Goal: Task Accomplishment & Management: Complete application form

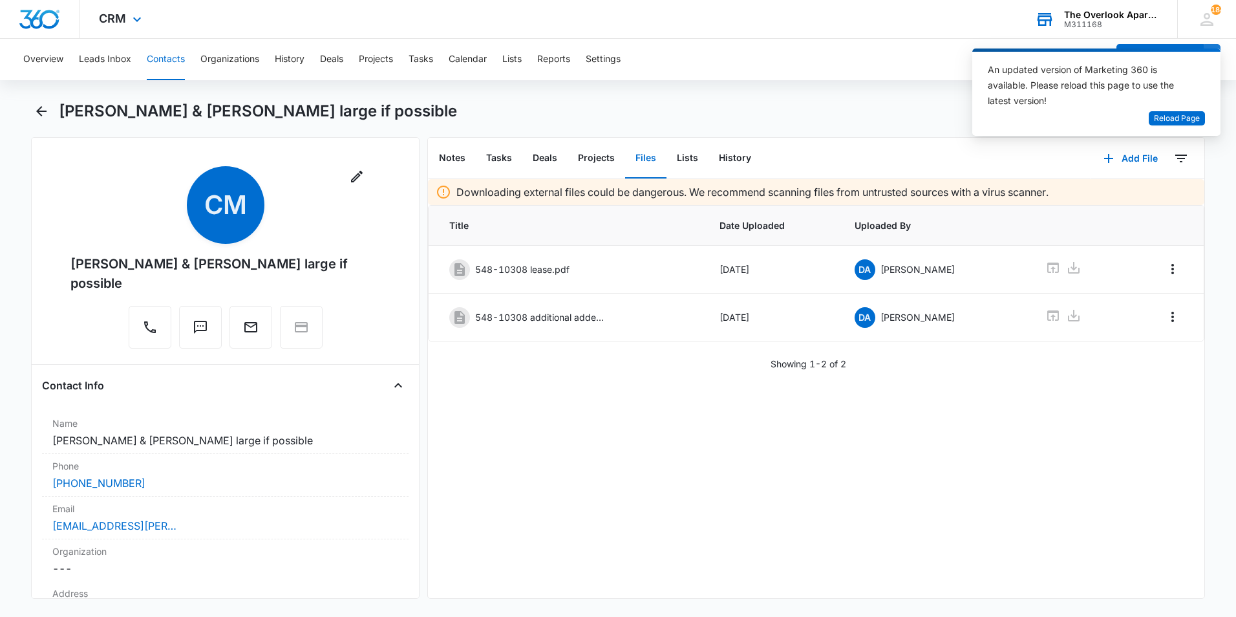
scroll to position [2281, 0]
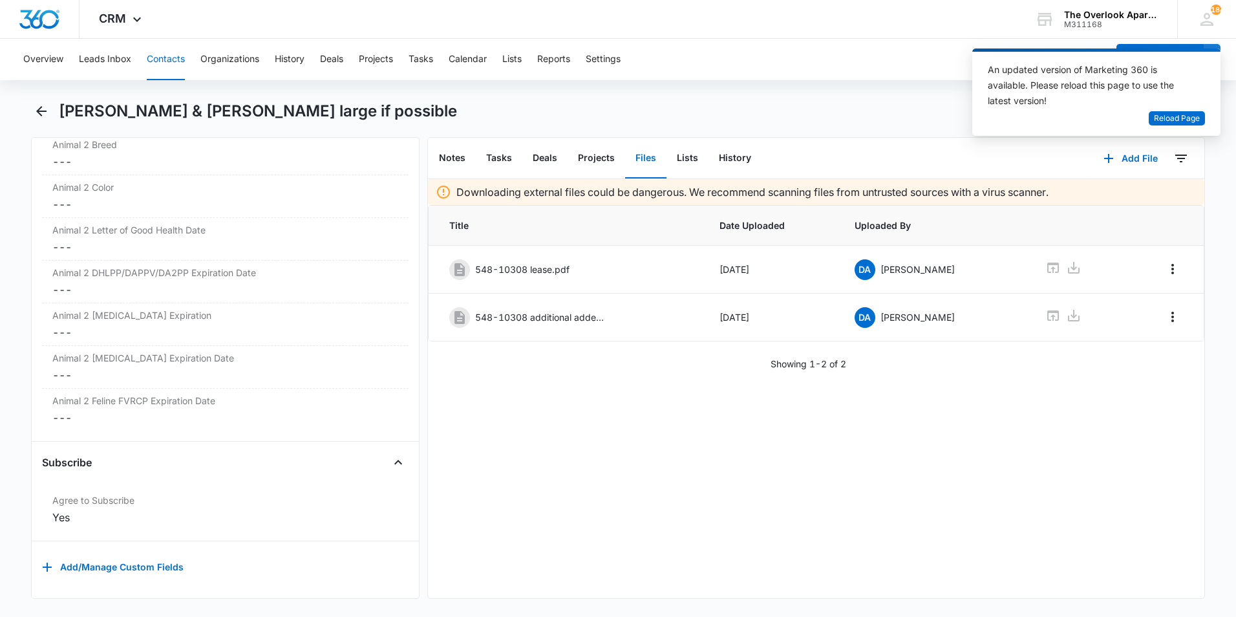
click at [716, 499] on div "Downloading external files could be dangerous. We recommend scanning files from…" at bounding box center [816, 388] width 777 height 419
click at [1175, 120] on span "Reload Page" at bounding box center [1177, 119] width 46 height 12
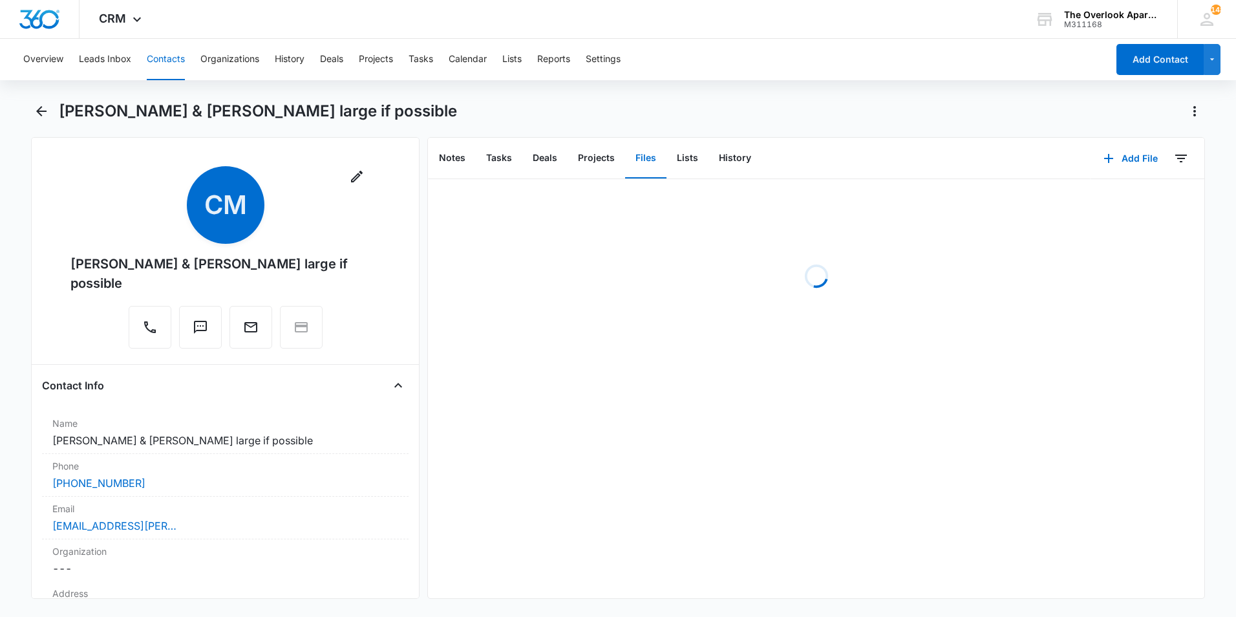
click at [171, 62] on button "Contacts" at bounding box center [166, 59] width 38 height 41
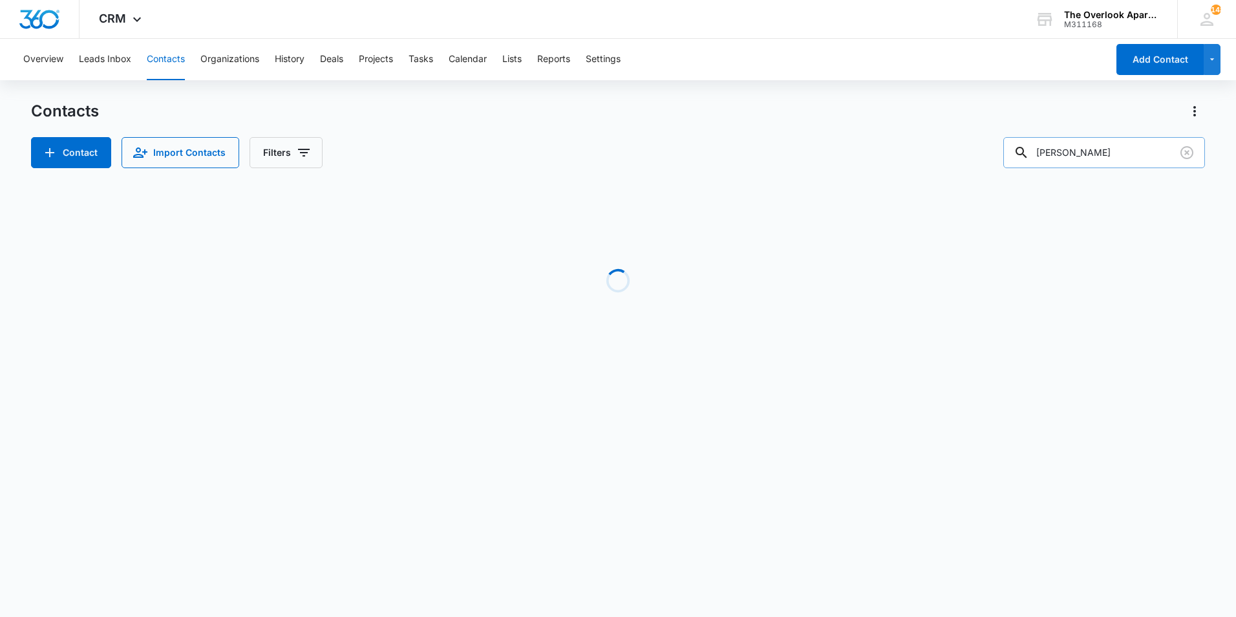
click at [1092, 154] on input "[PERSON_NAME]" at bounding box center [1105, 152] width 202 height 31
type input "[PERSON_NAME]"
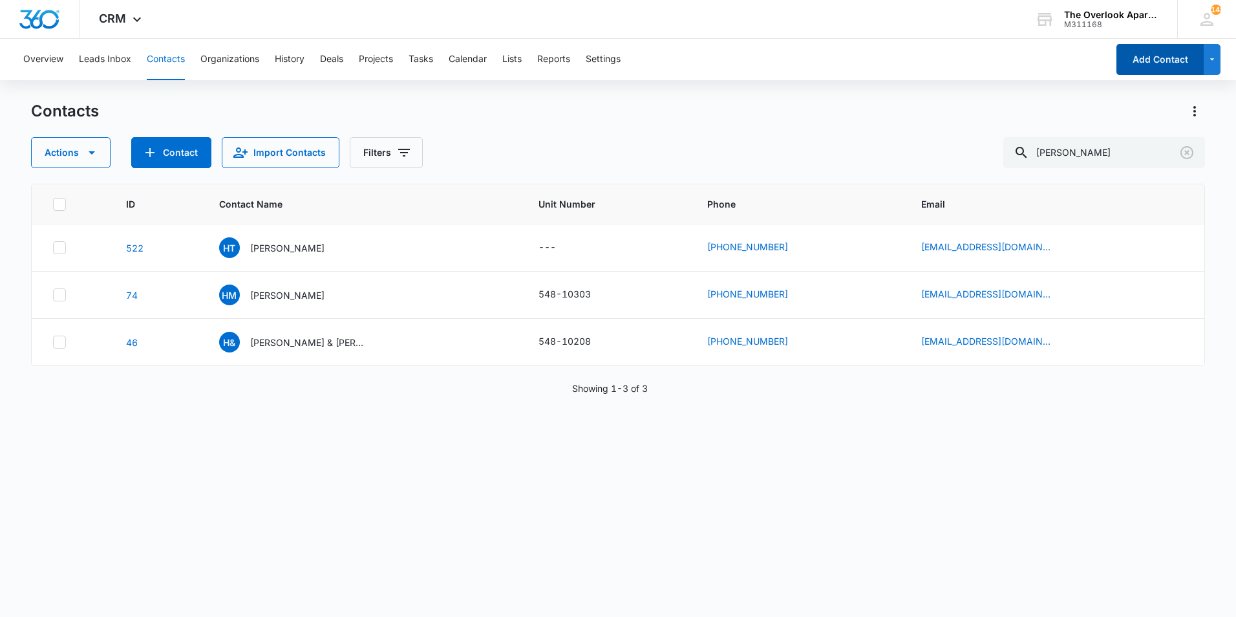
click at [1136, 61] on button "Add Contact" at bounding box center [1160, 59] width 87 height 31
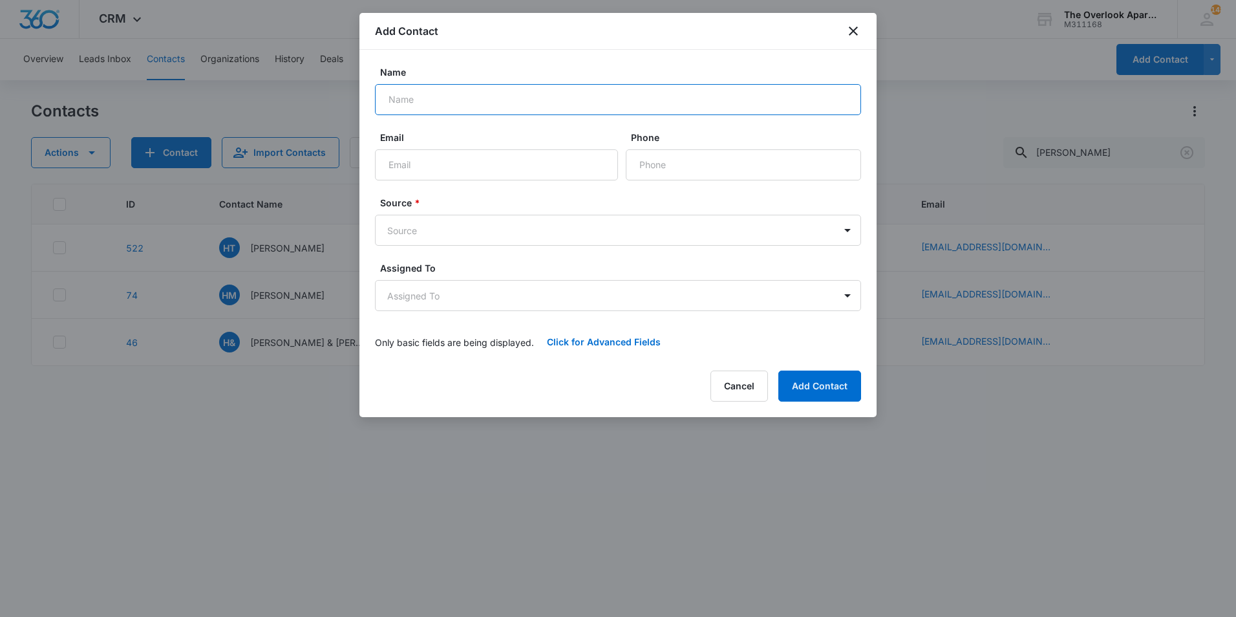
click at [494, 100] on input "Name" at bounding box center [618, 99] width 486 height 31
type input "Hannah Noemi Olmo Veigel & Steven Salgado"
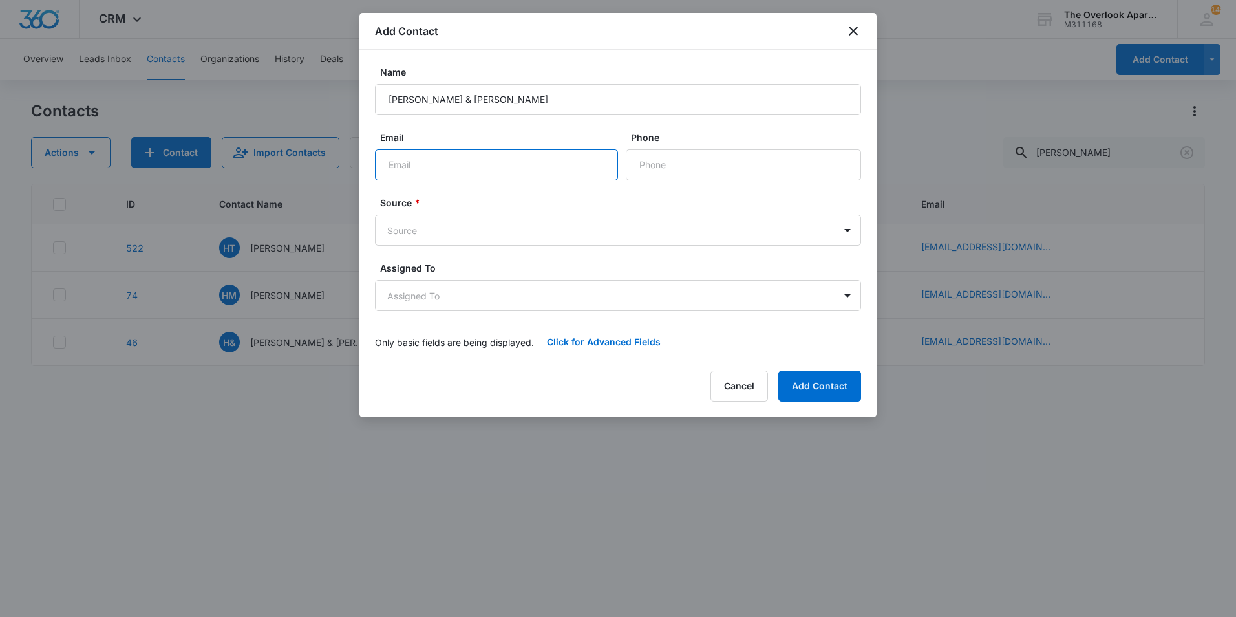
click at [499, 173] on input "Email" at bounding box center [496, 164] width 243 height 31
click at [668, 162] on input "Phone" at bounding box center [743, 164] width 235 height 31
type input "(813) 802-0707"
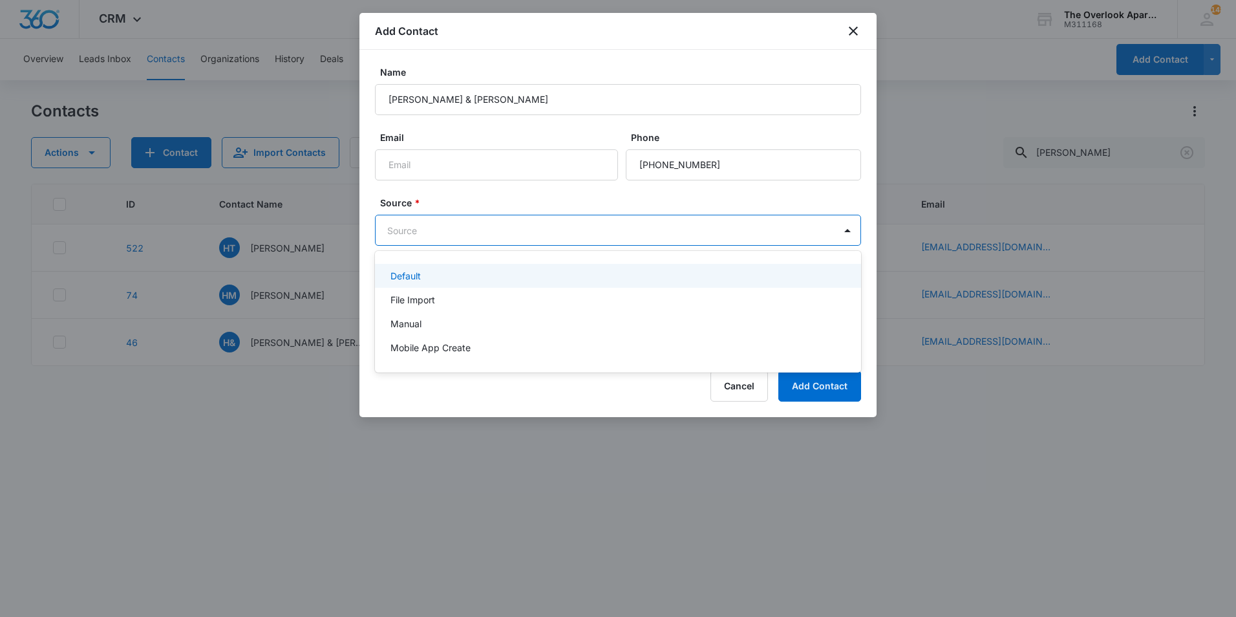
click at [443, 221] on body "CRM Apps Reputation Websites Forms CRM Email Social Content Ads Intelligence Fi…" at bounding box center [618, 308] width 1236 height 617
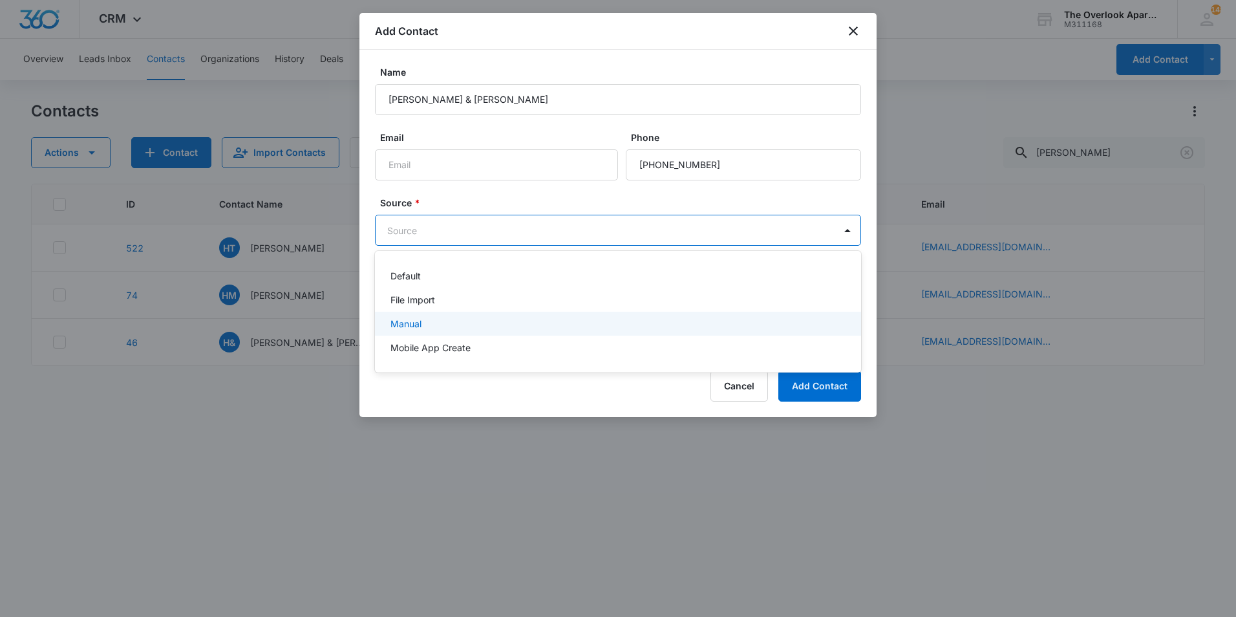
click at [411, 322] on p "Manual" at bounding box center [406, 324] width 31 height 14
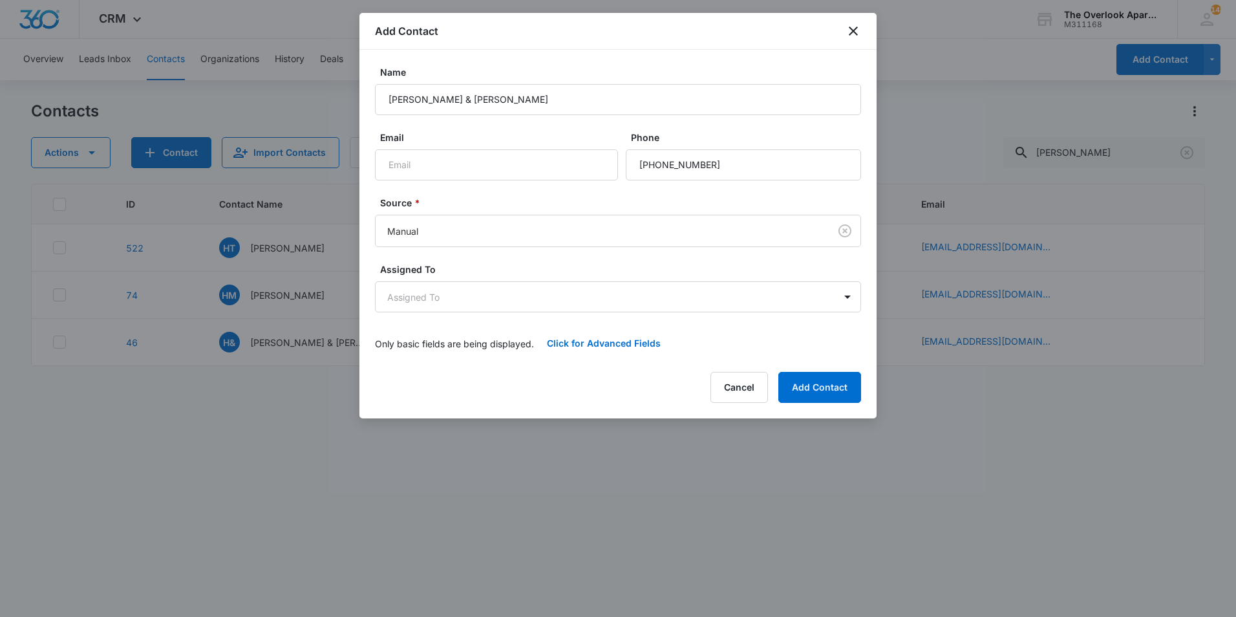
click at [449, 339] on p "Only basic fields are being displayed." at bounding box center [454, 344] width 159 height 14
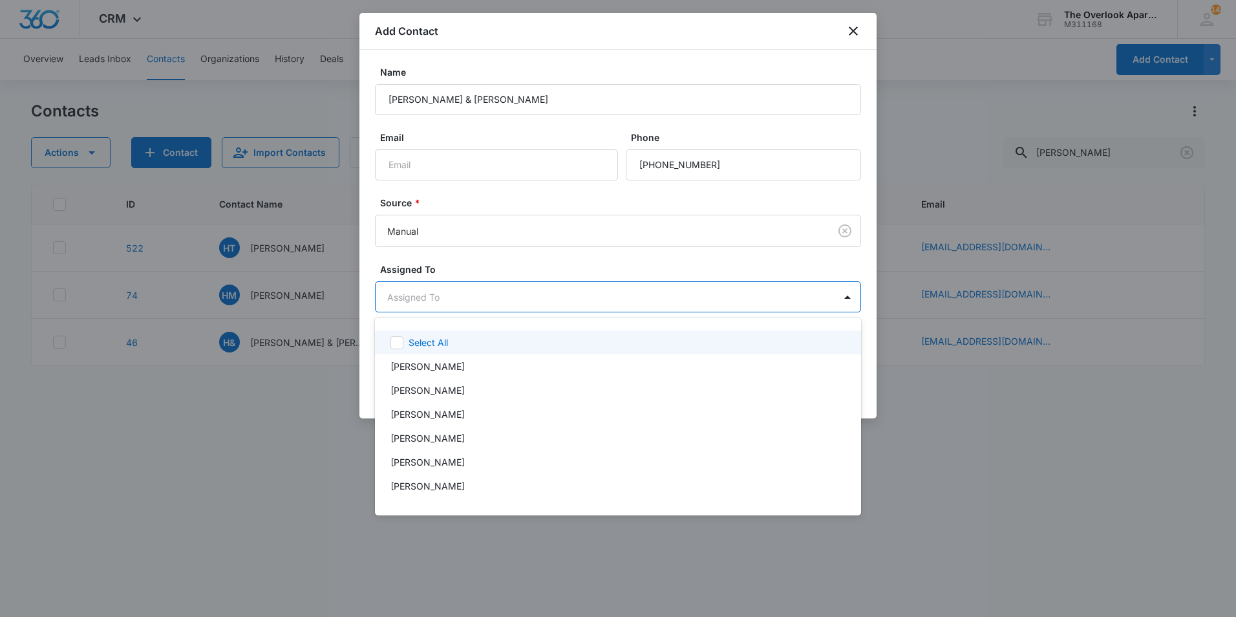
click at [466, 288] on body "CRM Apps Reputation Websites Forms CRM Email Social Content Ads Intelligence Fi…" at bounding box center [618, 308] width 1236 height 617
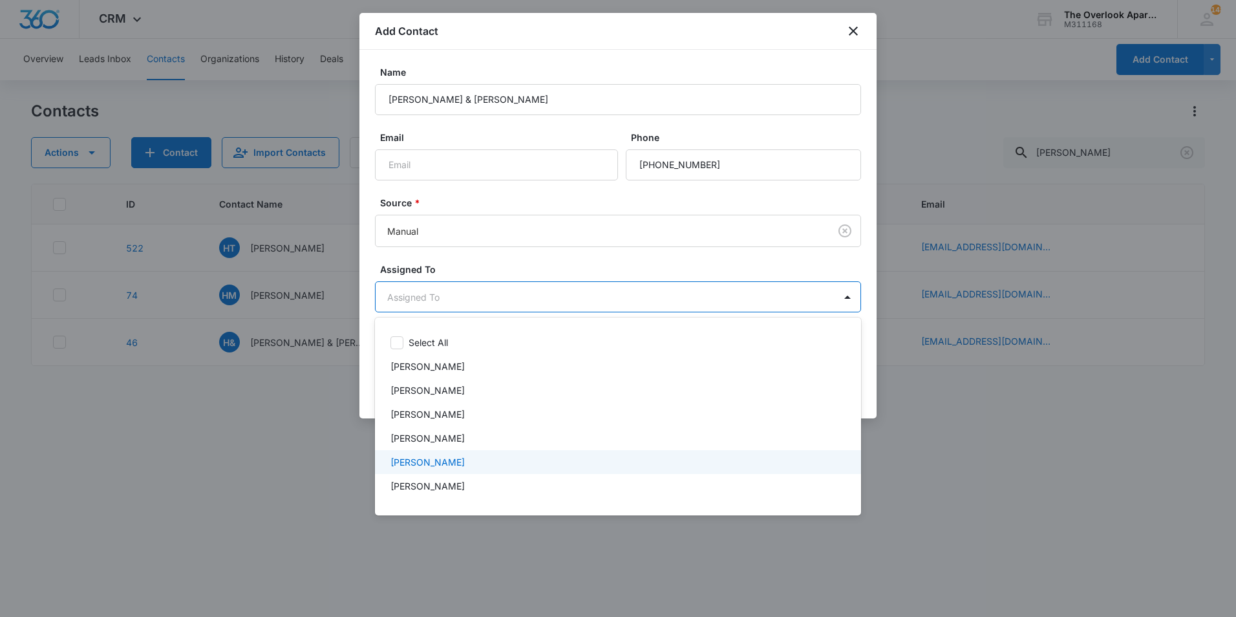
click at [419, 457] on p "[PERSON_NAME]" at bounding box center [428, 462] width 74 height 14
click at [930, 389] on div at bounding box center [618, 308] width 1236 height 617
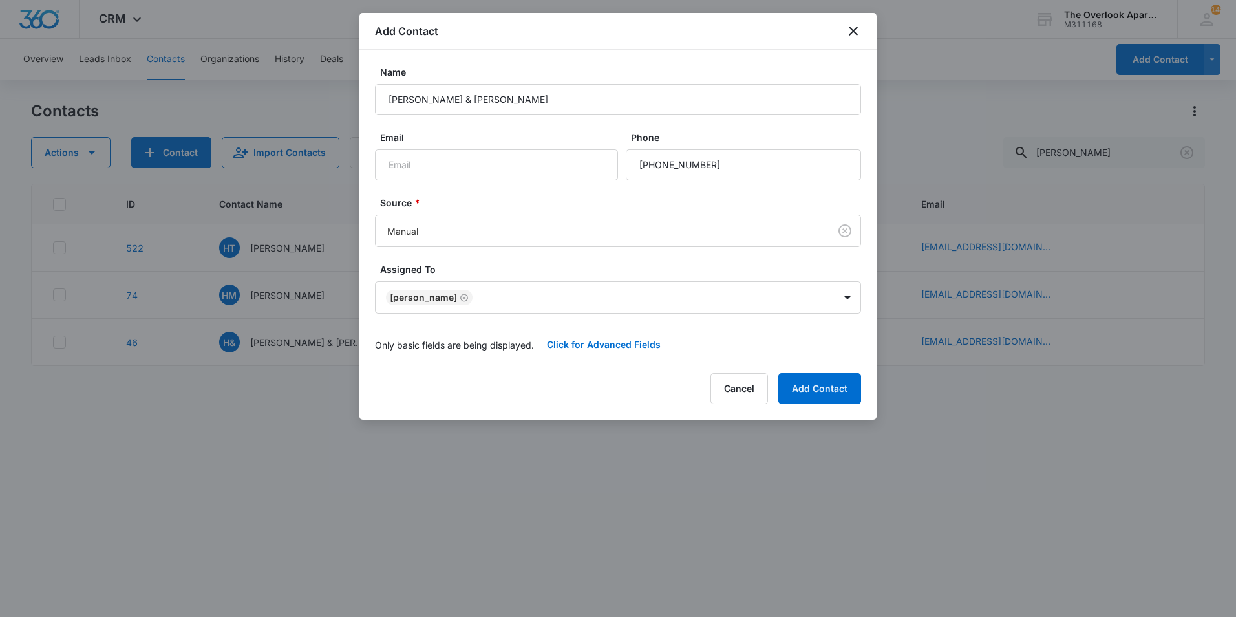
click at [834, 371] on div "Add Contact Name Hannah Noemi Olmo Veigel & Steven Salgado Email Phone Source *…" at bounding box center [618, 216] width 517 height 407
click at [828, 383] on button "Add Contact" at bounding box center [820, 388] width 83 height 31
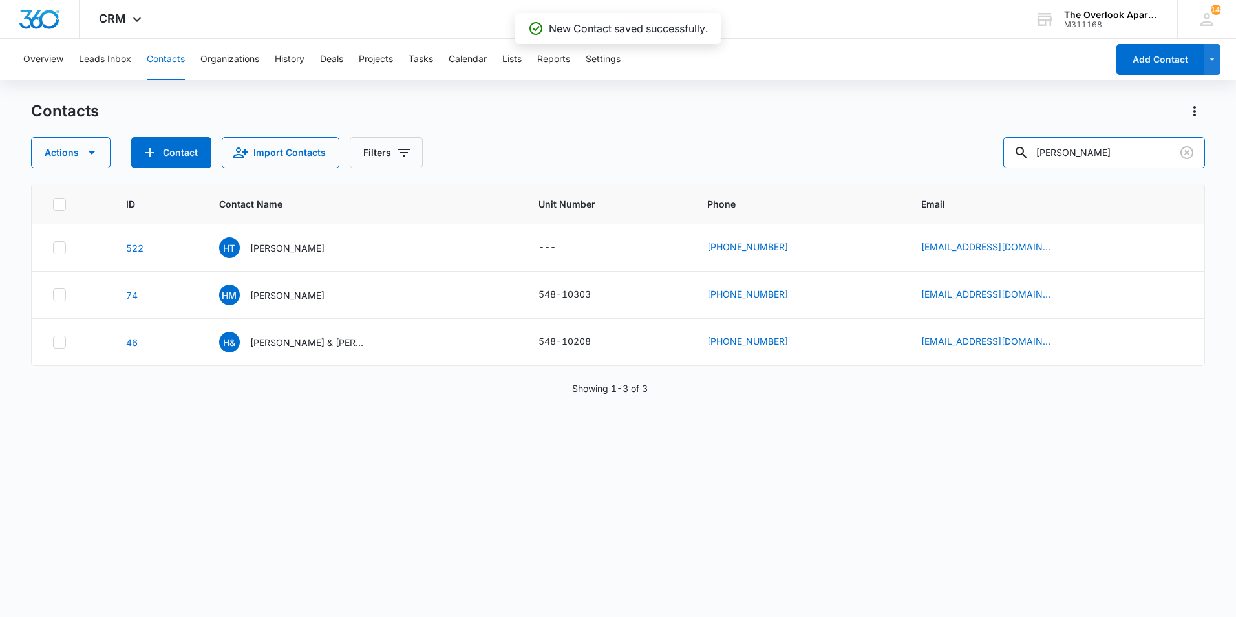
drag, startPoint x: 1086, startPoint y: 142, endPoint x: 1073, endPoint y: 135, distance: 14.2
click at [1086, 142] on input "hannah" at bounding box center [1105, 152] width 202 height 31
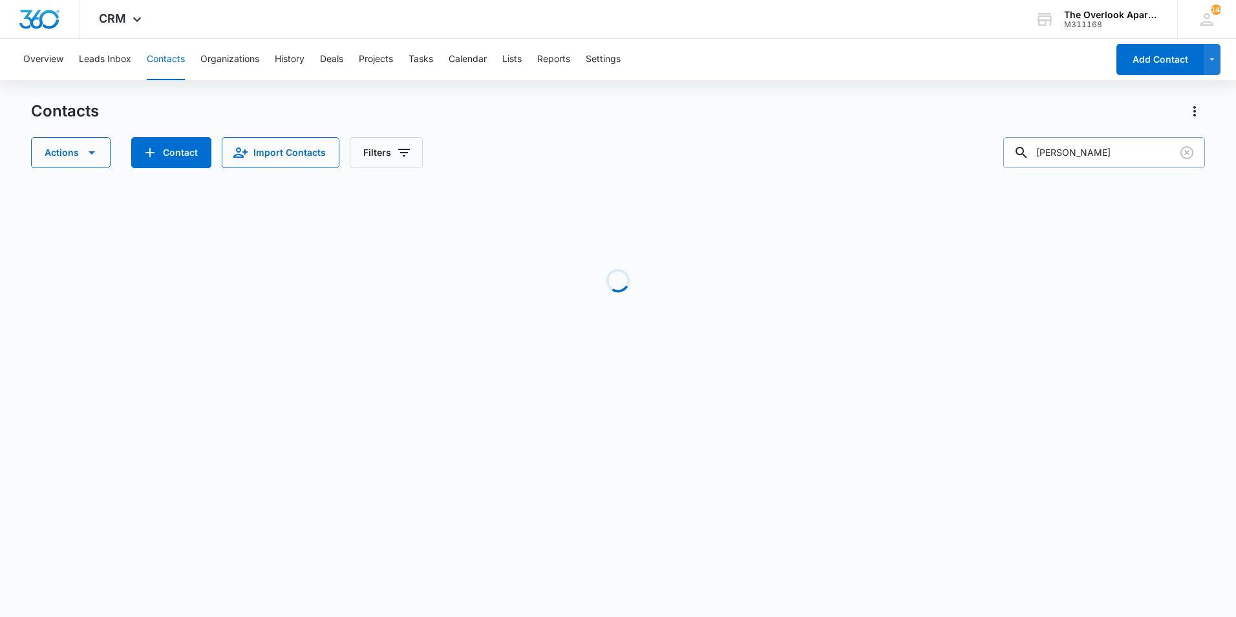
type input "hannah"
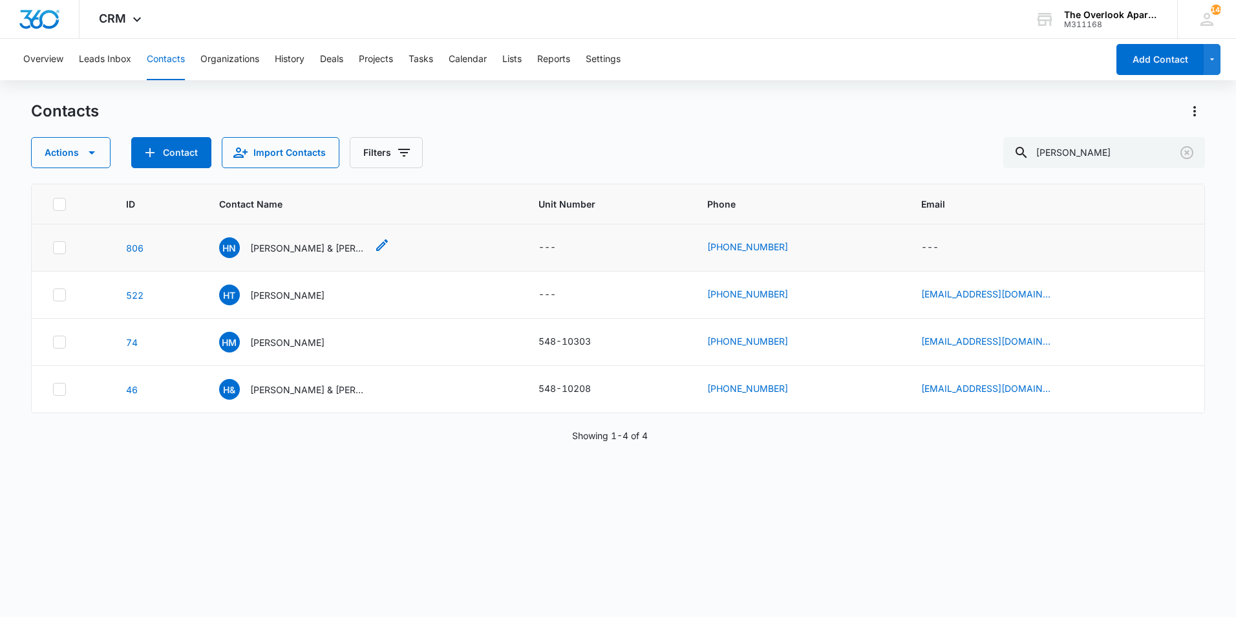
click at [327, 246] on p "Hannah Noemi Olmo Veigel & Steven Salgado" at bounding box center [308, 248] width 116 height 14
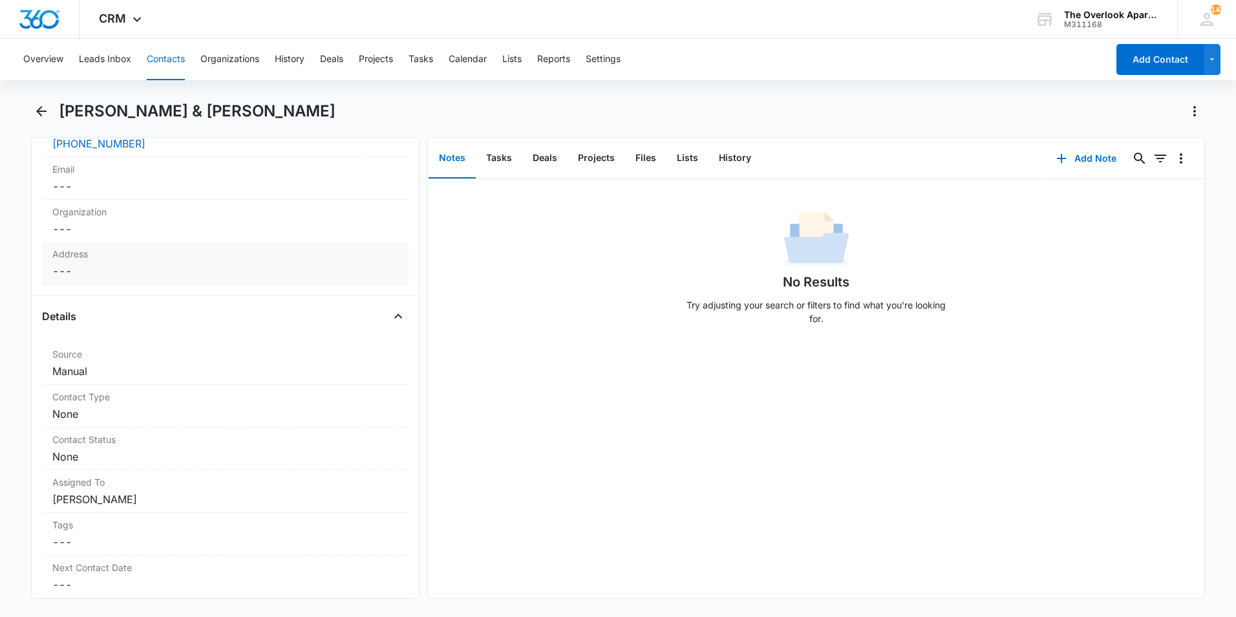
scroll to position [259, 0]
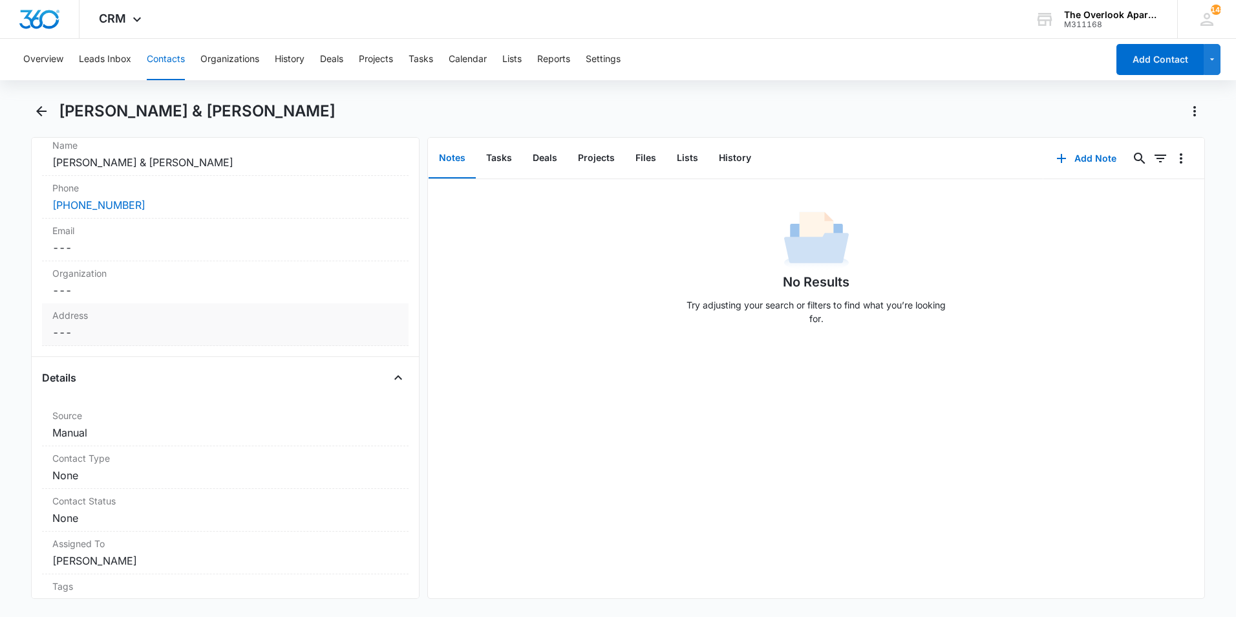
click at [85, 335] on dd "Cancel Save Changes ---" at bounding box center [225, 333] width 346 height 16
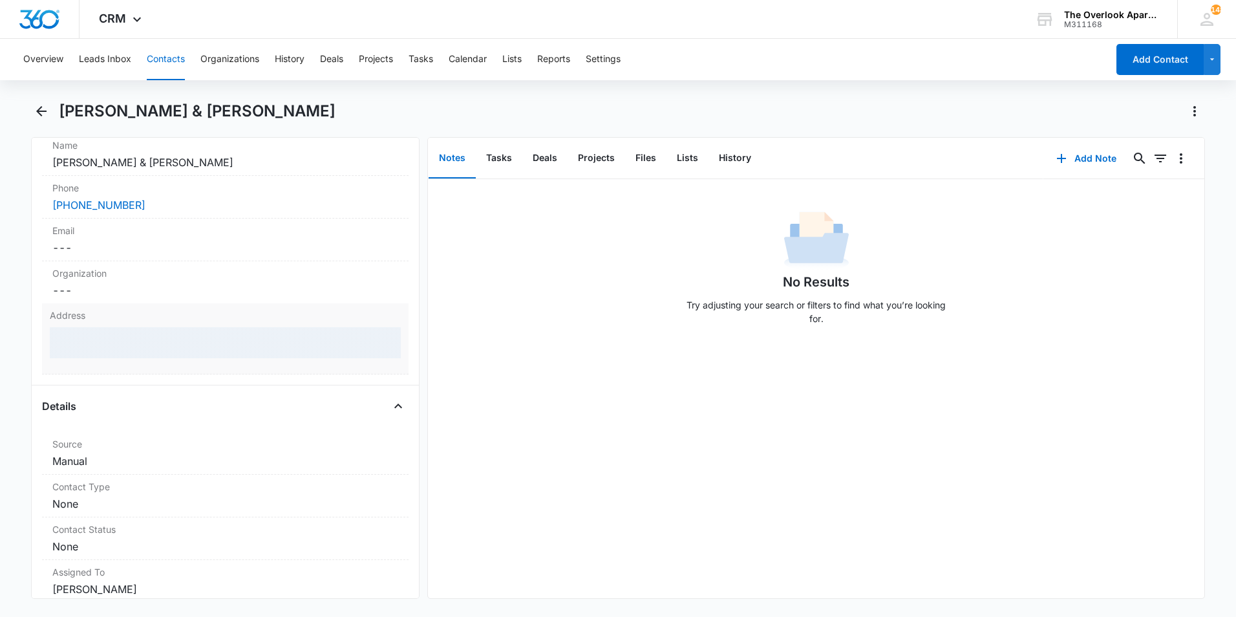
click at [90, 347] on div at bounding box center [225, 342] width 351 height 31
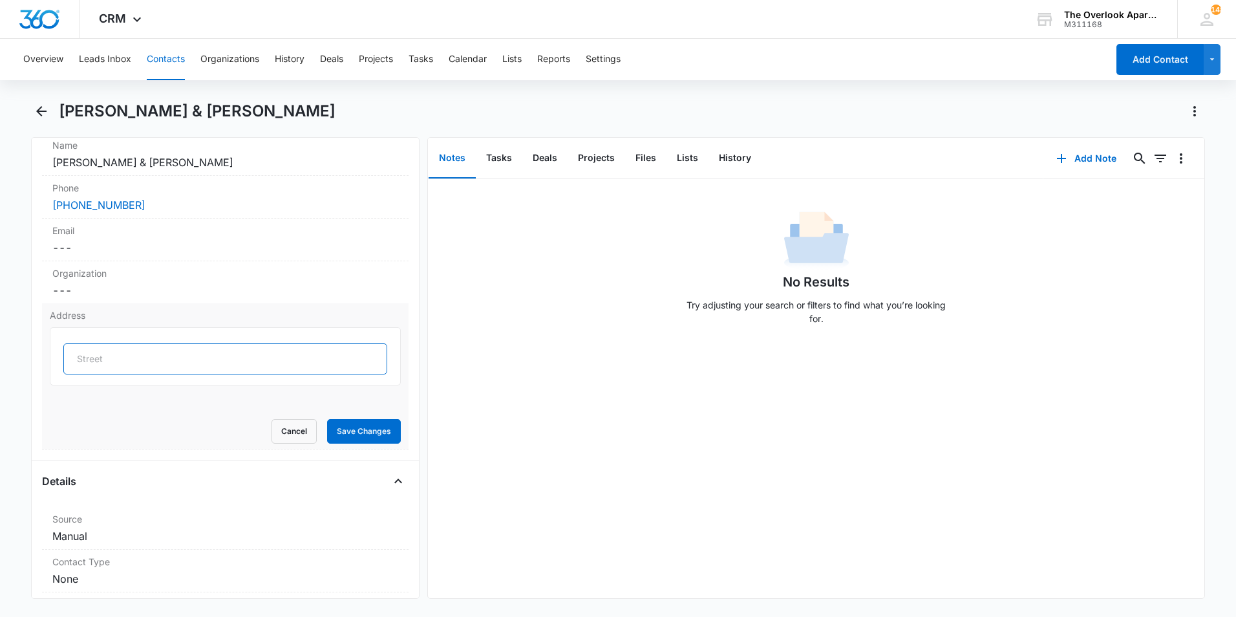
click at [102, 365] on input "text" at bounding box center [225, 358] width 324 height 31
click at [219, 357] on input "2530 Bearberry Lane, Unit 2-304, Johnstown, CO 80534" at bounding box center [225, 358] width 324 height 31
type input "2530 Bearberry Lane, Unit 3-302, Johnstown, CO 80534"
click at [348, 425] on button "Save Changes" at bounding box center [364, 431] width 74 height 25
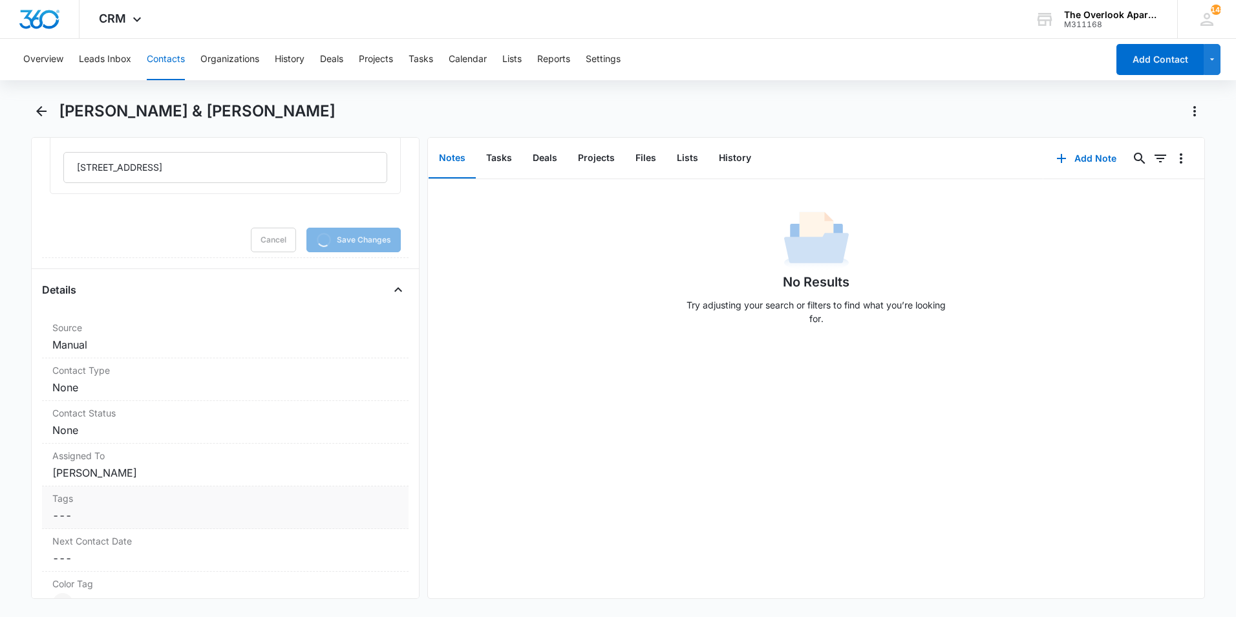
scroll to position [582, 0]
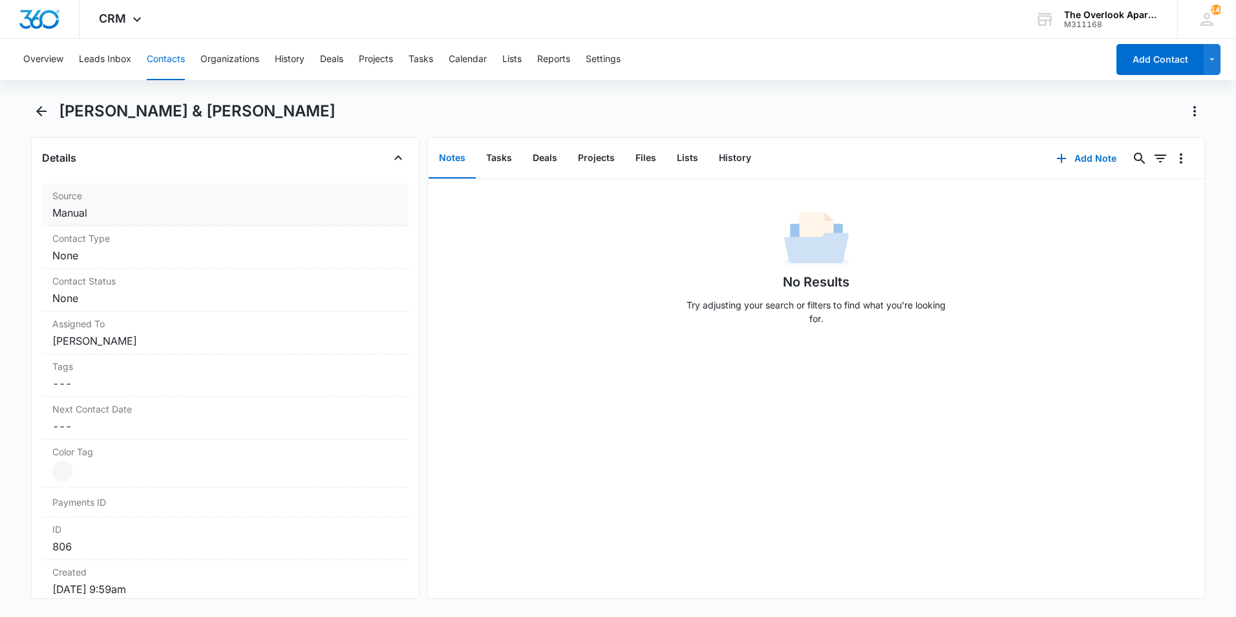
click at [136, 215] on dd "Cancel Save Changes Manual" at bounding box center [225, 213] width 346 height 16
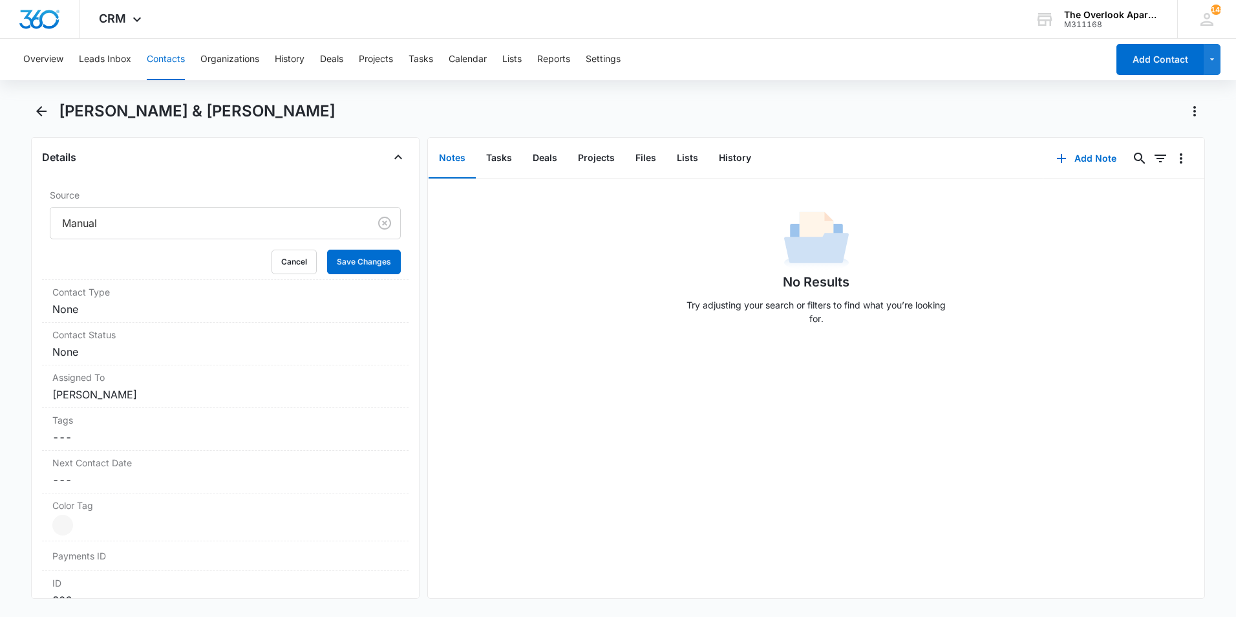
scroll to position [478, 0]
click at [128, 297] on label "Contact Type" at bounding box center [225, 293] width 346 height 14
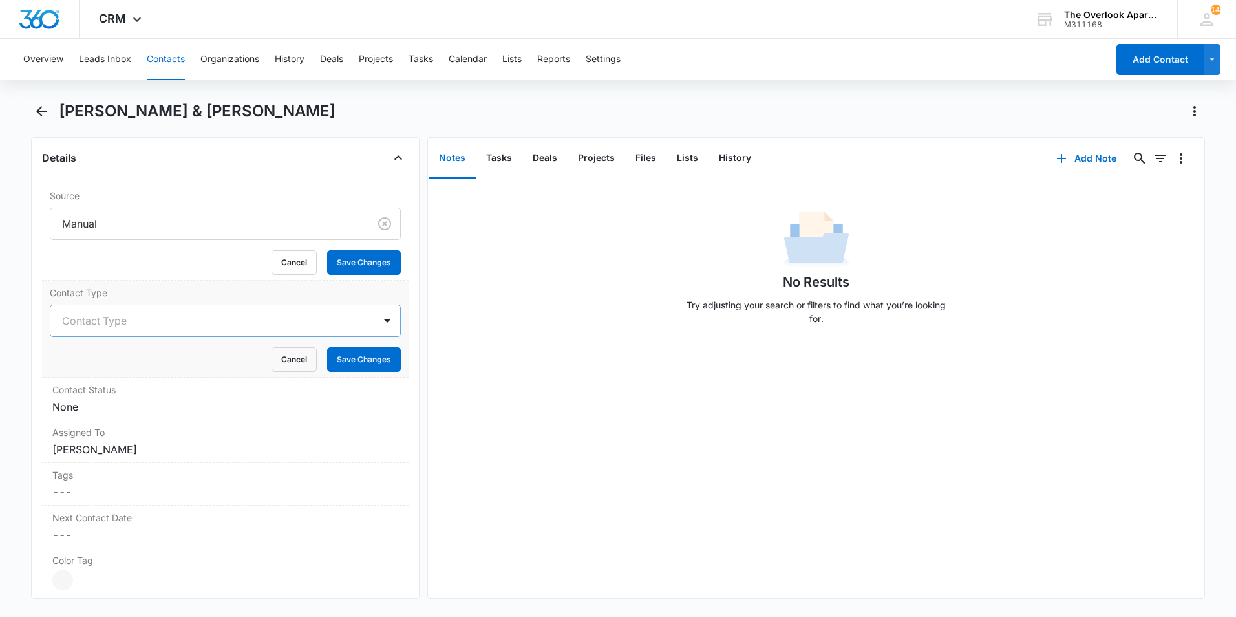
click at [125, 317] on div at bounding box center [210, 321] width 296 height 18
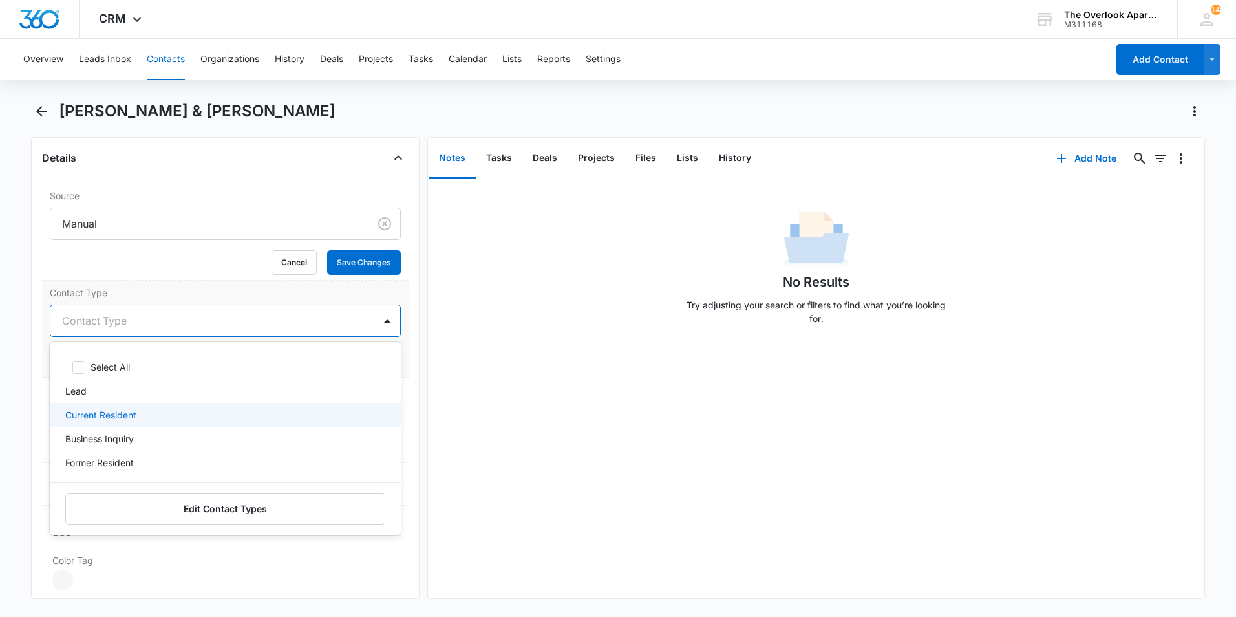
click at [103, 415] on p "Current Resident" at bounding box center [100, 415] width 71 height 14
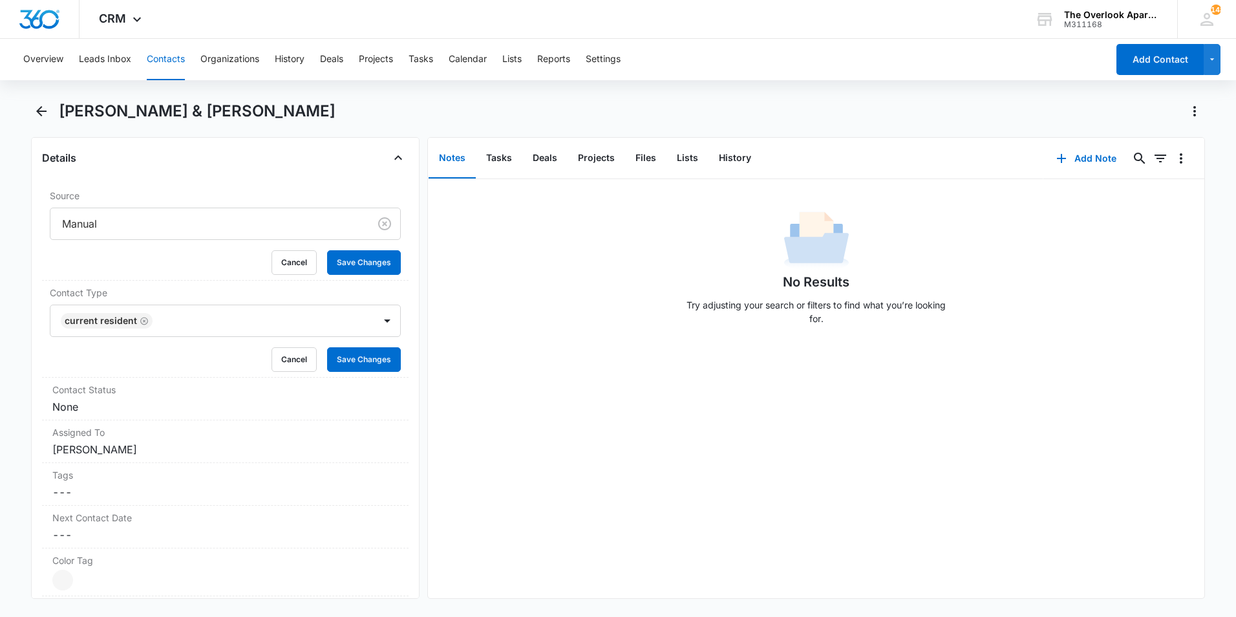
click at [726, 374] on div "No Results Try adjusting your search or filters to find what you’re looking for." at bounding box center [816, 388] width 777 height 419
click at [347, 358] on button "Save Changes" at bounding box center [364, 359] width 74 height 25
click at [83, 411] on dd "Cancel Save Changes None" at bounding box center [225, 407] width 346 height 16
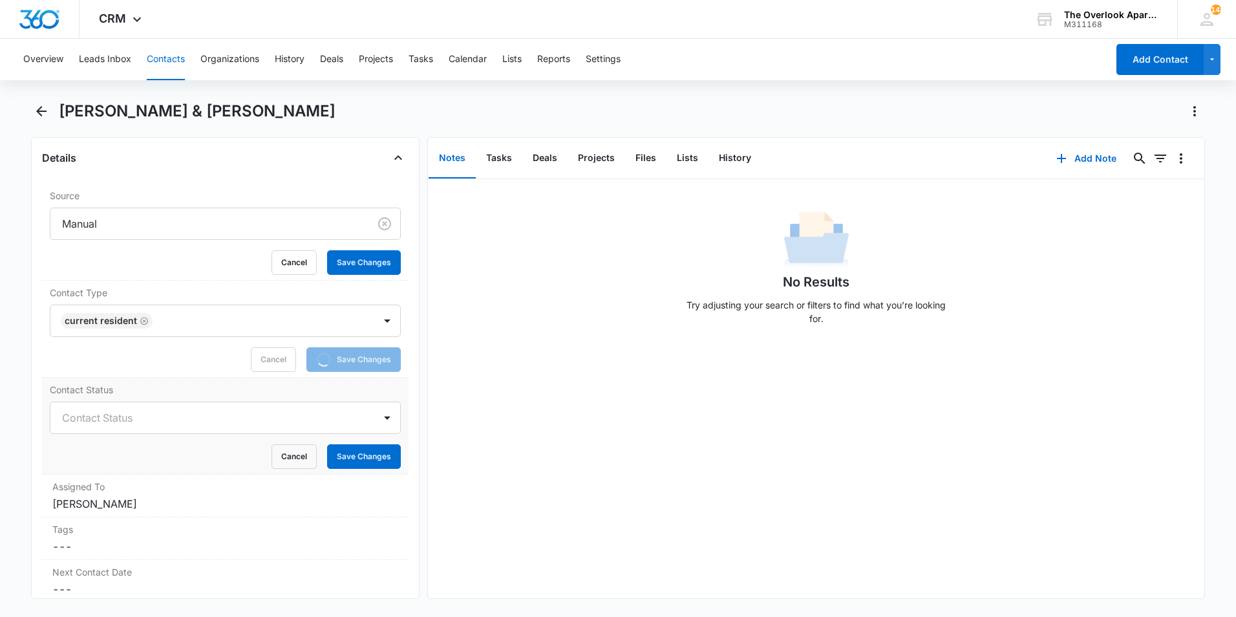
click at [116, 421] on div at bounding box center [210, 418] width 296 height 18
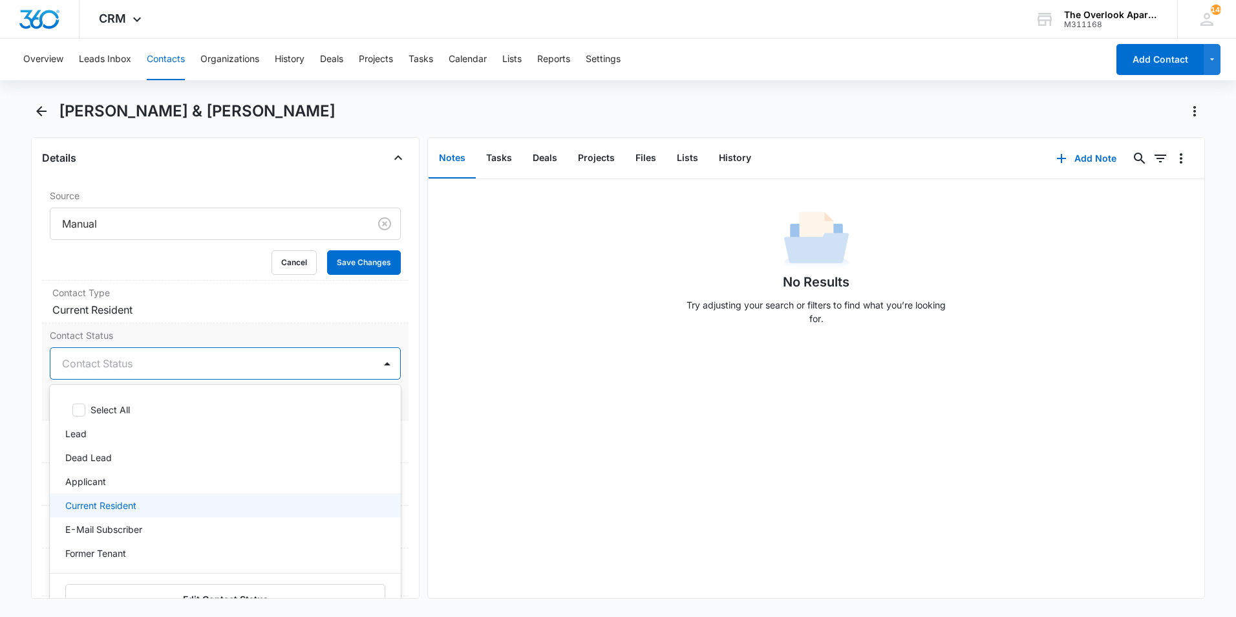
click at [127, 504] on p "Current Resident" at bounding box center [100, 506] width 71 height 14
click at [127, 504] on p "Current Resident" at bounding box center [100, 507] width 71 height 14
click at [645, 346] on div "No Results Try adjusting your search or filters to find what you’re looking for." at bounding box center [816, 388] width 777 height 419
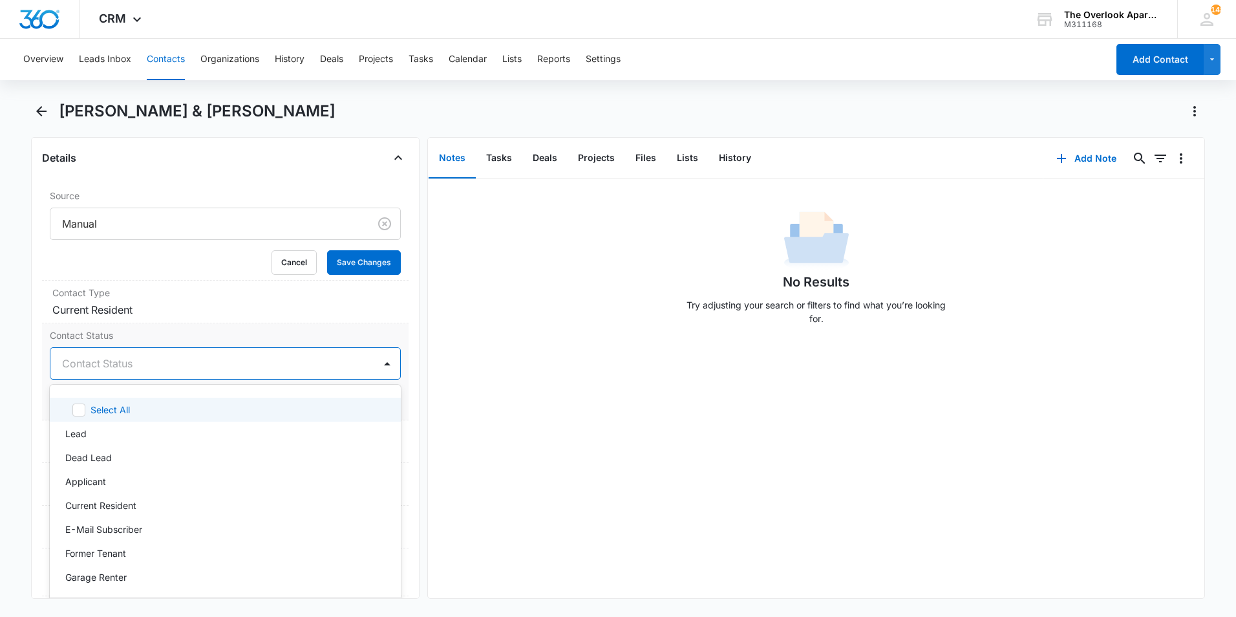
click at [162, 367] on div at bounding box center [210, 363] width 296 height 18
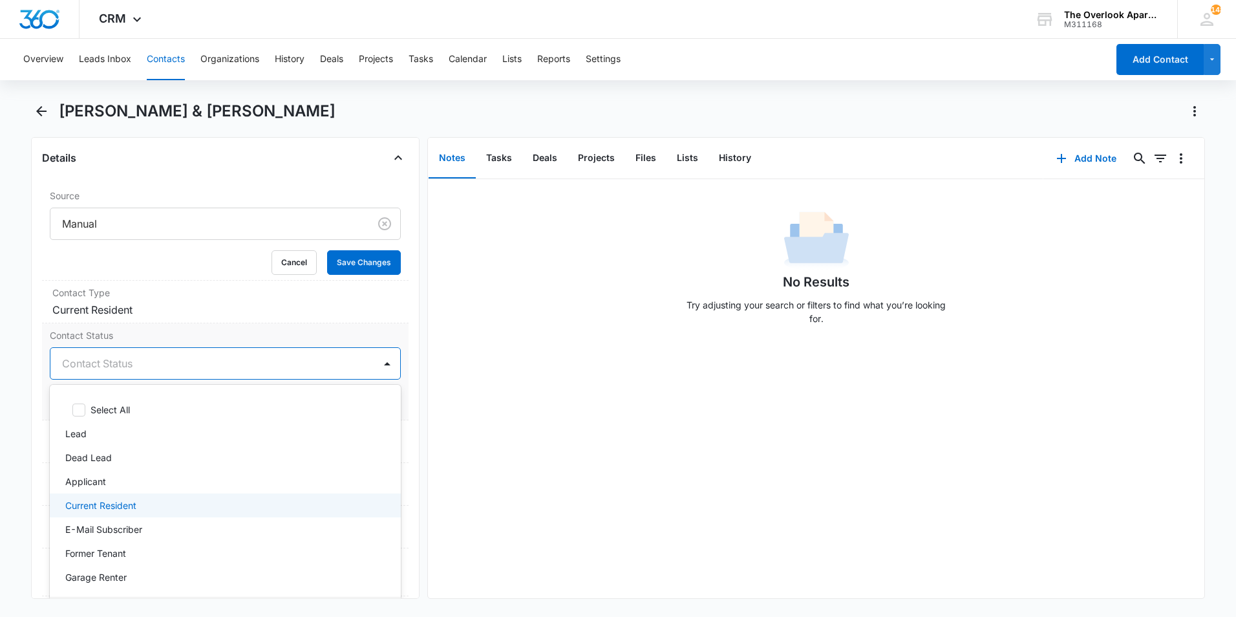
click at [81, 506] on p "Current Resident" at bounding box center [100, 506] width 71 height 14
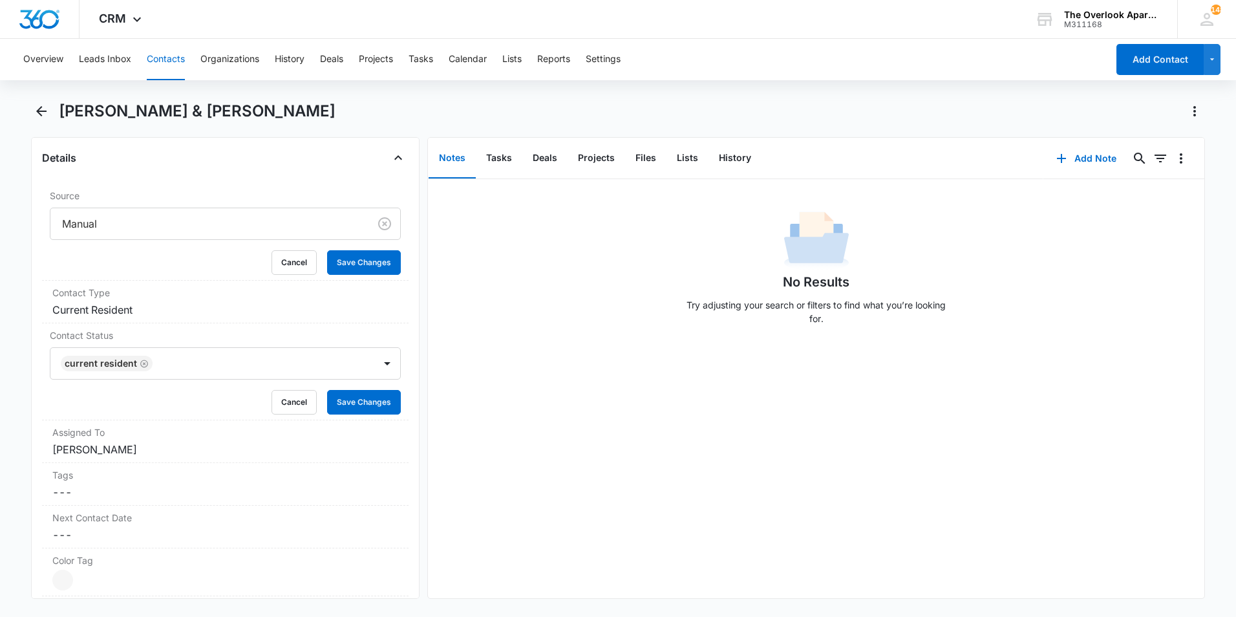
click at [519, 373] on div "No Results Try adjusting your search or filters to find what you’re looking for." at bounding box center [816, 388] width 777 height 419
click at [360, 395] on button "Save Changes" at bounding box center [364, 402] width 74 height 25
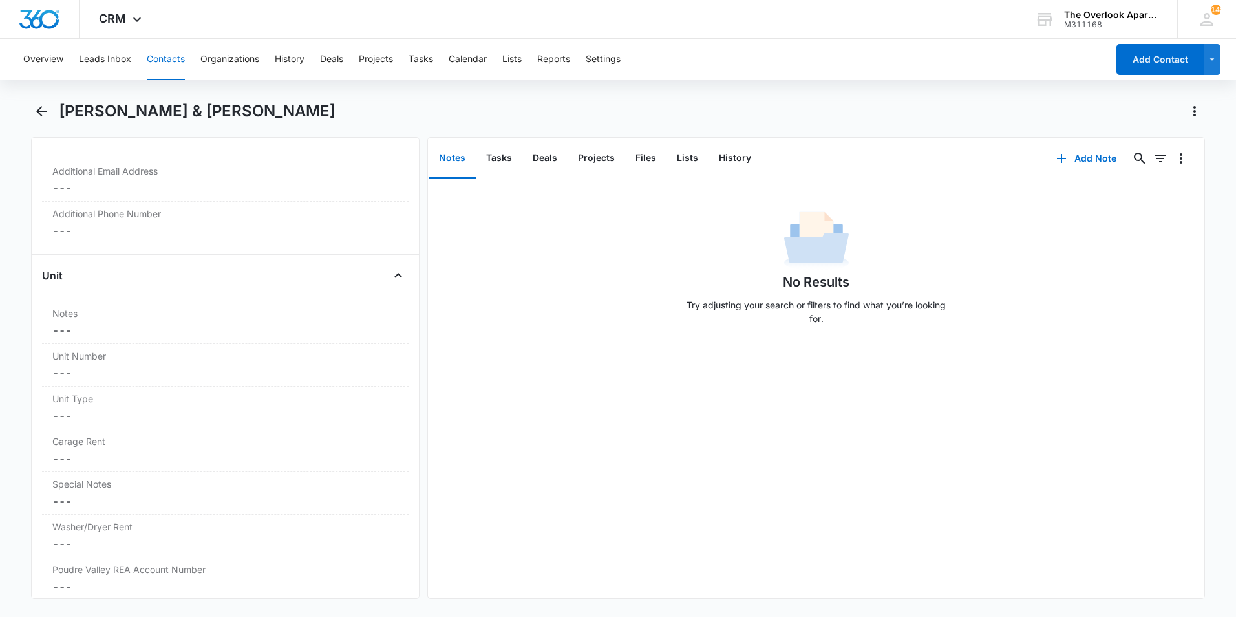
scroll to position [812, 0]
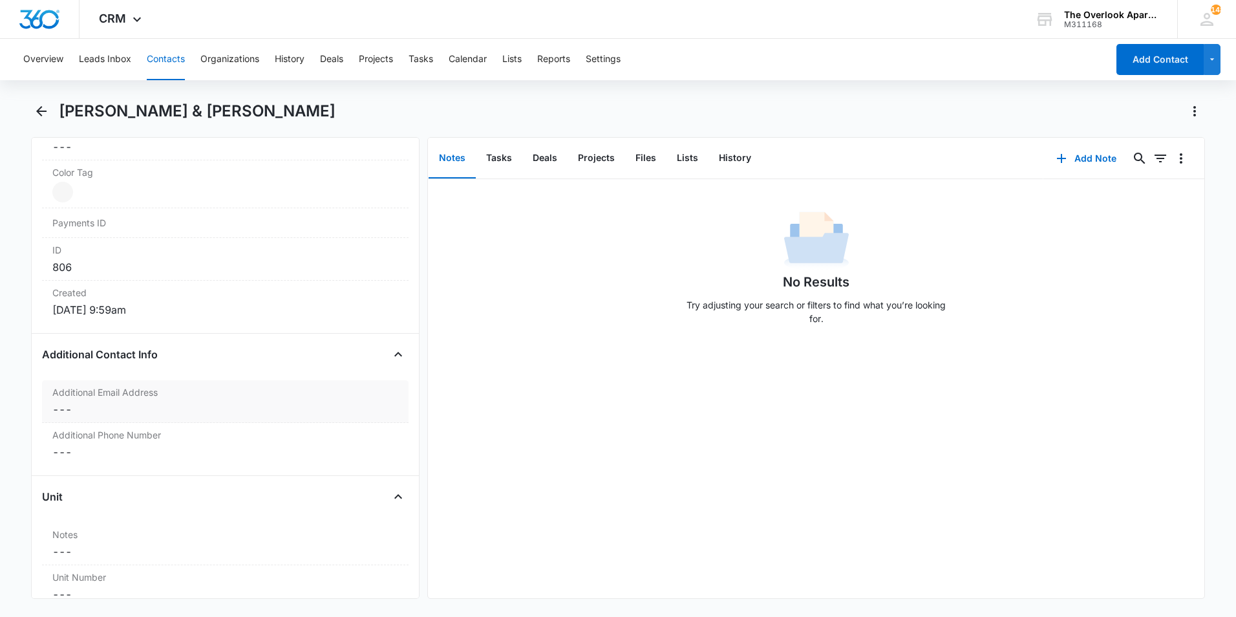
click at [144, 399] on div "Additional Email Address Cancel Save Changes ---" at bounding box center [225, 401] width 367 height 43
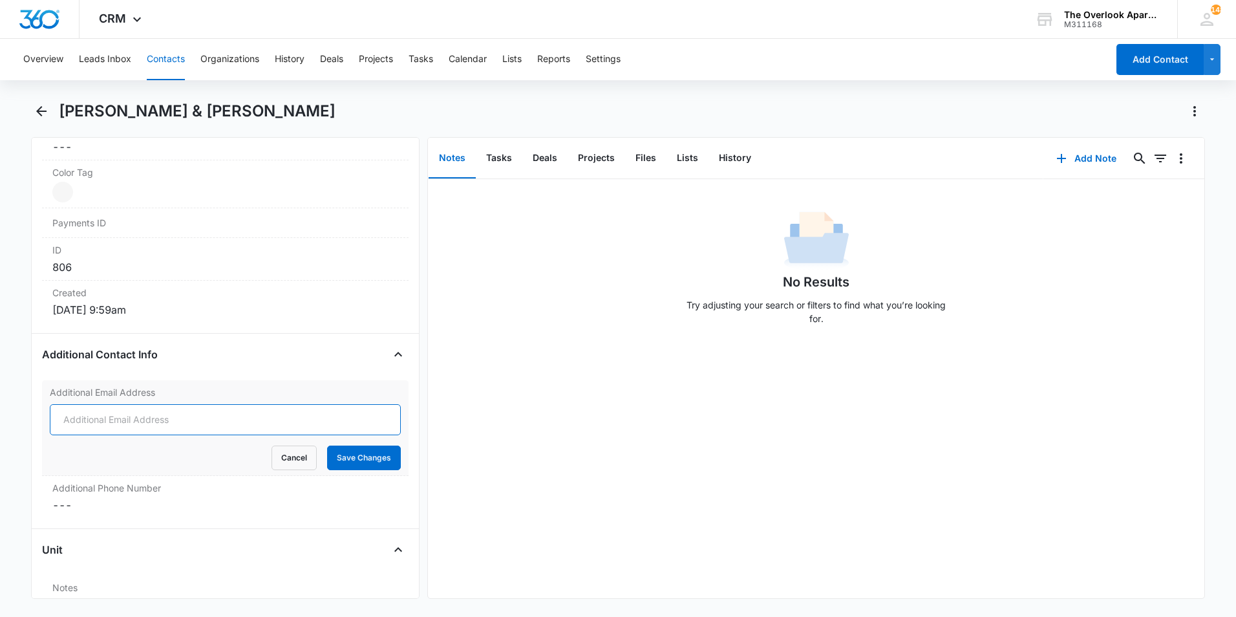
click at [150, 412] on input "Additional Email Address" at bounding box center [225, 419] width 351 height 31
type input "steven2105@gmail.com"
click at [353, 459] on button "Save Changes" at bounding box center [364, 458] width 74 height 25
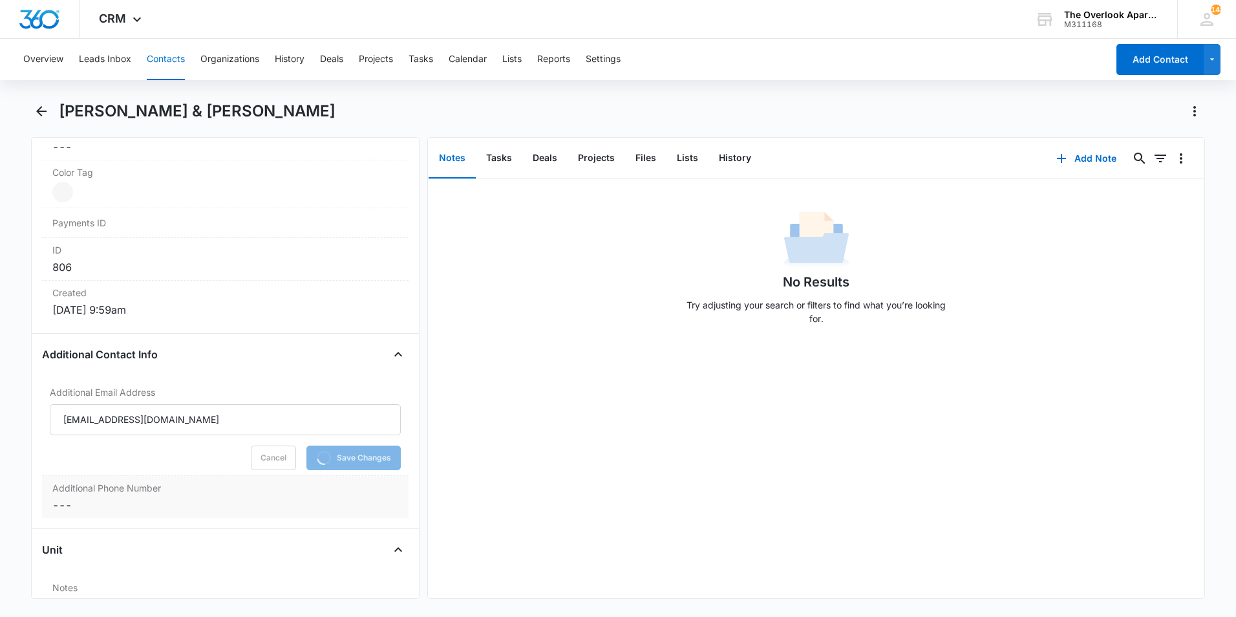
click at [94, 507] on dd "Cancel Save Changes ---" at bounding box center [225, 505] width 346 height 16
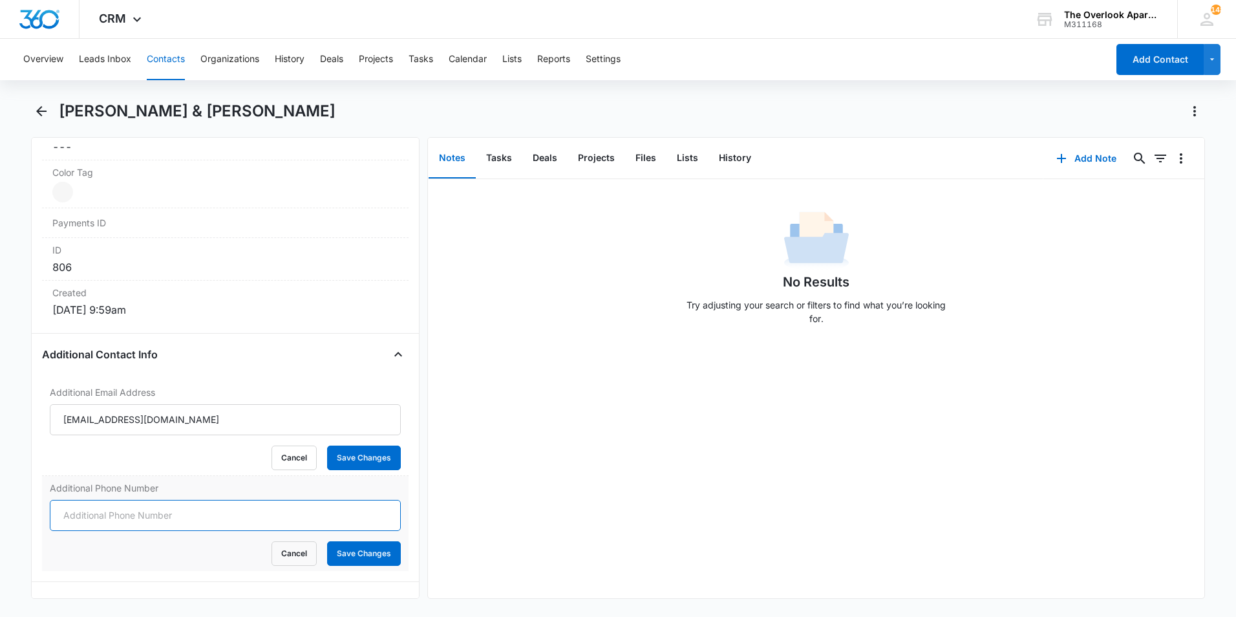
click at [92, 510] on input "Additional Phone Number" at bounding box center [225, 515] width 351 height 31
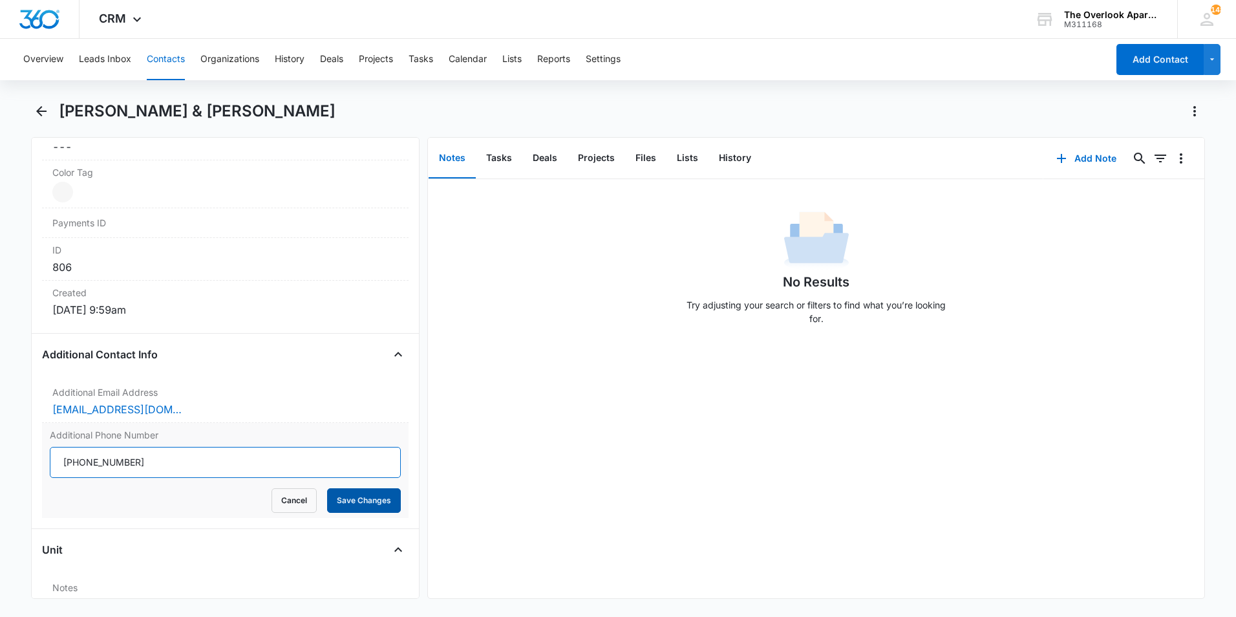
type input "(813) 370-5329"
click at [348, 505] on button "Save Changes" at bounding box center [364, 500] width 74 height 25
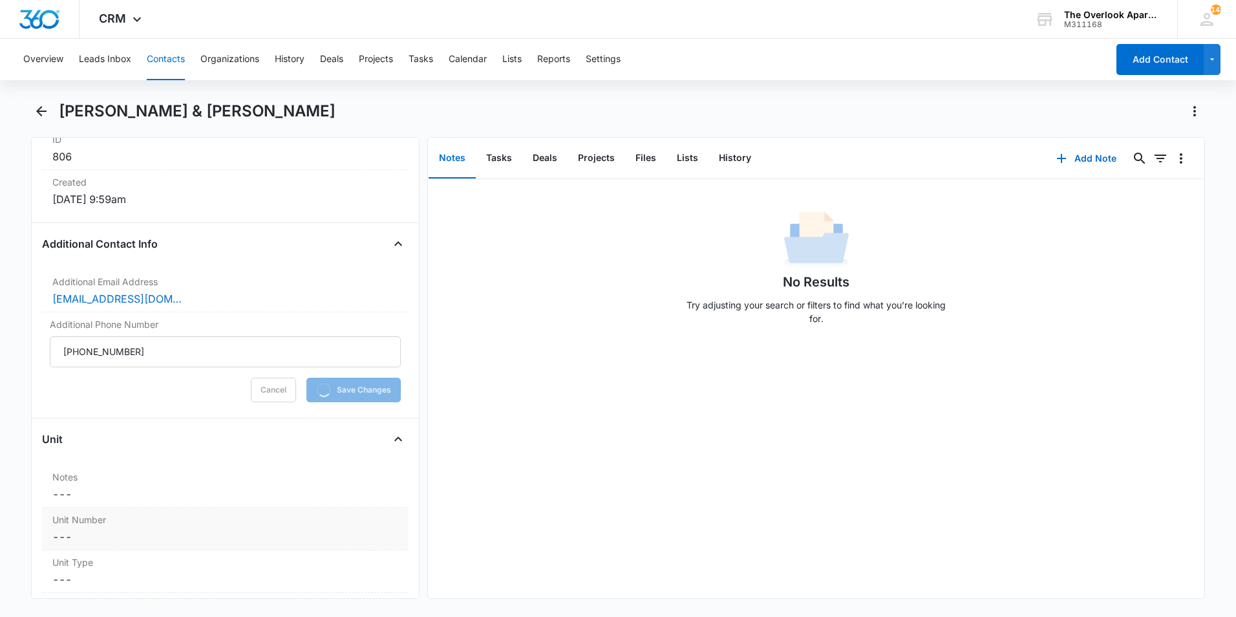
scroll to position [1071, 0]
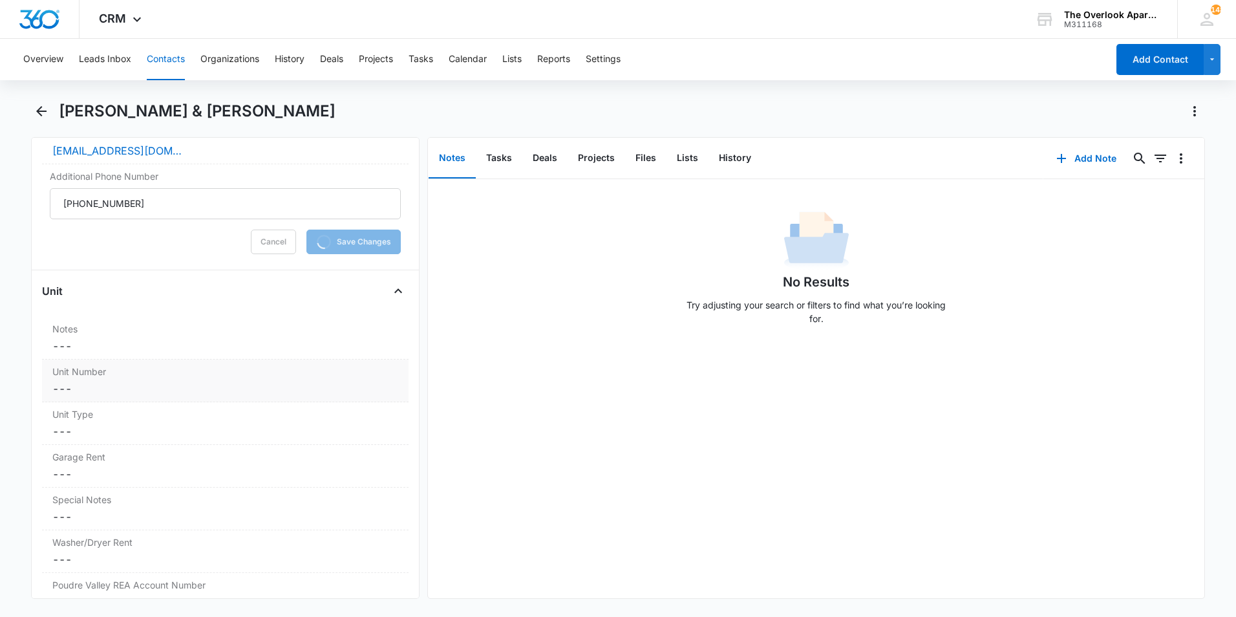
click at [83, 379] on div "Unit Number Cancel Save Changes ---" at bounding box center [225, 381] width 367 height 43
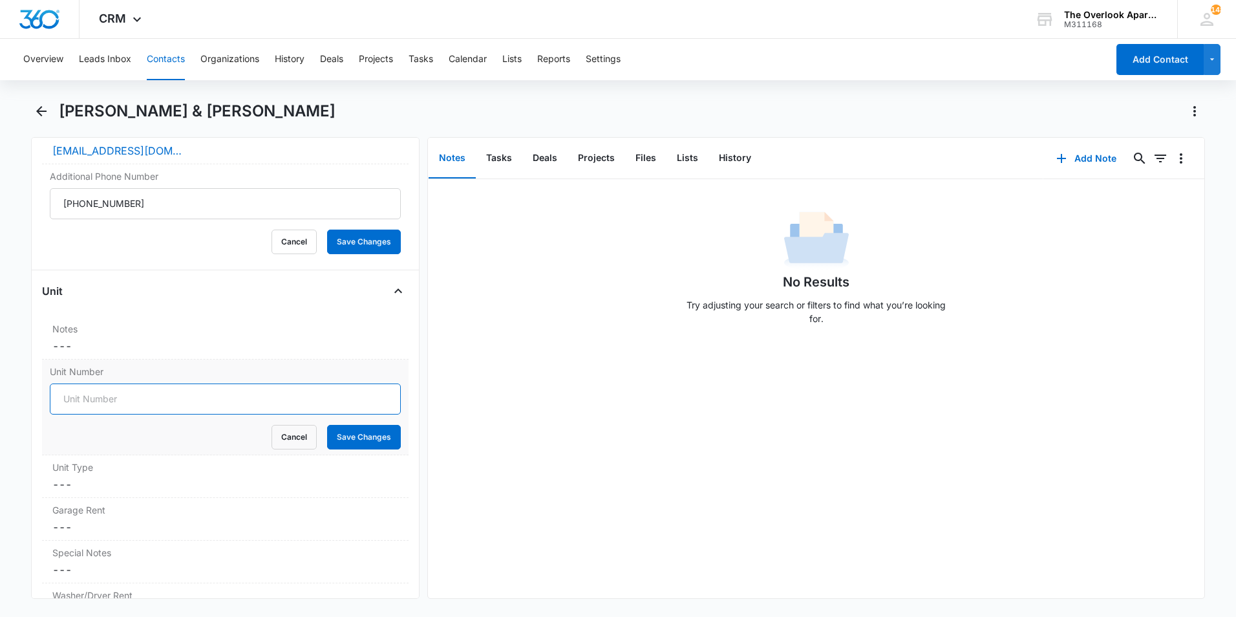
drag, startPoint x: 87, startPoint y: 396, endPoint x: 87, endPoint y: 404, distance: 7.8
click at [87, 396] on input "Unit Number" at bounding box center [225, 398] width 351 height 31
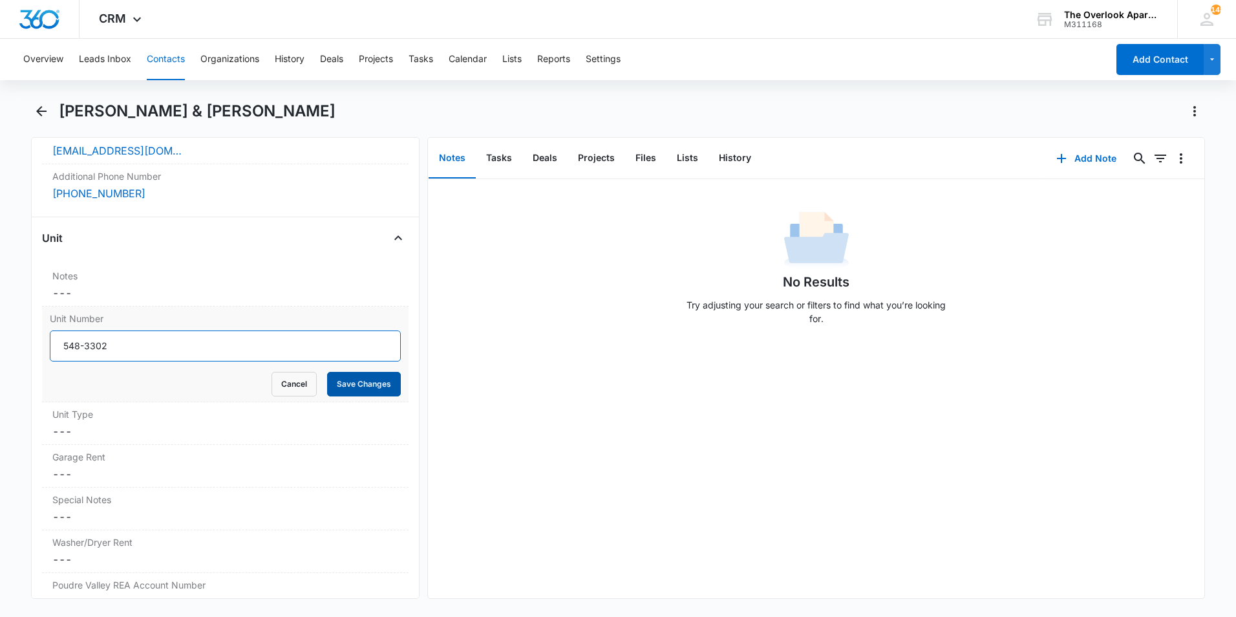
type input "548-3302"
click at [349, 384] on button "Save Changes" at bounding box center [364, 384] width 74 height 25
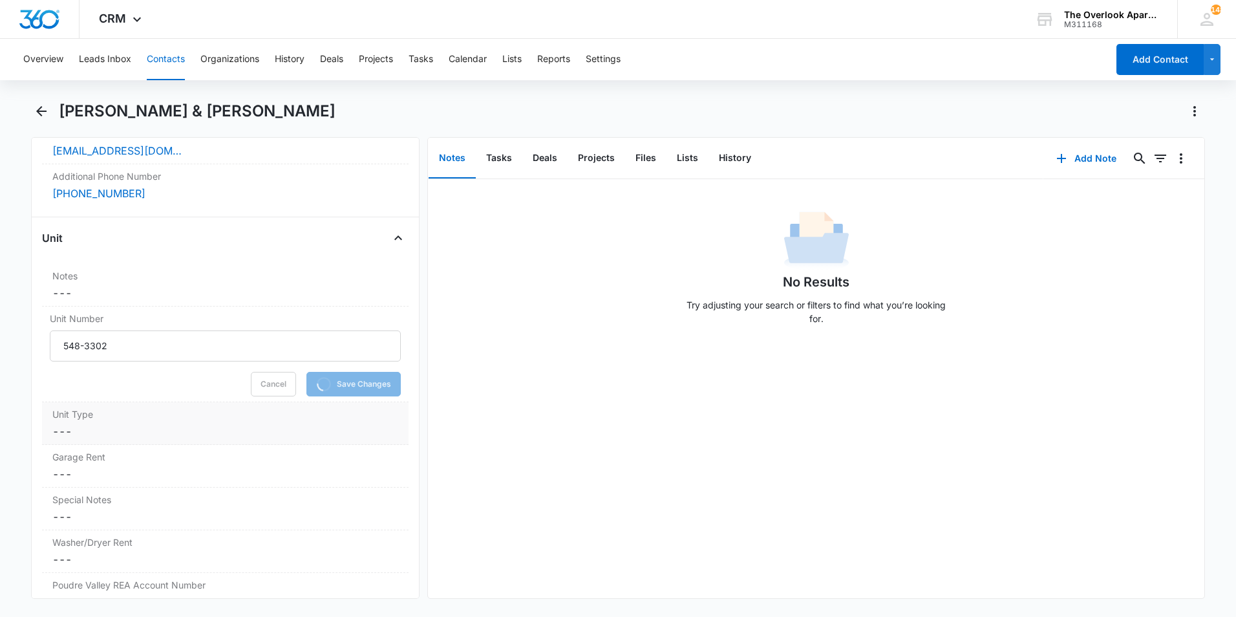
click at [76, 426] on dd "Cancel Save Changes ---" at bounding box center [225, 432] width 346 height 16
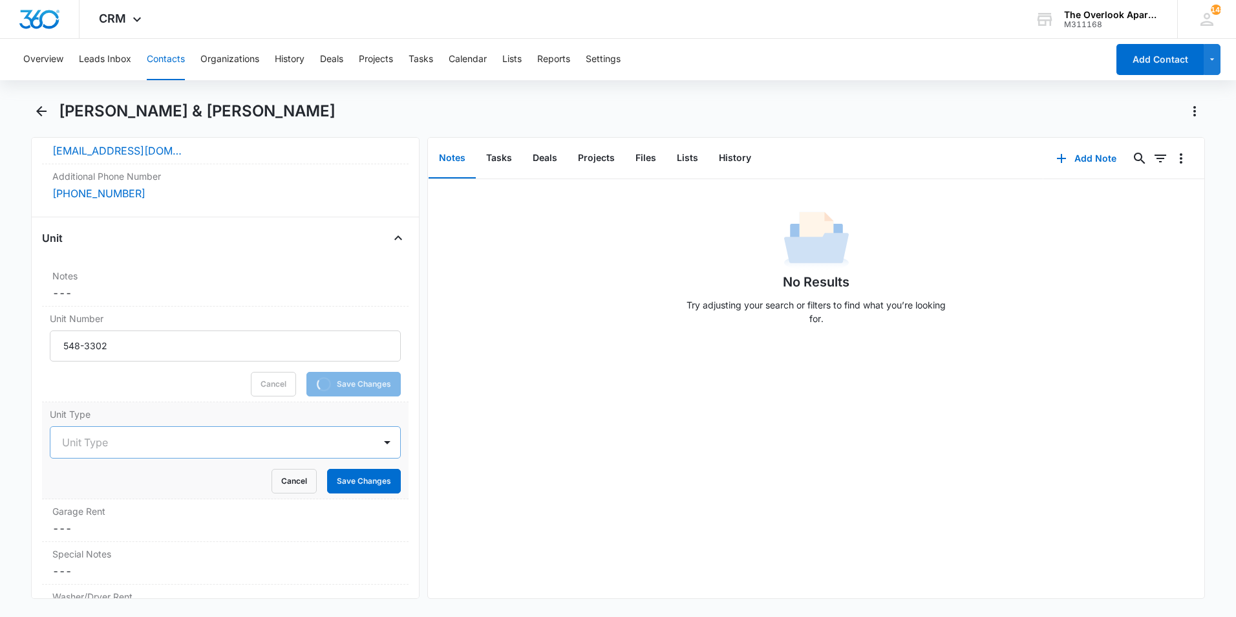
click at [78, 432] on div "Unit Type" at bounding box center [212, 442] width 324 height 31
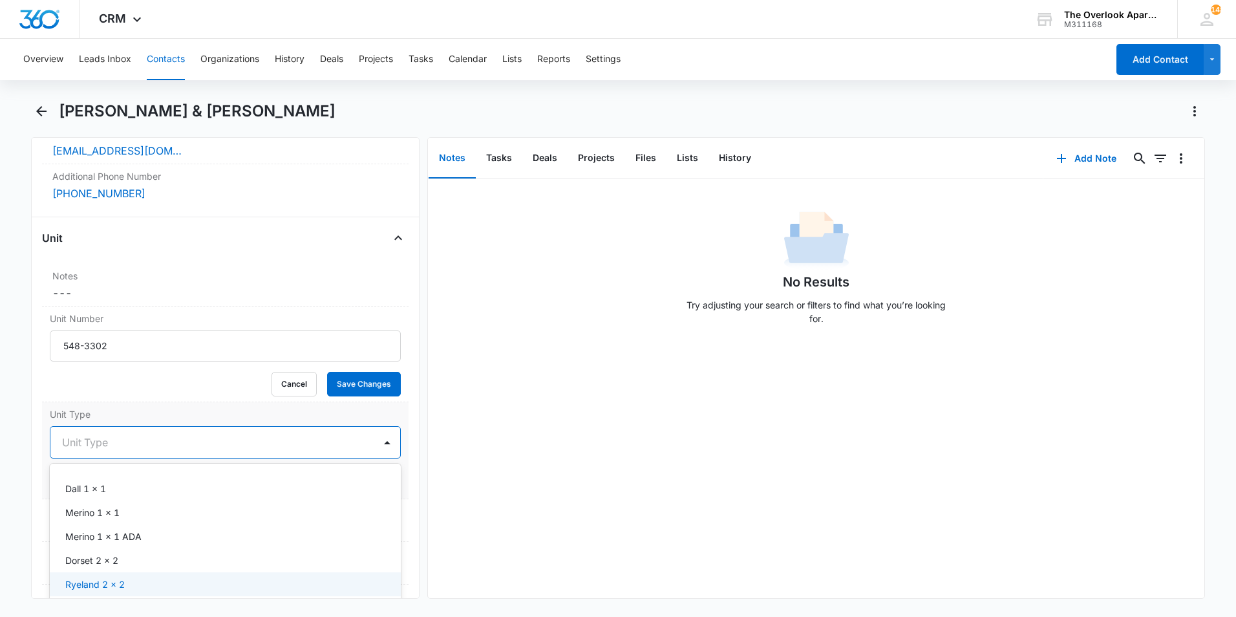
click at [83, 556] on p "Dorset 2 x 2" at bounding box center [91, 561] width 53 height 14
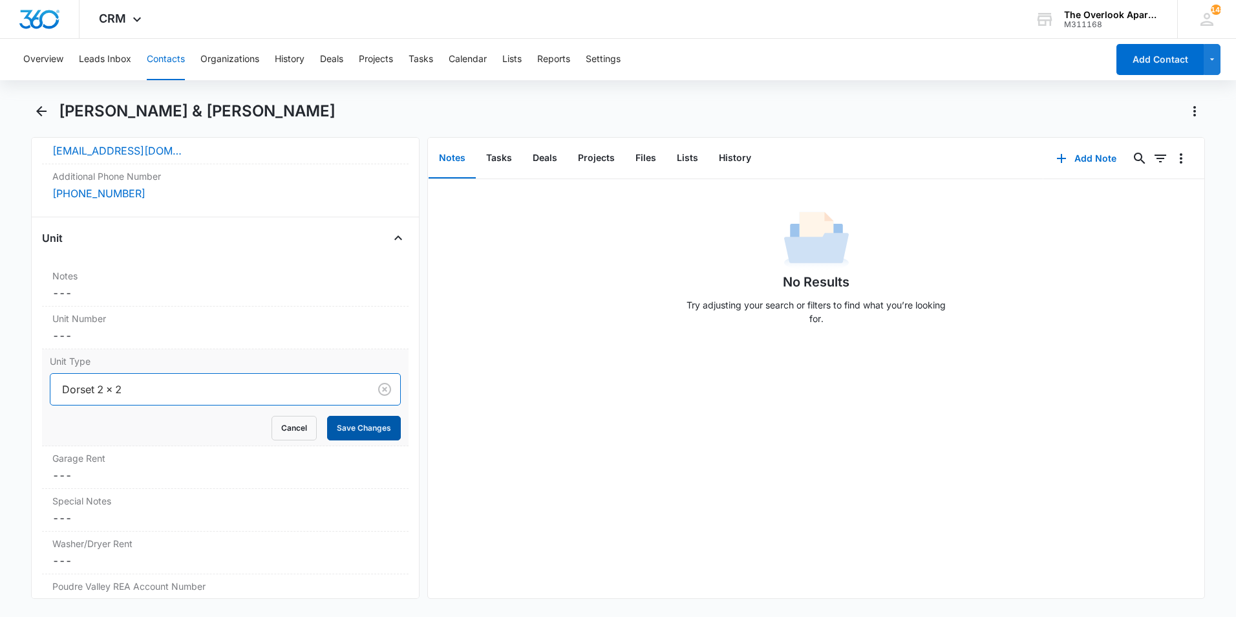
click at [380, 415] on form "option Dorset 2 x 2 , selected. Dorset 2 x 2 Cancel Save Changes" at bounding box center [225, 406] width 351 height 67
click at [370, 433] on button "Save Changes" at bounding box center [364, 428] width 74 height 25
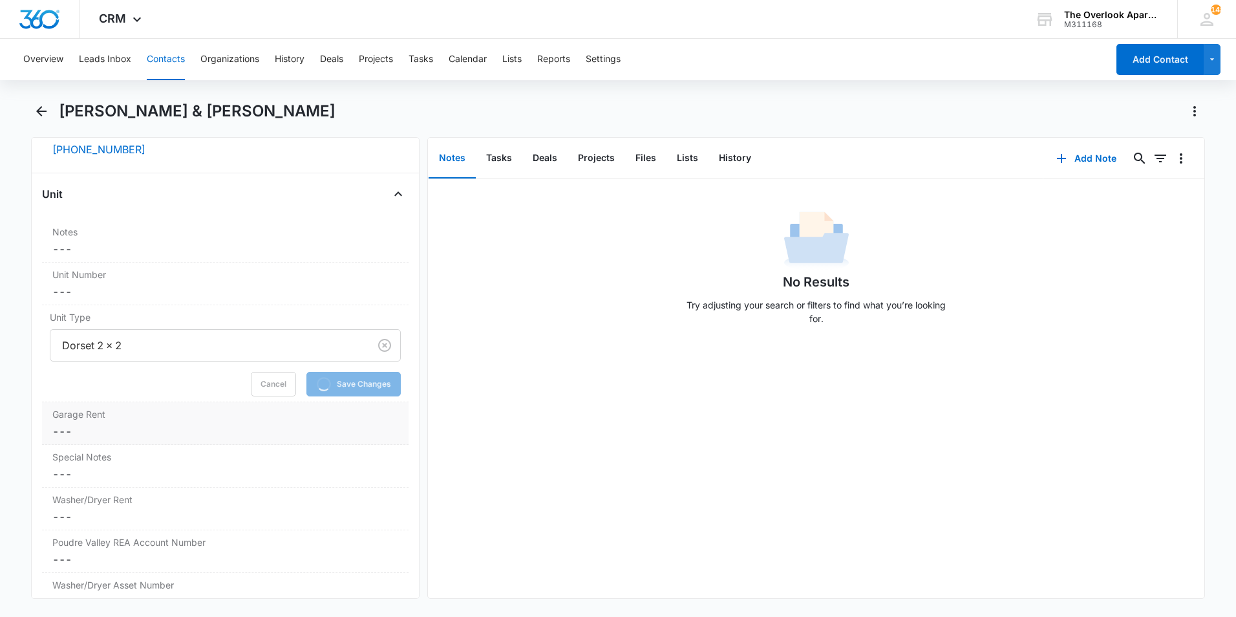
scroll to position [1135, 0]
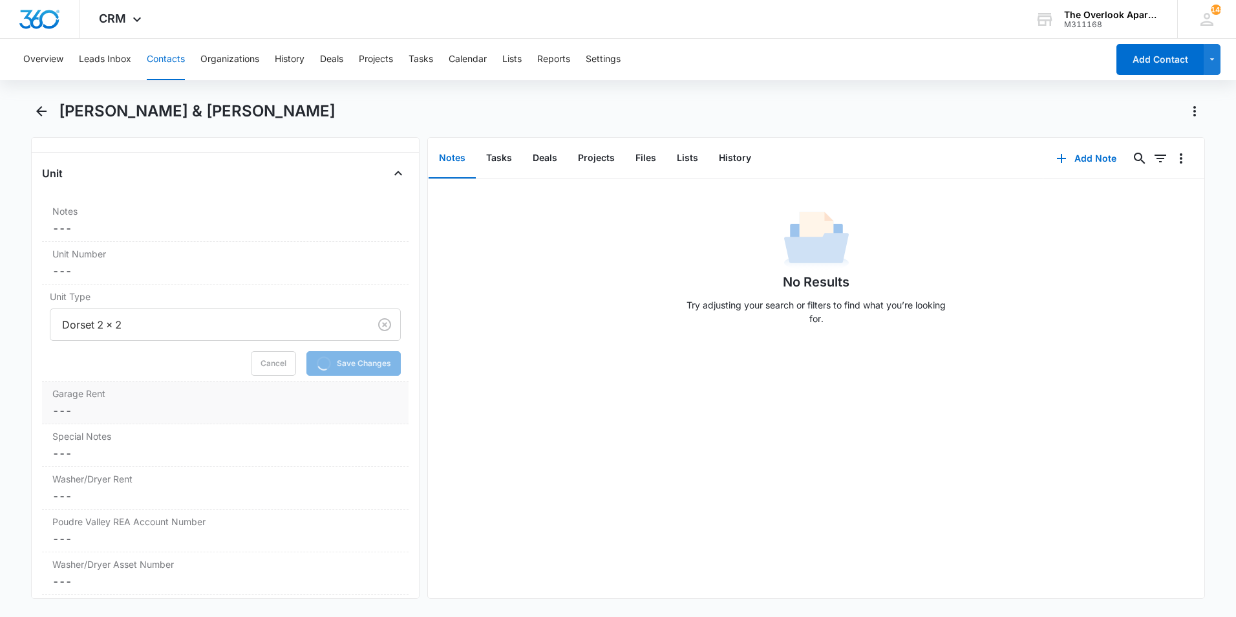
drag, startPoint x: 96, startPoint y: 412, endPoint x: 96, endPoint y: 403, distance: 8.4
click at [96, 407] on dd "Cancel Save Changes ---" at bounding box center [225, 411] width 346 height 16
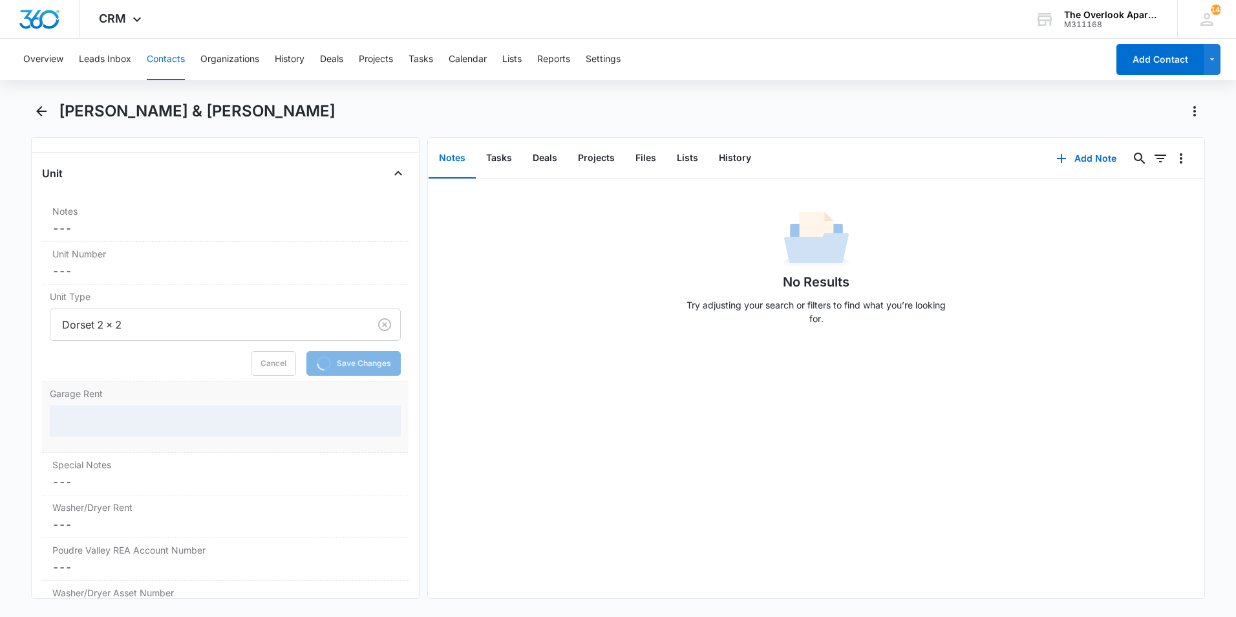
click at [96, 403] on div "Garage Rent" at bounding box center [225, 417] width 367 height 71
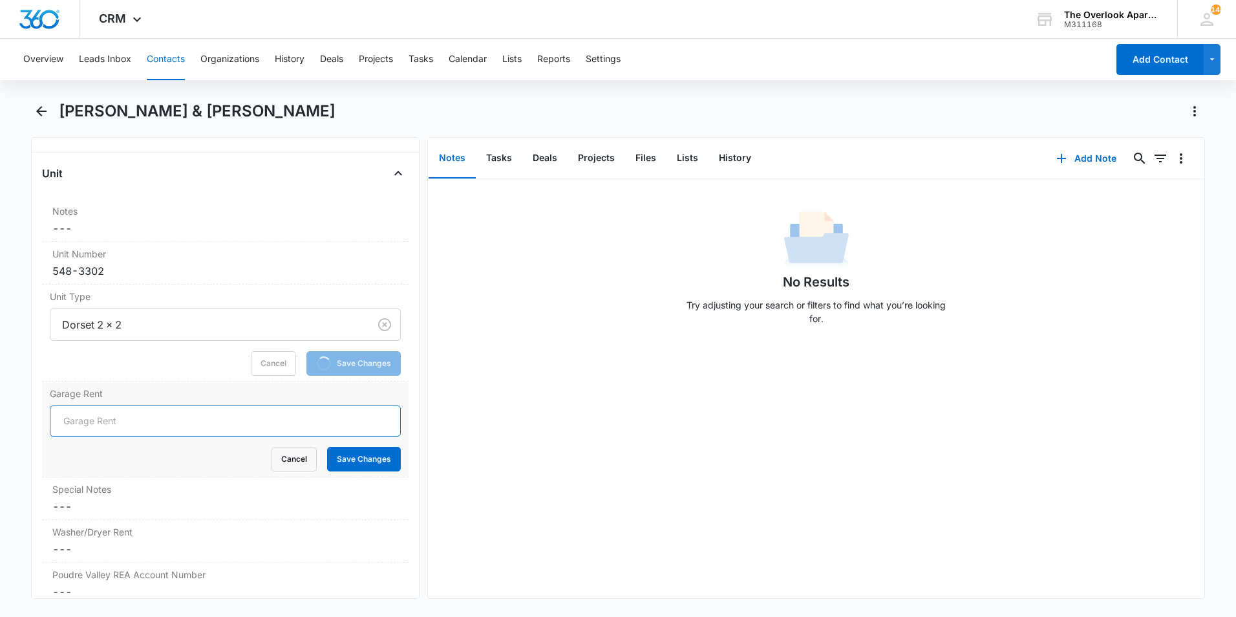
click at [80, 421] on input "Garage Rent" at bounding box center [225, 420] width 351 height 31
type input "N/A"
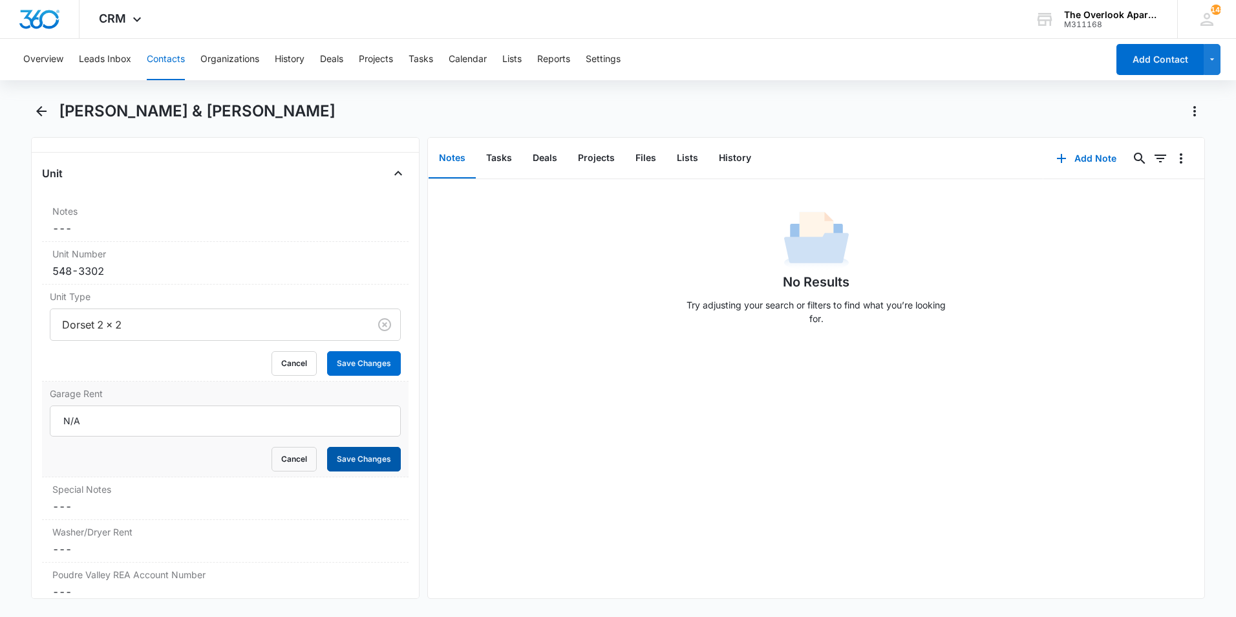
click at [338, 456] on button "Save Changes" at bounding box center [364, 459] width 74 height 25
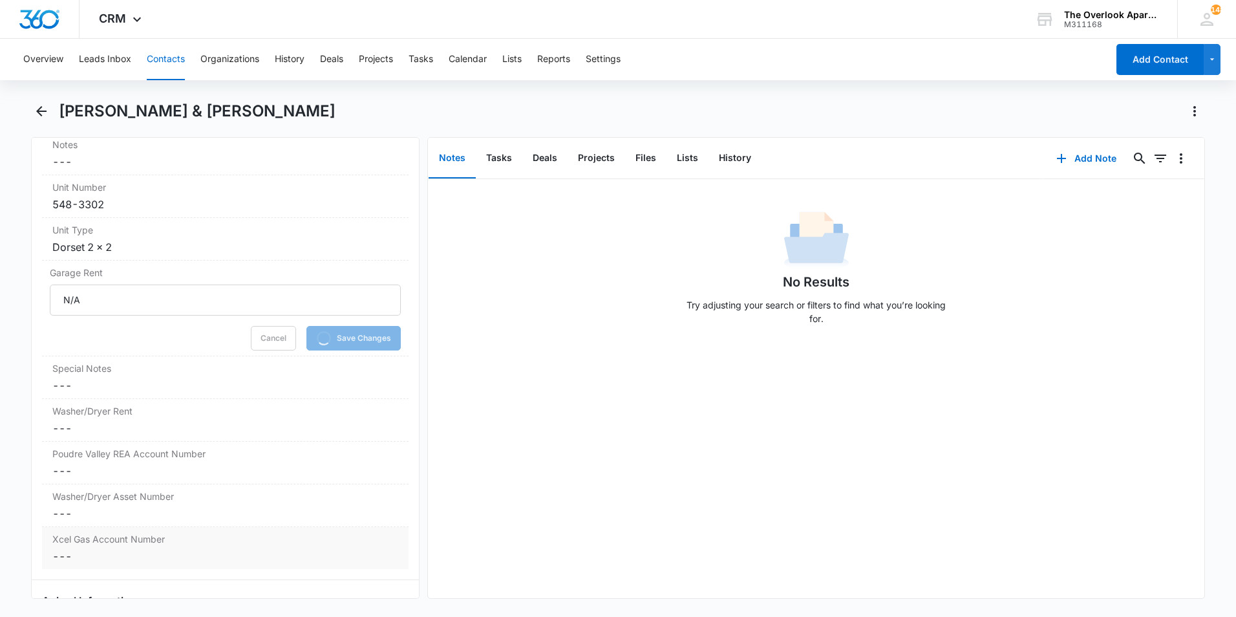
scroll to position [1265, 0]
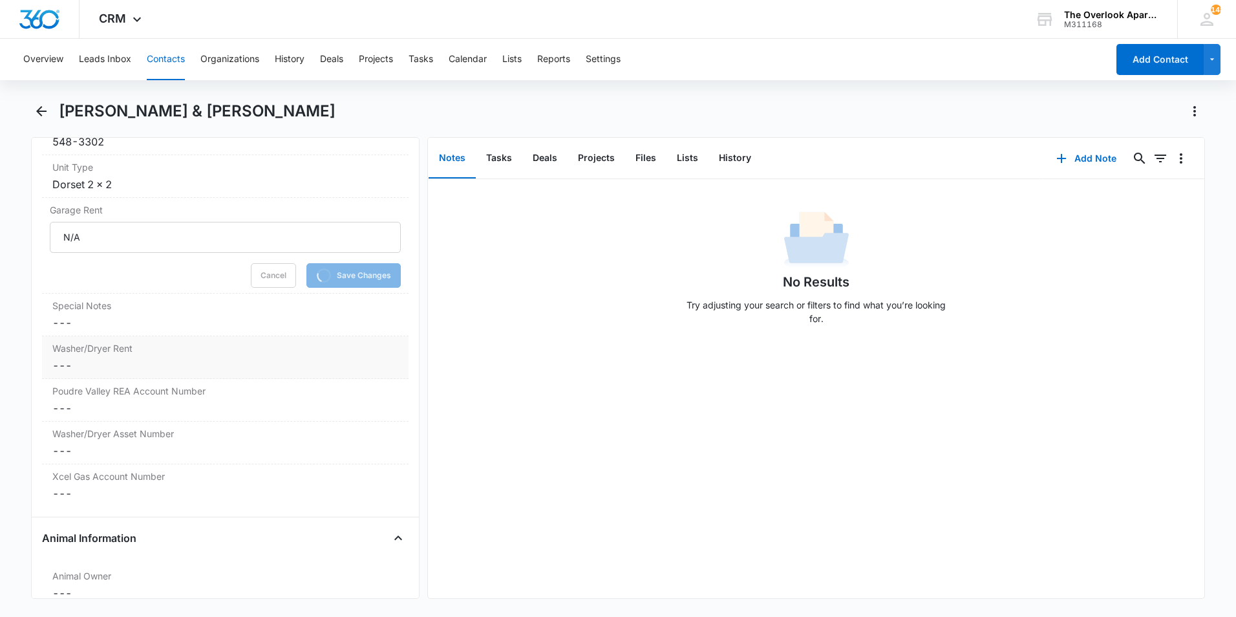
click at [103, 357] on div "Washer/Dryer Rent Cancel Save Changes ---" at bounding box center [225, 357] width 367 height 43
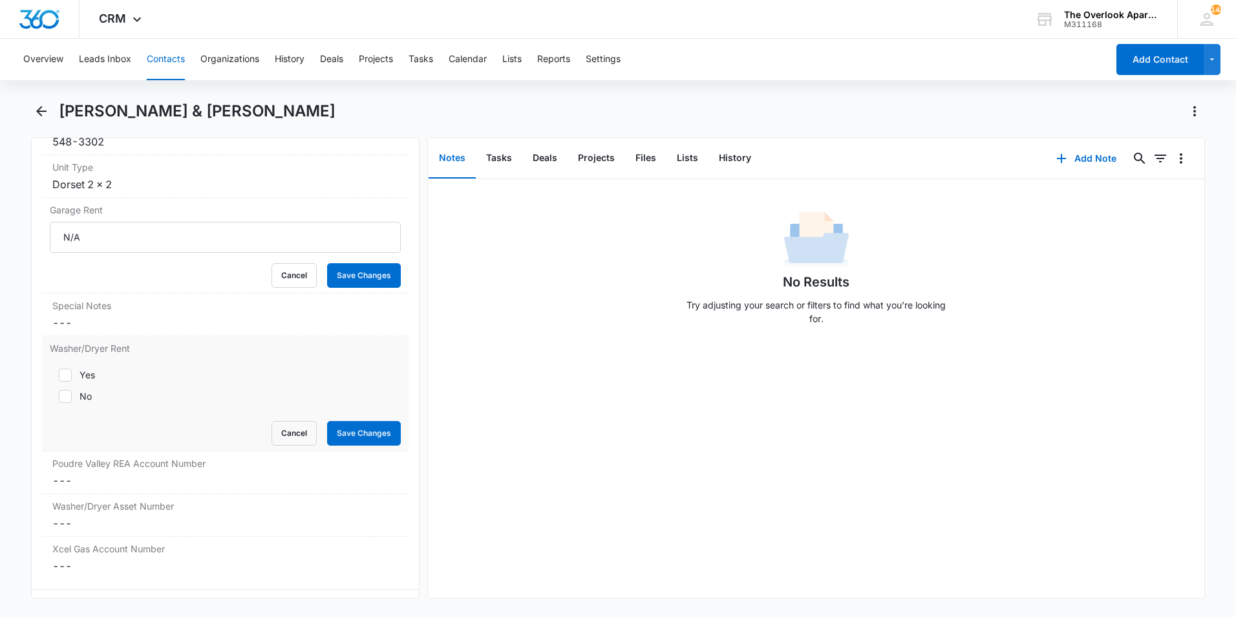
click at [65, 375] on icon at bounding box center [65, 375] width 8 height 6
click at [59, 375] on input "Yes" at bounding box center [54, 375] width 9 height 9
checkbox input "true"
click at [378, 429] on button "Save Changes" at bounding box center [364, 433] width 74 height 25
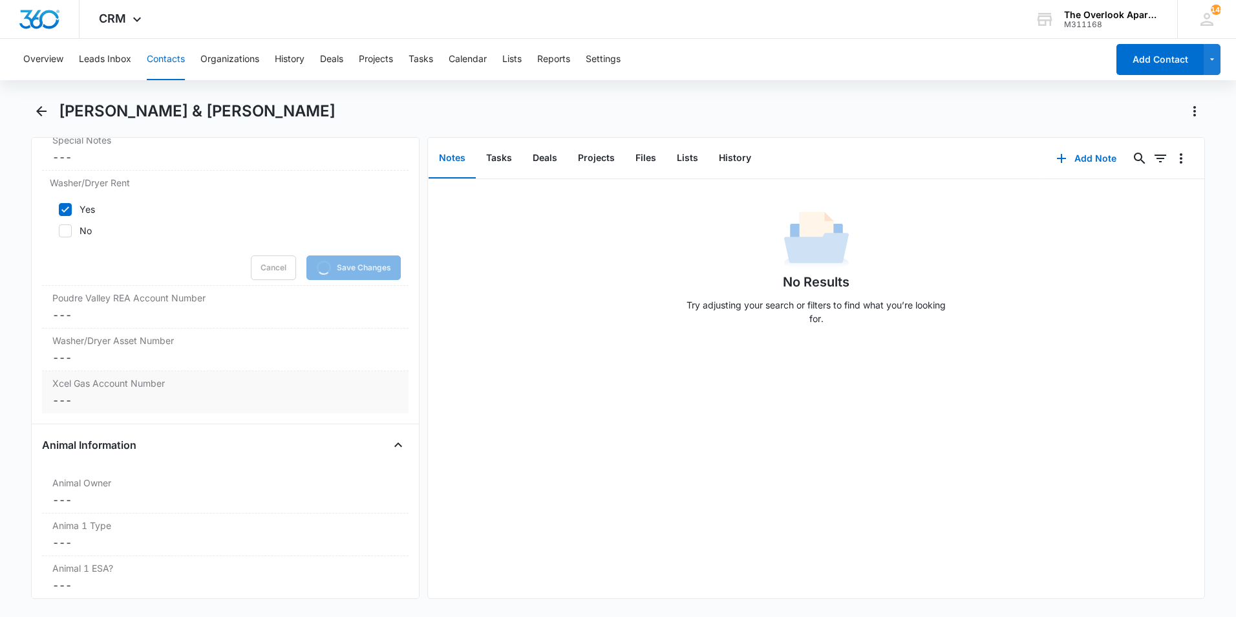
scroll to position [1391, 0]
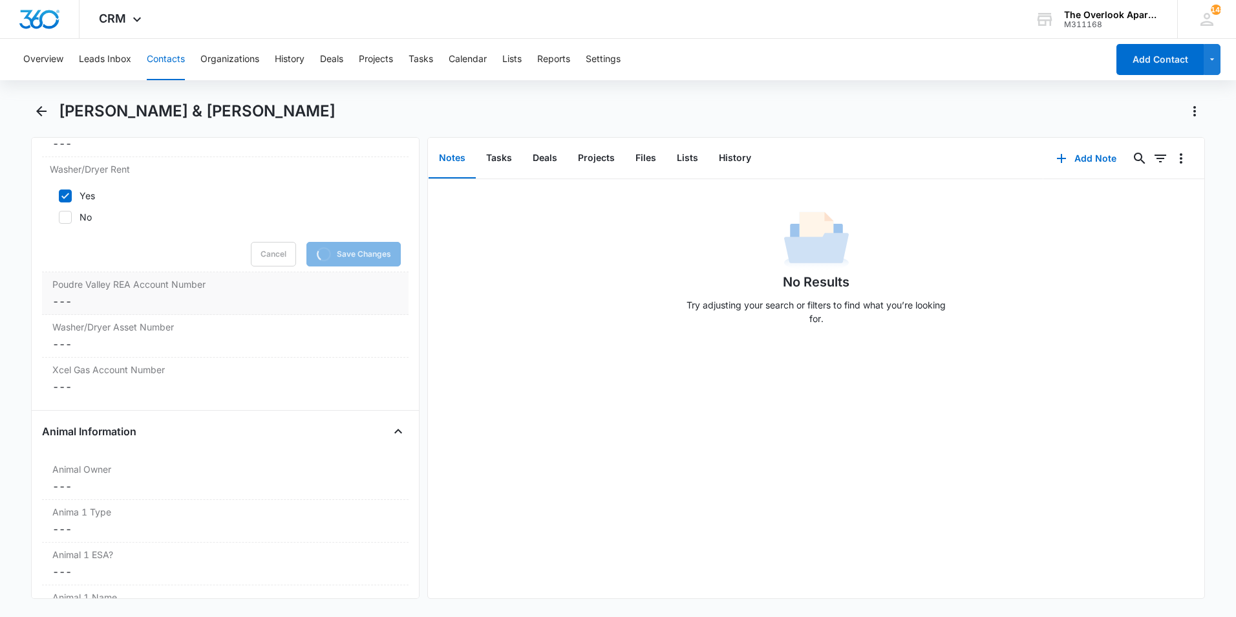
click at [151, 289] on label "Poudre Valley REA Account Number" at bounding box center [225, 284] width 346 height 14
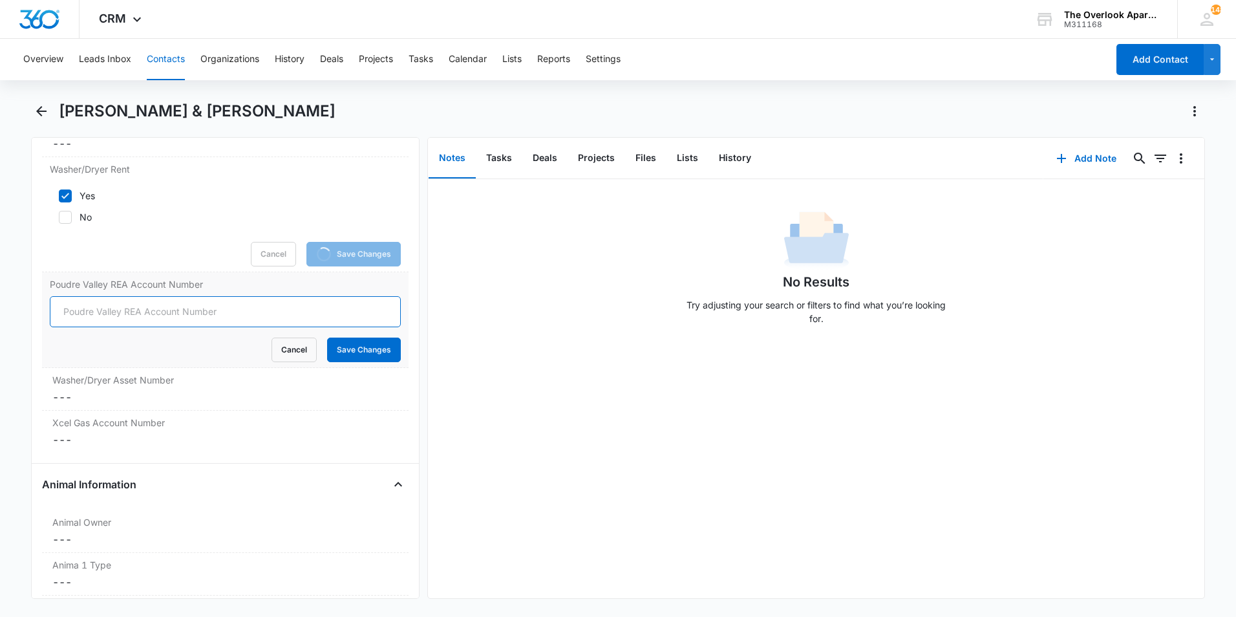
click at [112, 312] on input "Poudre Valley REA Account Number" at bounding box center [225, 311] width 351 height 31
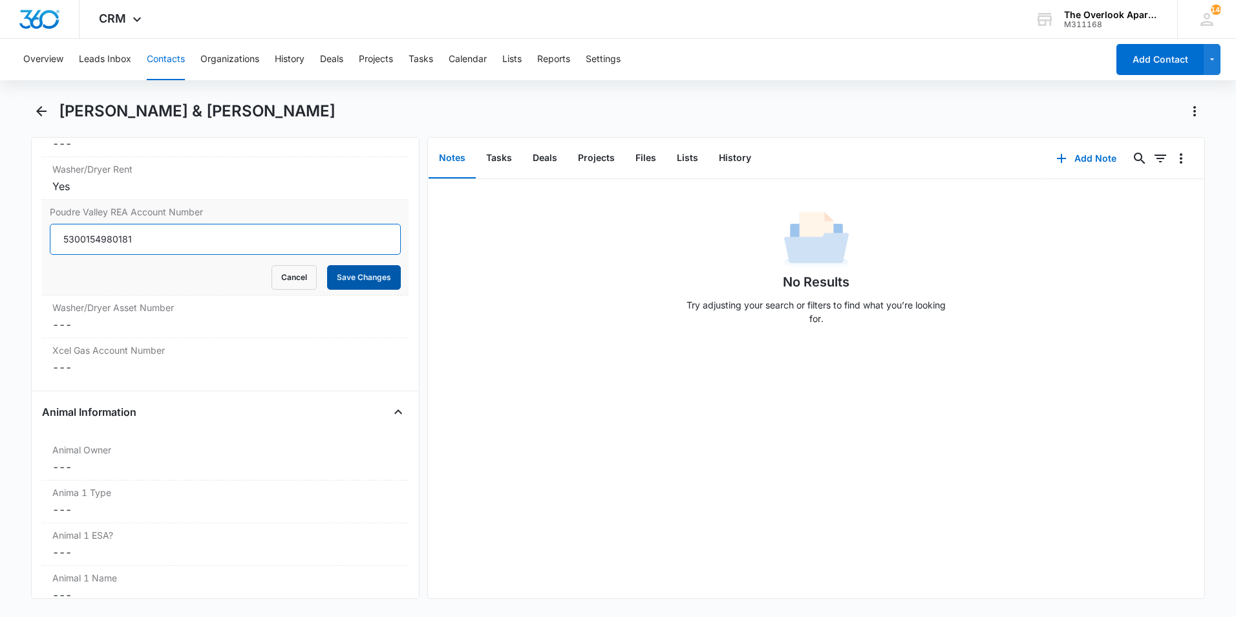
type input "5300154980181"
click at [339, 287] on button "Save Changes" at bounding box center [364, 277] width 74 height 25
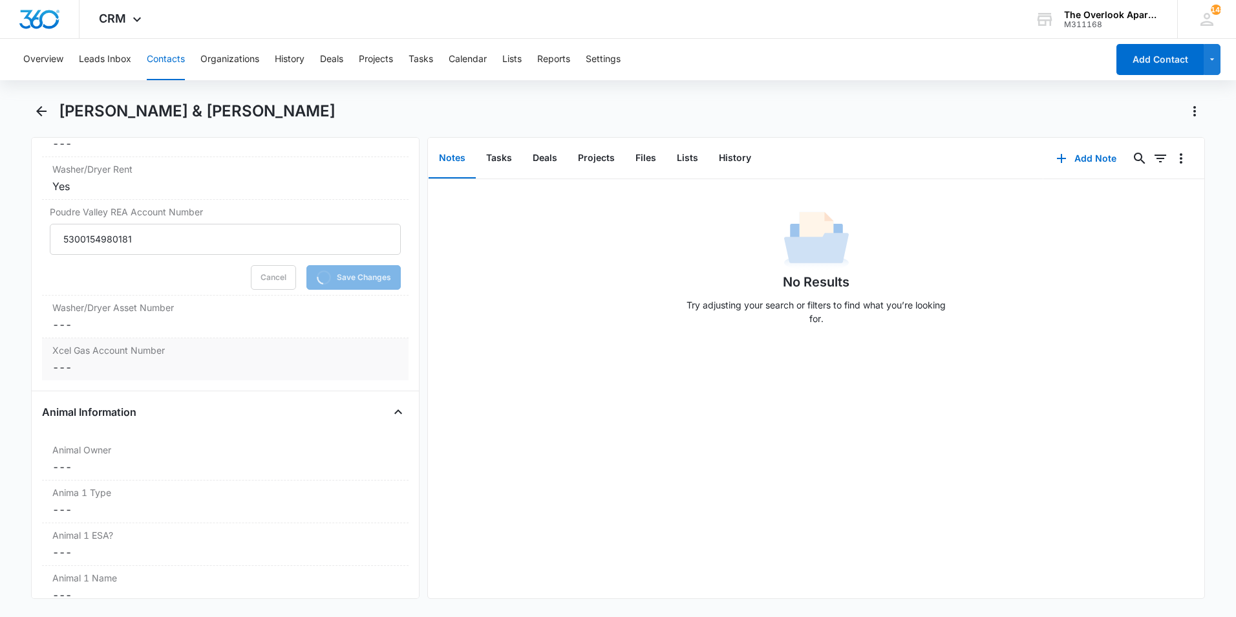
click at [85, 361] on dd "Cancel Save Changes ---" at bounding box center [225, 368] width 346 height 16
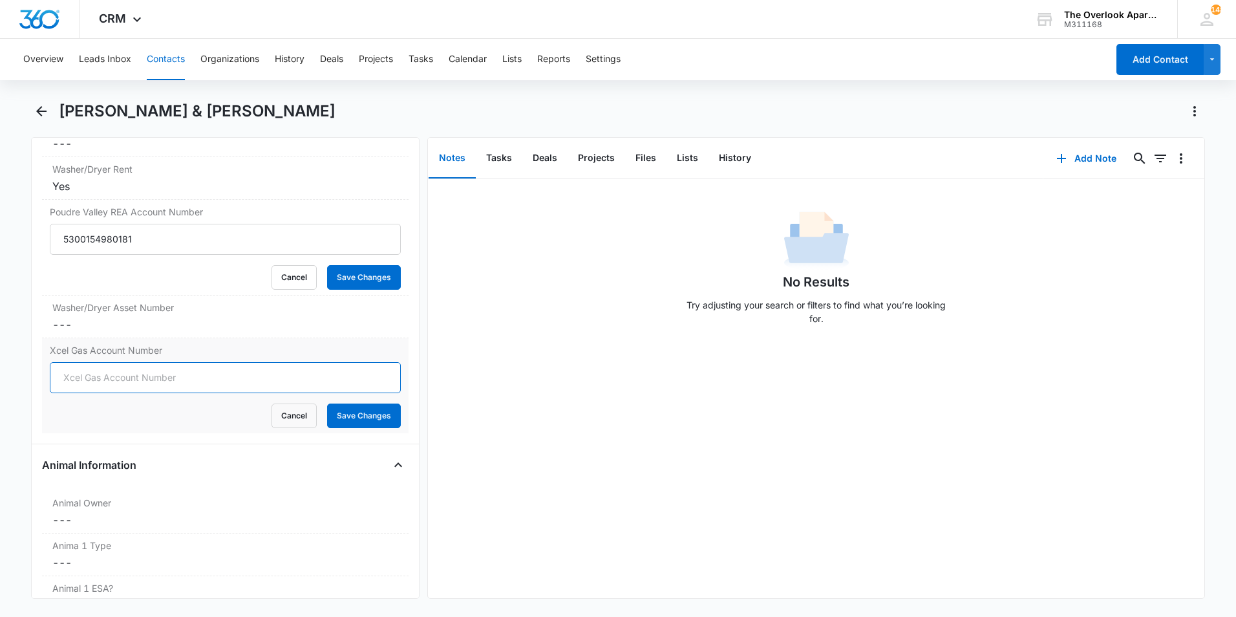
click at [98, 377] on input "Xcel Gas Account Number" at bounding box center [225, 377] width 351 height 31
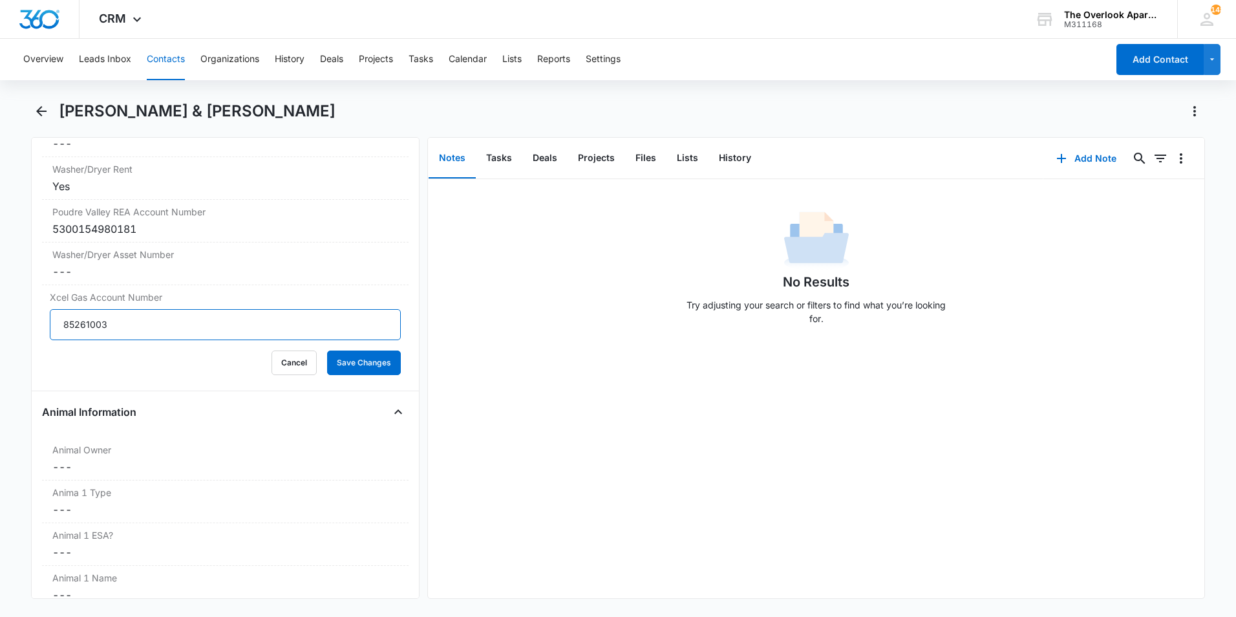
type input "85261003"
click at [327, 350] on button "Save Changes" at bounding box center [364, 362] width 74 height 25
click at [336, 369] on button "Save Changes" at bounding box center [364, 362] width 74 height 25
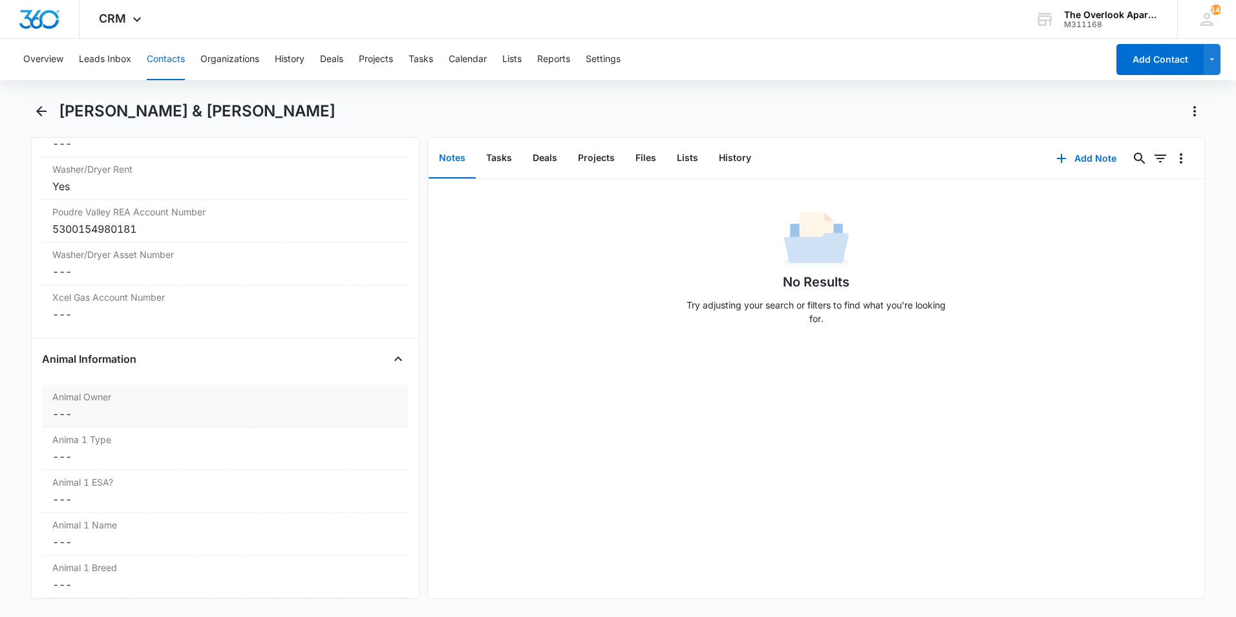
click at [100, 416] on dd "Cancel Save Changes ---" at bounding box center [225, 414] width 346 height 16
click at [82, 427] on div "Yes" at bounding box center [88, 423] width 16 height 14
click at [59, 427] on input "Yes" at bounding box center [54, 423] width 9 height 9
checkbox input "true"
click at [343, 467] on form "Yes No Cancel Save Changes" at bounding box center [225, 451] width 351 height 85
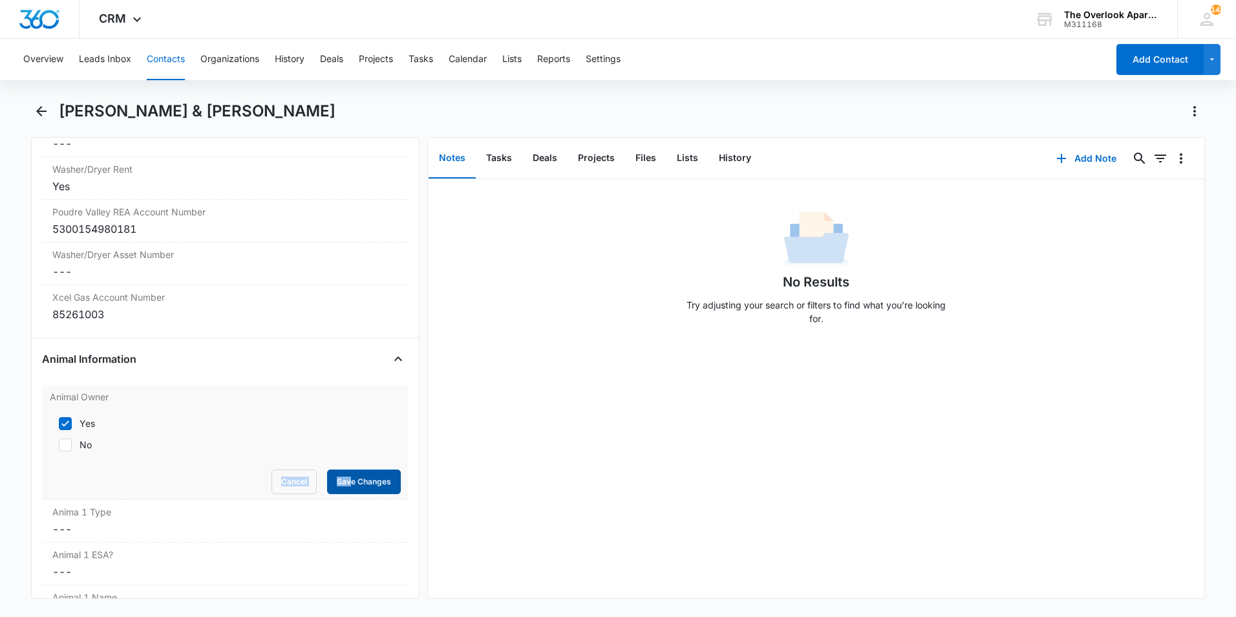
drag, startPoint x: 343, startPoint y: 467, endPoint x: 338, endPoint y: 480, distance: 14.5
click at [338, 480] on button "Save Changes" at bounding box center [364, 481] width 74 height 25
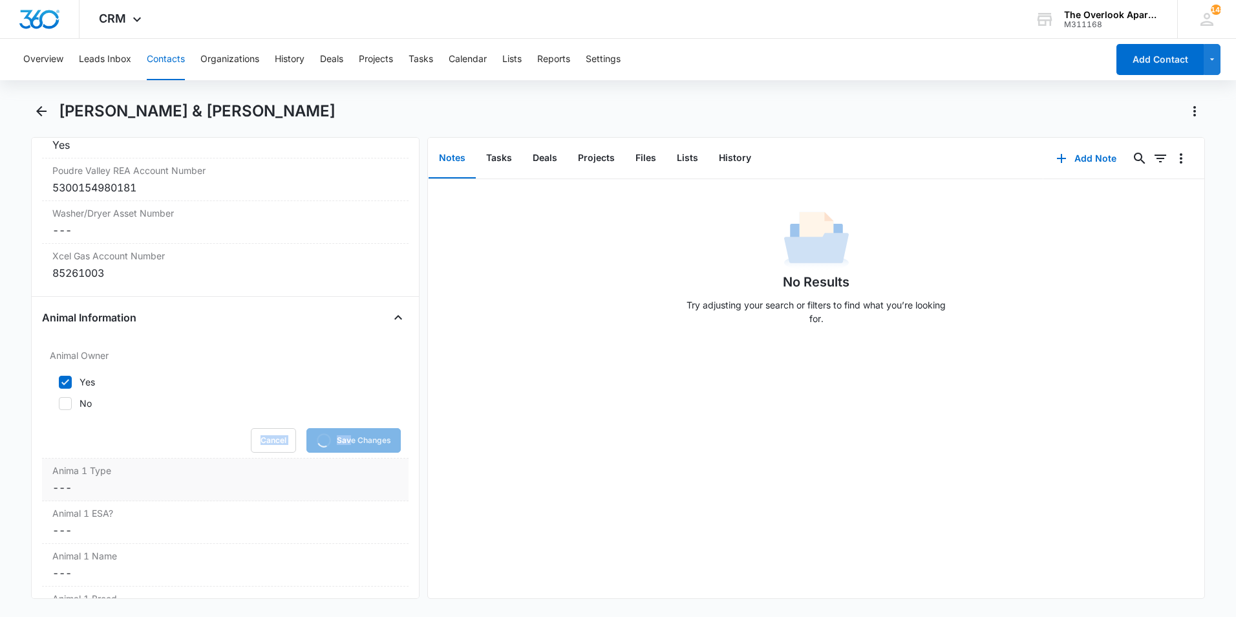
scroll to position [1456, 0]
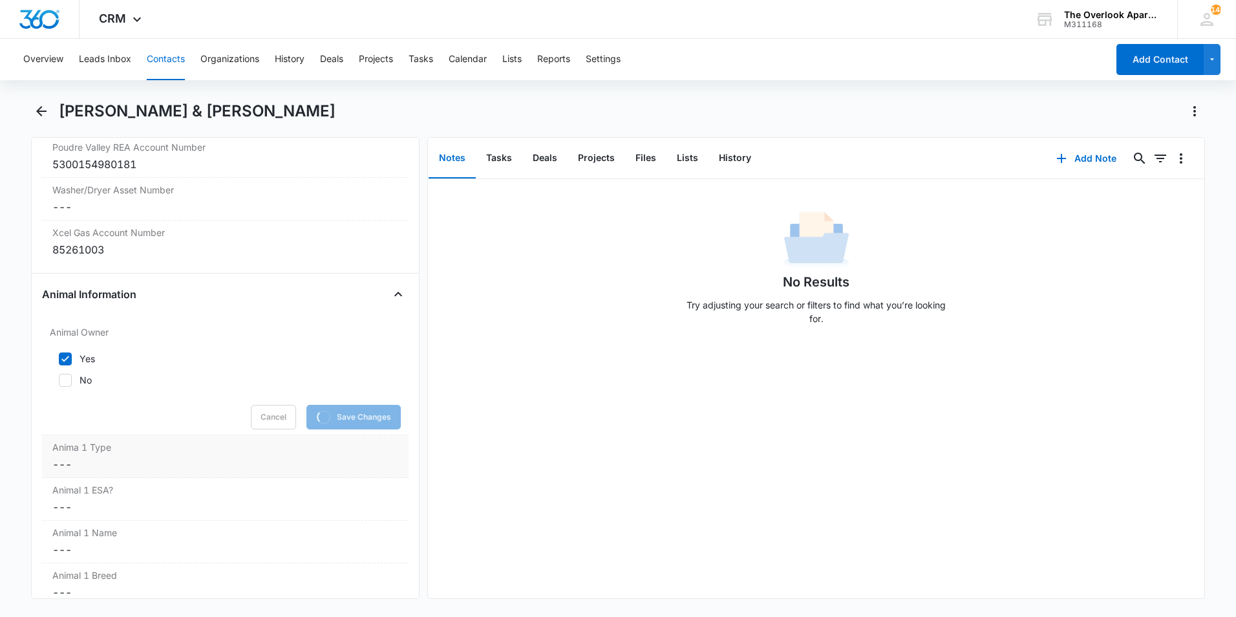
click at [94, 451] on label "Anima 1 Type" at bounding box center [225, 447] width 346 height 14
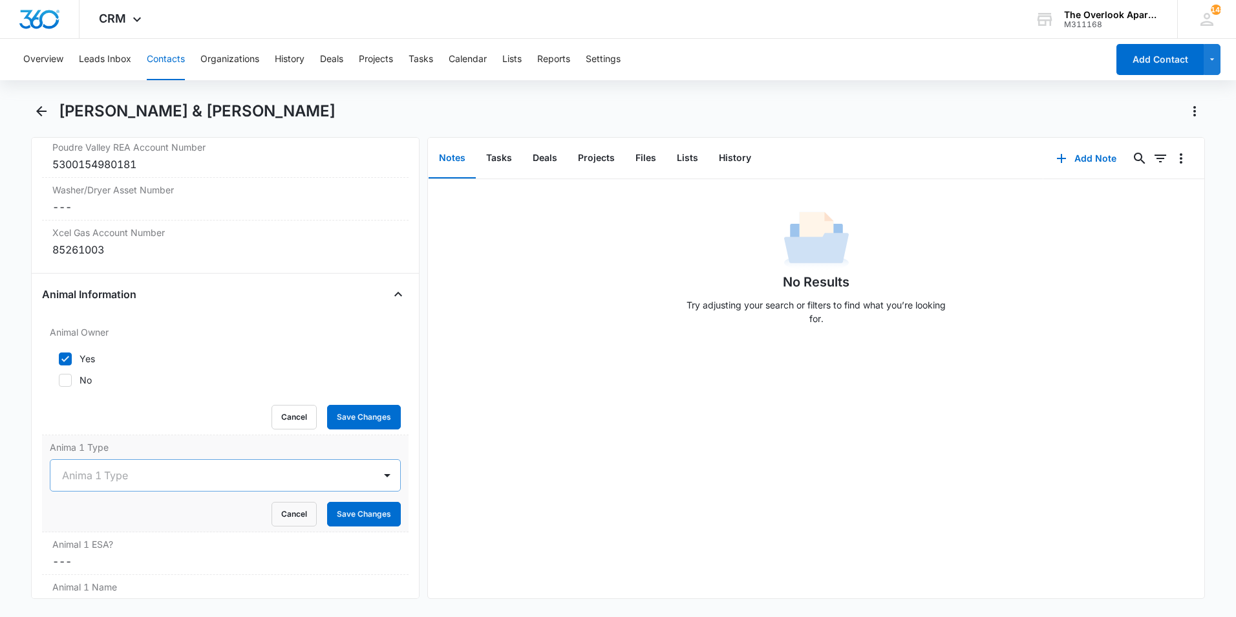
click at [82, 469] on div at bounding box center [210, 475] width 296 height 18
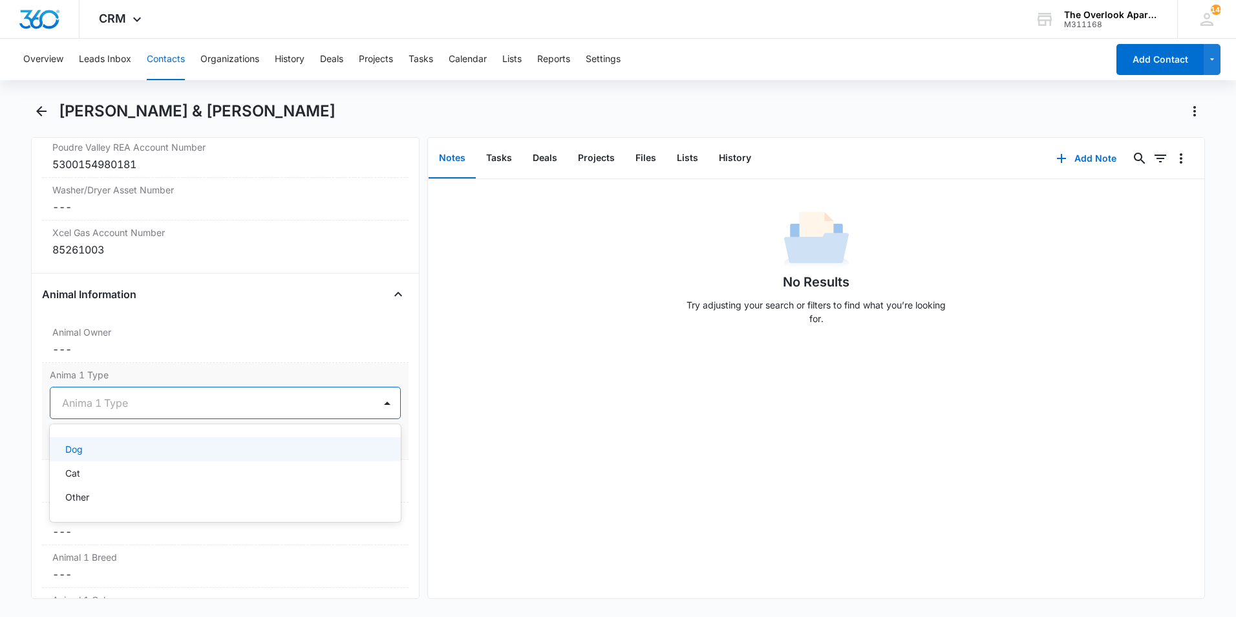
click at [112, 451] on div "Dog" at bounding box center [223, 449] width 317 height 14
click at [339, 438] on button "Save Changes" at bounding box center [364, 441] width 74 height 25
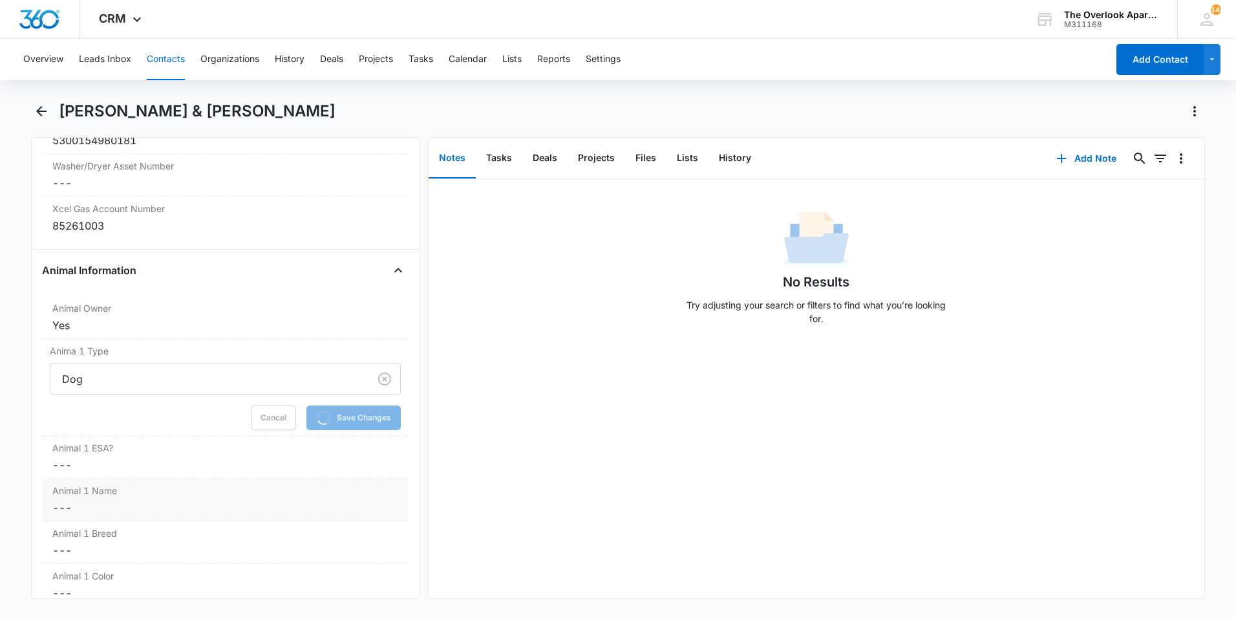
scroll to position [1520, 0]
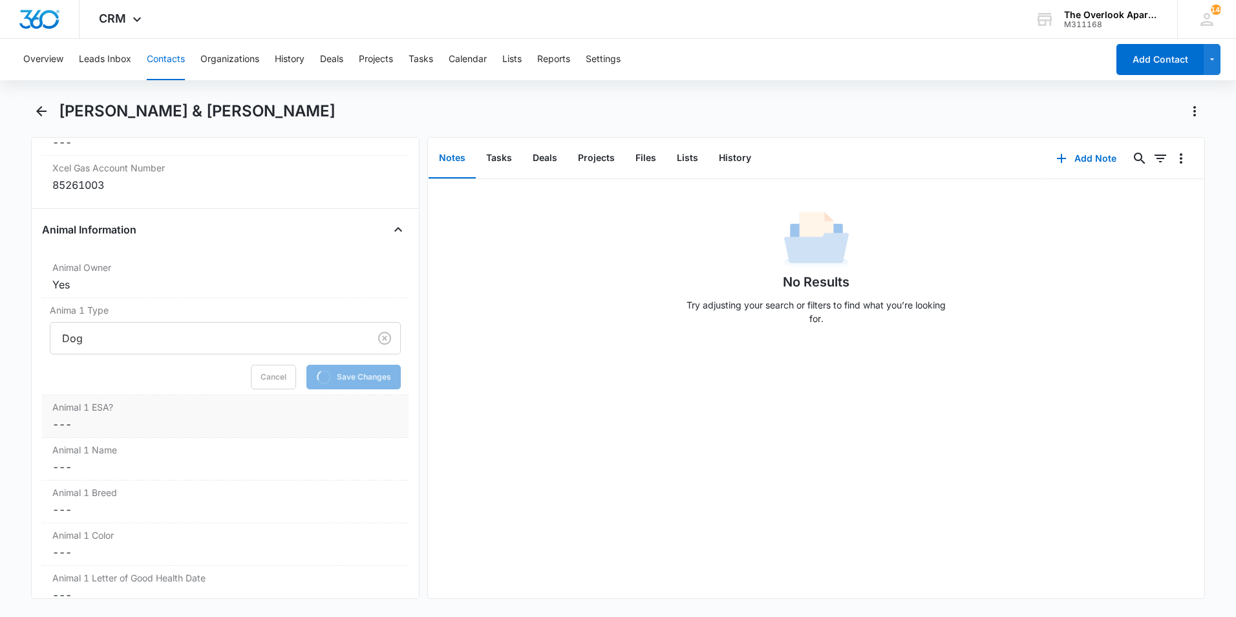
click at [124, 419] on dd "Cancel Save Changes ---" at bounding box center [225, 424] width 346 height 16
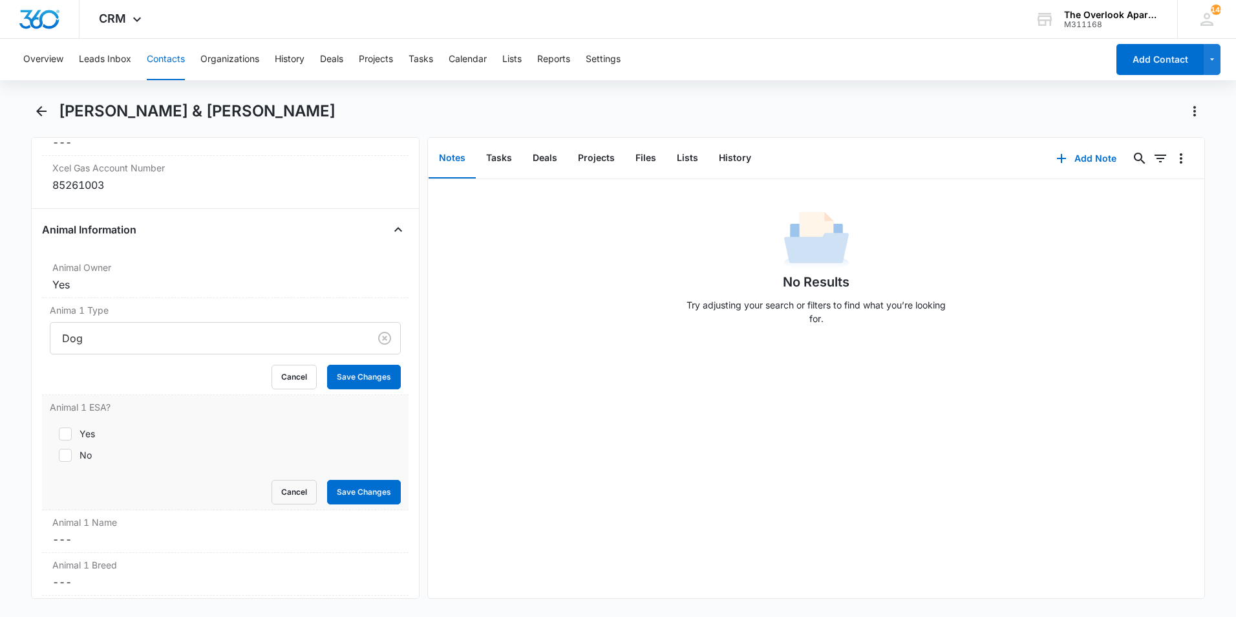
click at [59, 452] on div at bounding box center [65, 455] width 13 height 13
click at [58, 452] on input "No" at bounding box center [54, 455] width 9 height 9
checkbox input "true"
click at [352, 493] on button "Save Changes" at bounding box center [364, 492] width 74 height 25
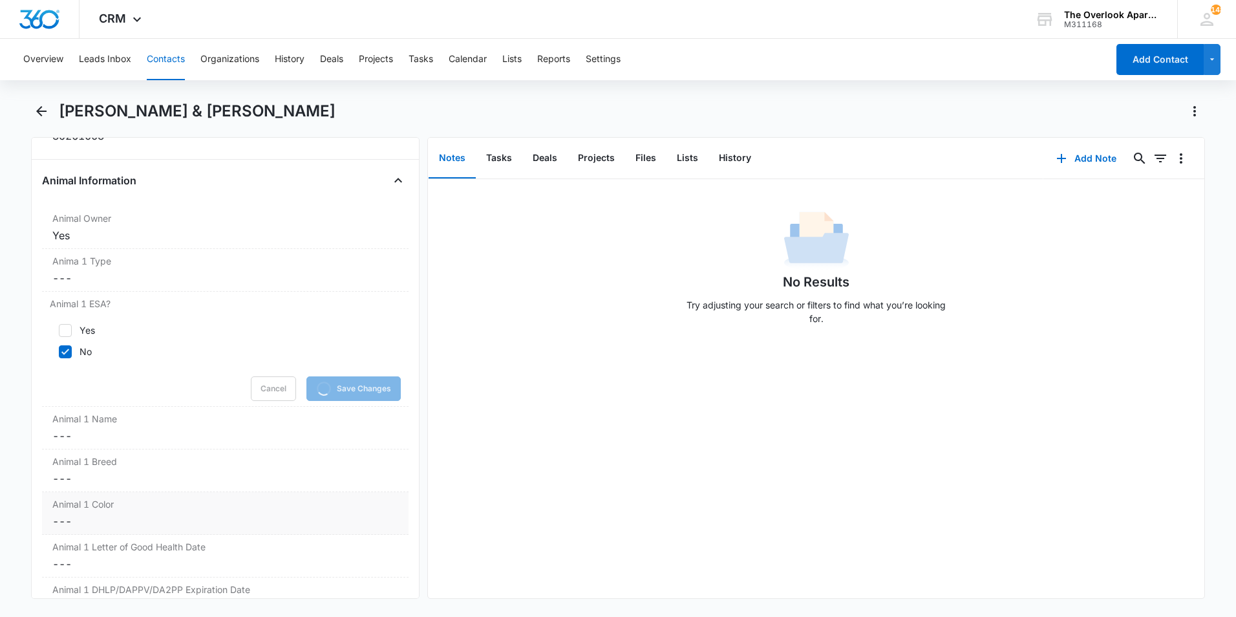
scroll to position [1650, 0]
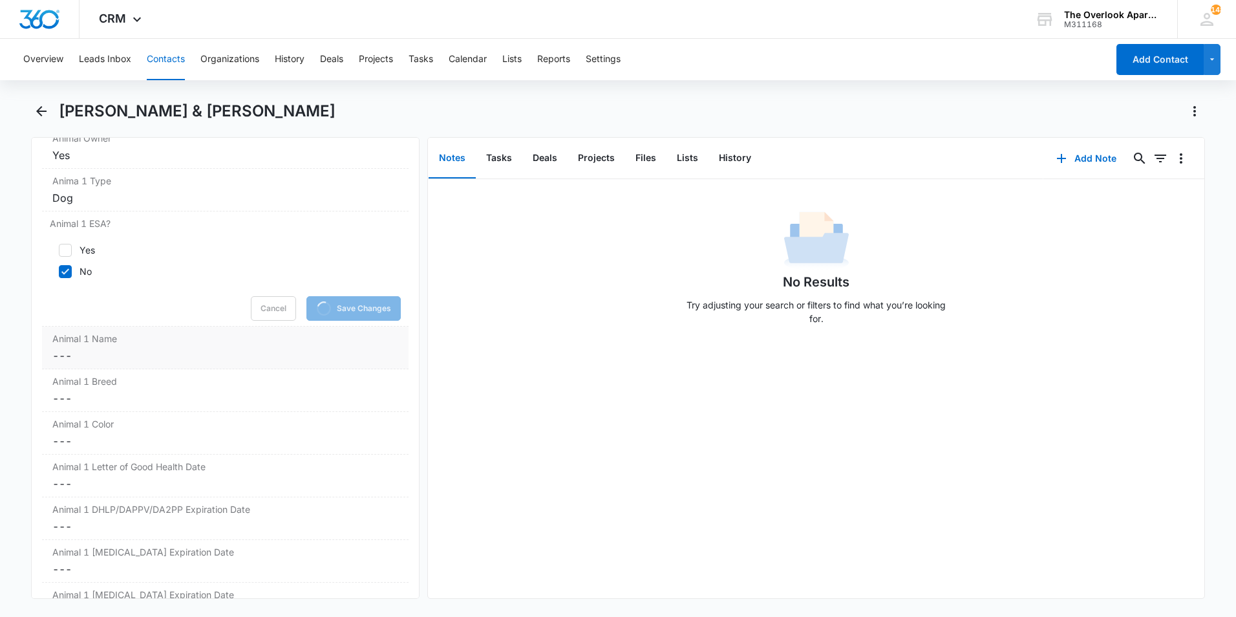
click at [154, 349] on dd "Cancel Save Changes ---" at bounding box center [225, 356] width 346 height 16
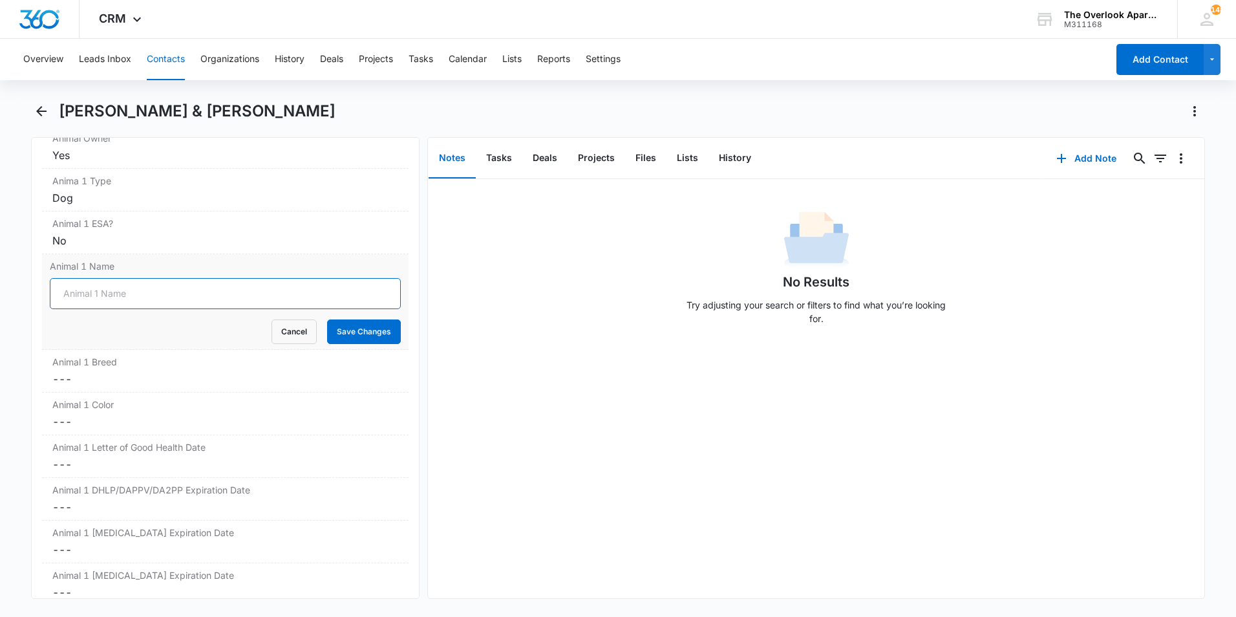
click at [113, 293] on input "Animal 1 Name" at bounding box center [225, 293] width 351 height 31
type input "Enzo"
click at [340, 315] on form "Enzo Cancel Save Changes" at bounding box center [225, 311] width 351 height 66
drag, startPoint x: 340, startPoint y: 315, endPoint x: 349, endPoint y: 331, distance: 18.2
click at [349, 331] on button "Save Changes" at bounding box center [364, 331] width 74 height 25
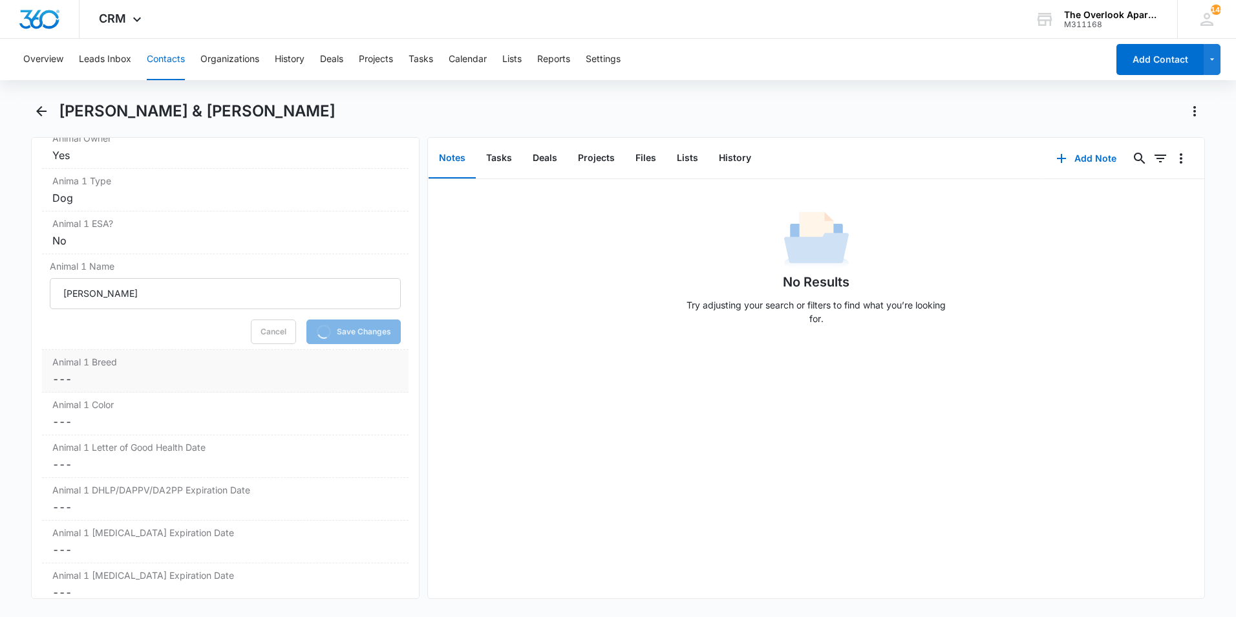
click at [136, 378] on dd "Cancel Save Changes ---" at bounding box center [225, 379] width 346 height 16
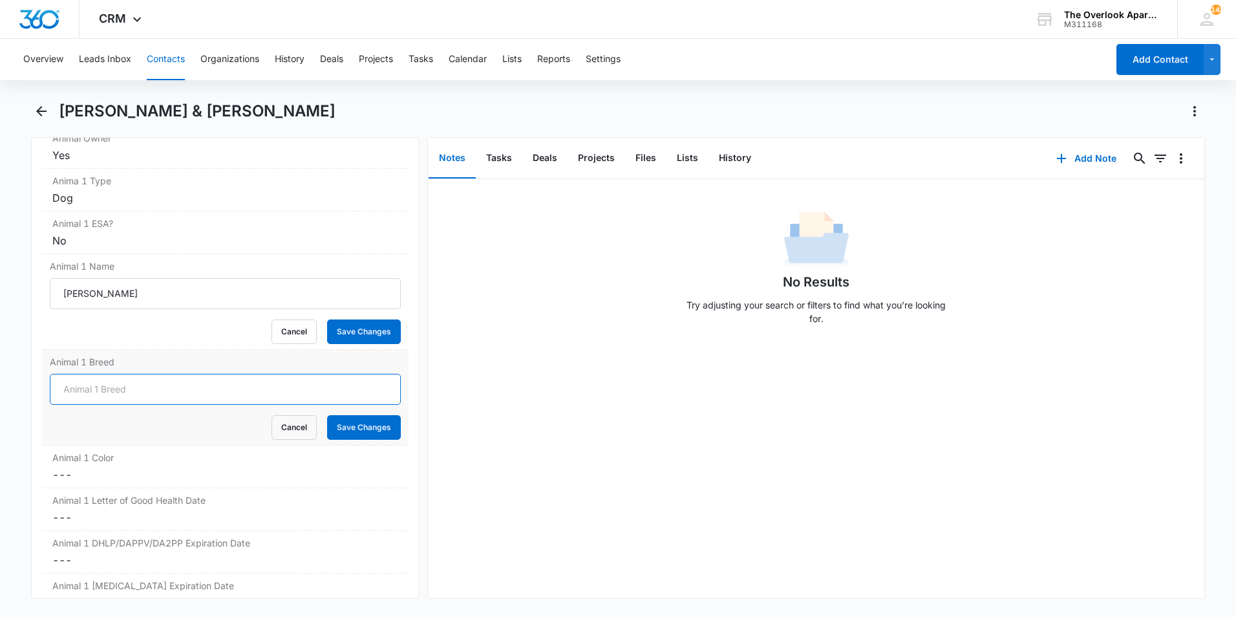
click at [134, 380] on input "Animal 1 Breed" at bounding box center [225, 389] width 351 height 31
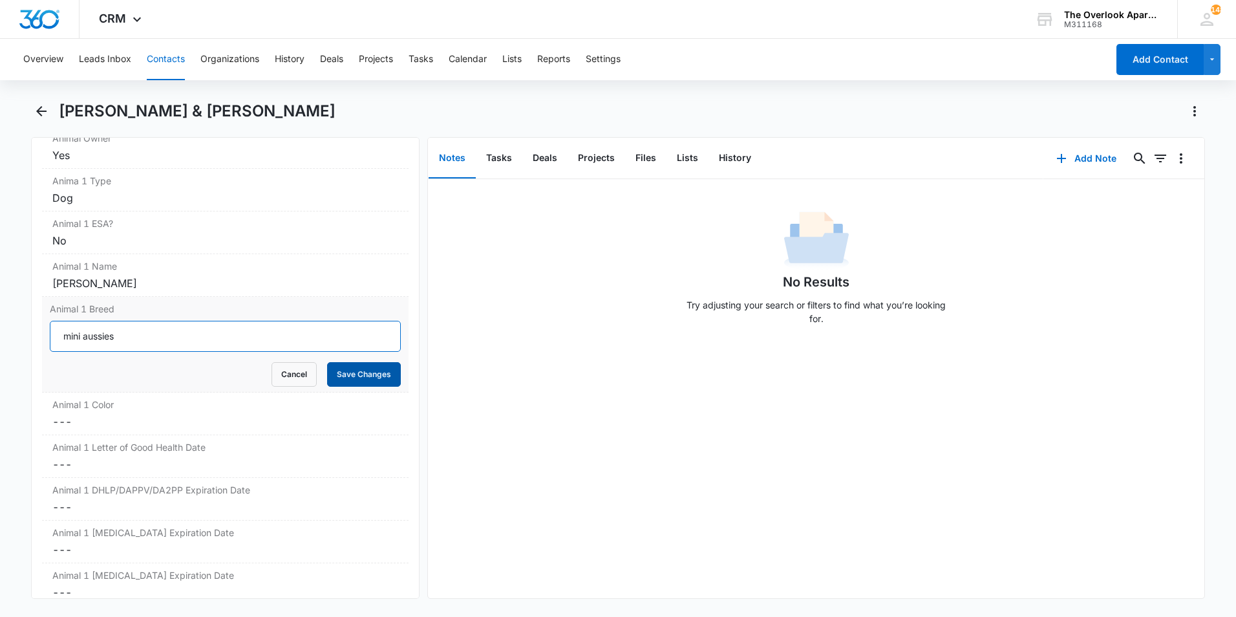
type input "mini aussies"
click at [369, 379] on button "Save Changes" at bounding box center [364, 374] width 74 height 25
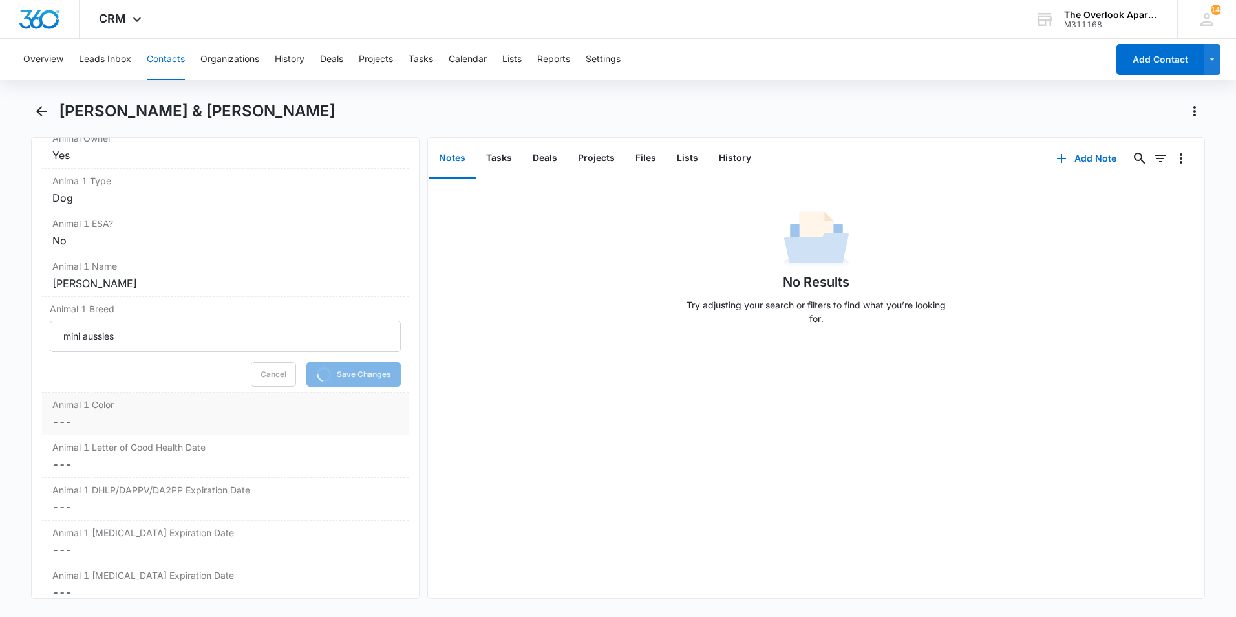
click at [113, 414] on dd "Cancel Save Changes ---" at bounding box center [225, 422] width 346 height 16
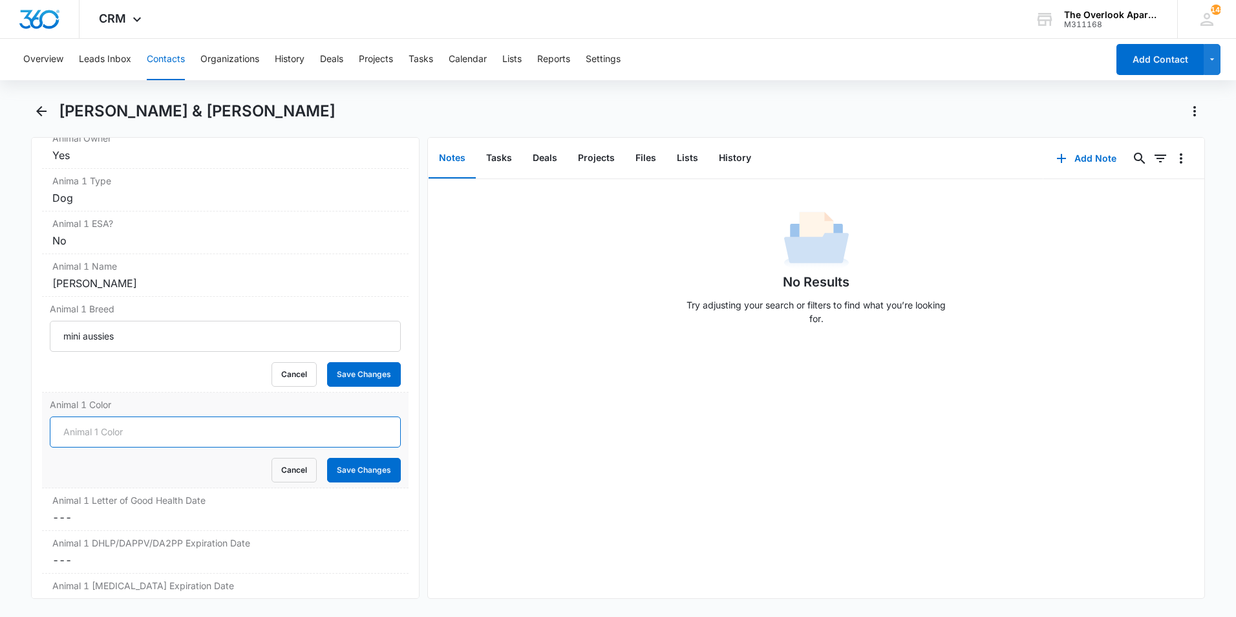
click at [85, 431] on input "Animal 1 Color" at bounding box center [225, 431] width 351 height 31
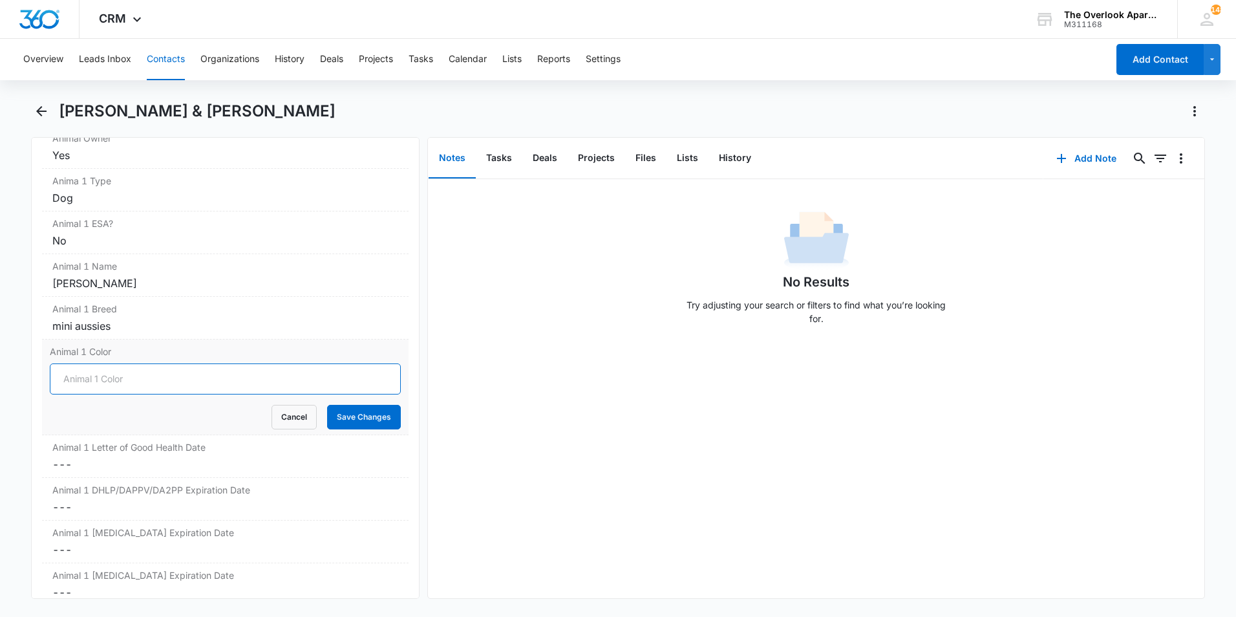
type input "n"
type input "Black & White"
click at [338, 418] on button "Save Changes" at bounding box center [364, 417] width 74 height 25
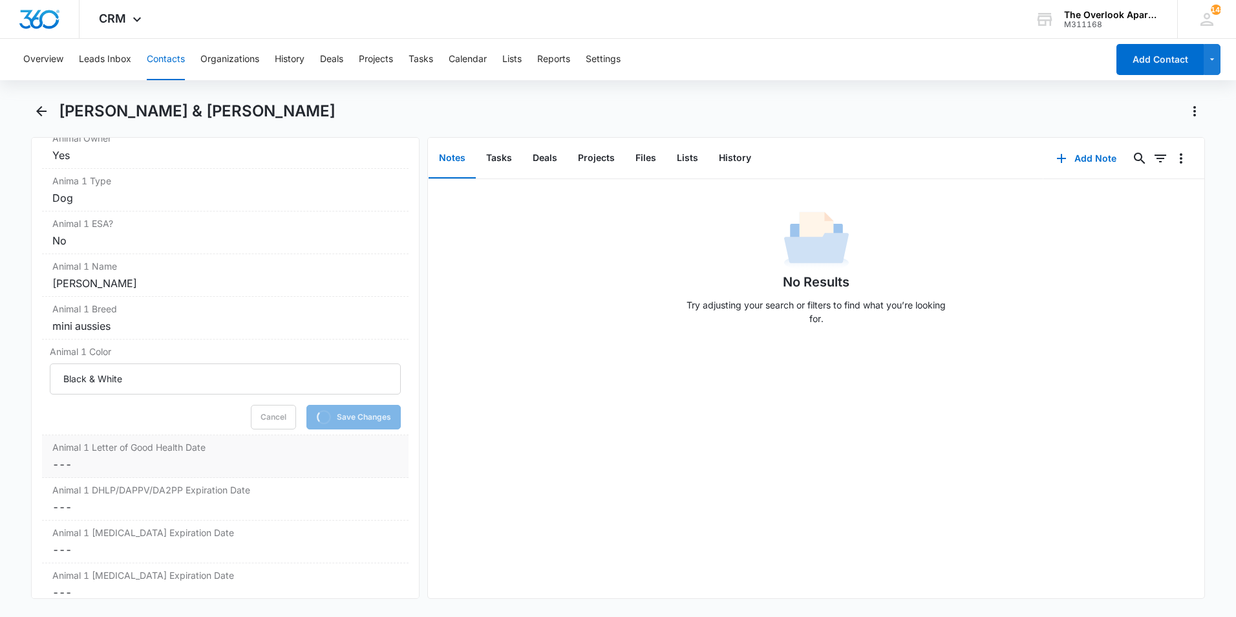
click at [167, 447] on label "Animal 1 Letter of Good Health Date" at bounding box center [225, 447] width 346 height 14
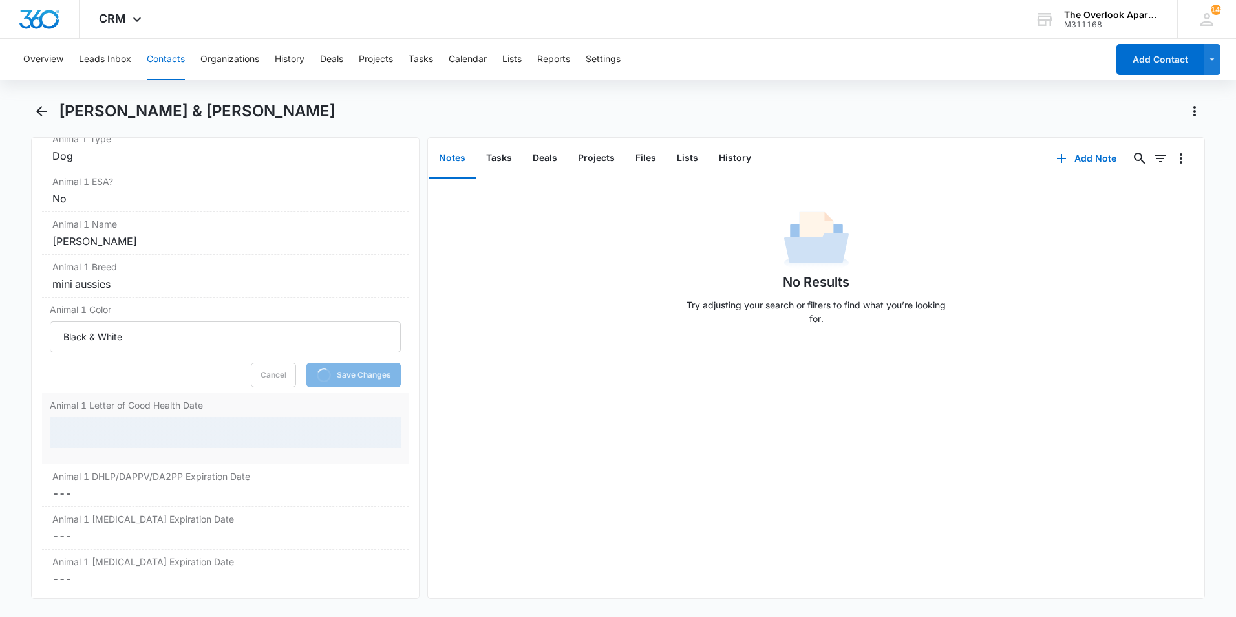
scroll to position [1714, 0]
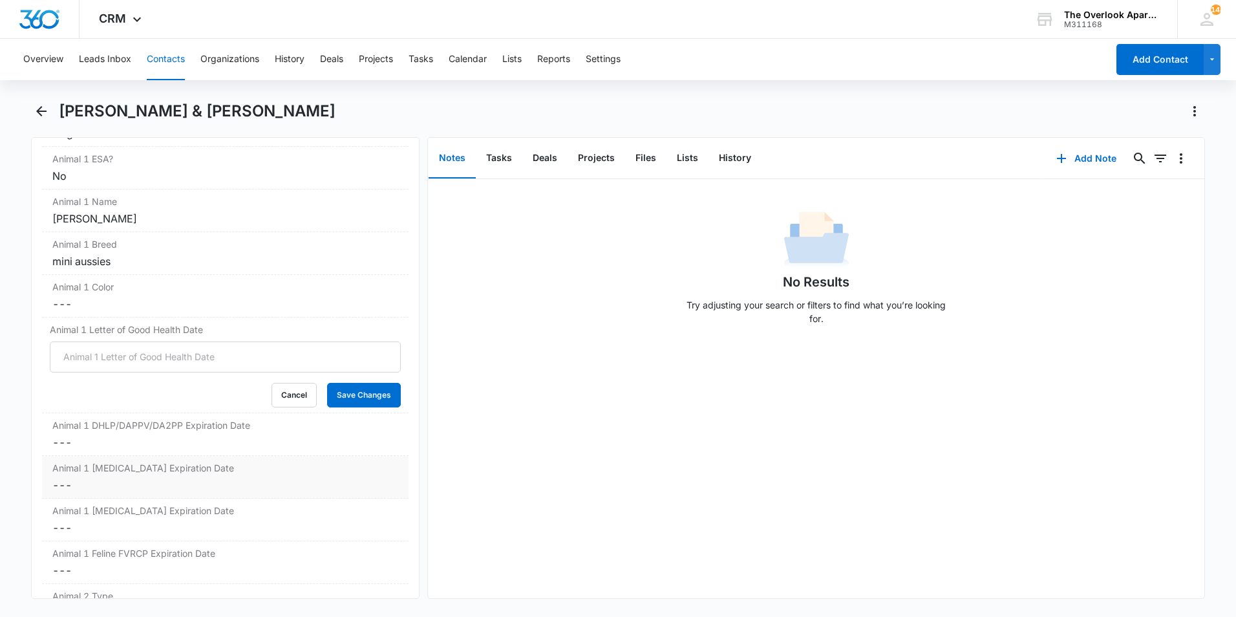
click at [136, 488] on div "Animal 1 Bordetella Expiration Date Cancel Save Changes ---" at bounding box center [225, 477] width 367 height 43
click at [138, 437] on dd "Cancel Save Changes ---" at bounding box center [225, 443] width 346 height 16
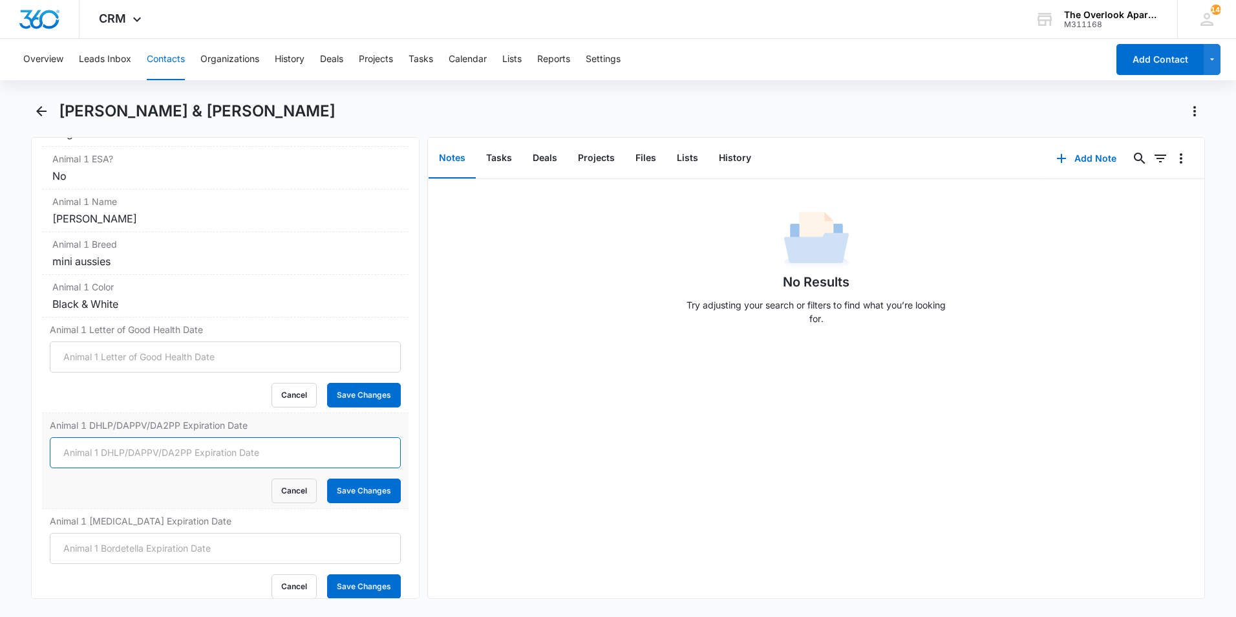
click at [103, 453] on input "Animal 1 DHLP/DAPPV/DA2PP Expiration Date" at bounding box center [225, 452] width 351 height 31
type input "1/2026"
click at [354, 508] on div "Animal 1 DHLP/DAPPV/DA2PP Expiration Date 1/2026 Cancel Save Changes" at bounding box center [225, 461] width 367 height 96
drag, startPoint x: 354, startPoint y: 508, endPoint x: 358, endPoint y: 490, distance: 18.5
click at [358, 490] on button "Save Changes" at bounding box center [364, 490] width 74 height 25
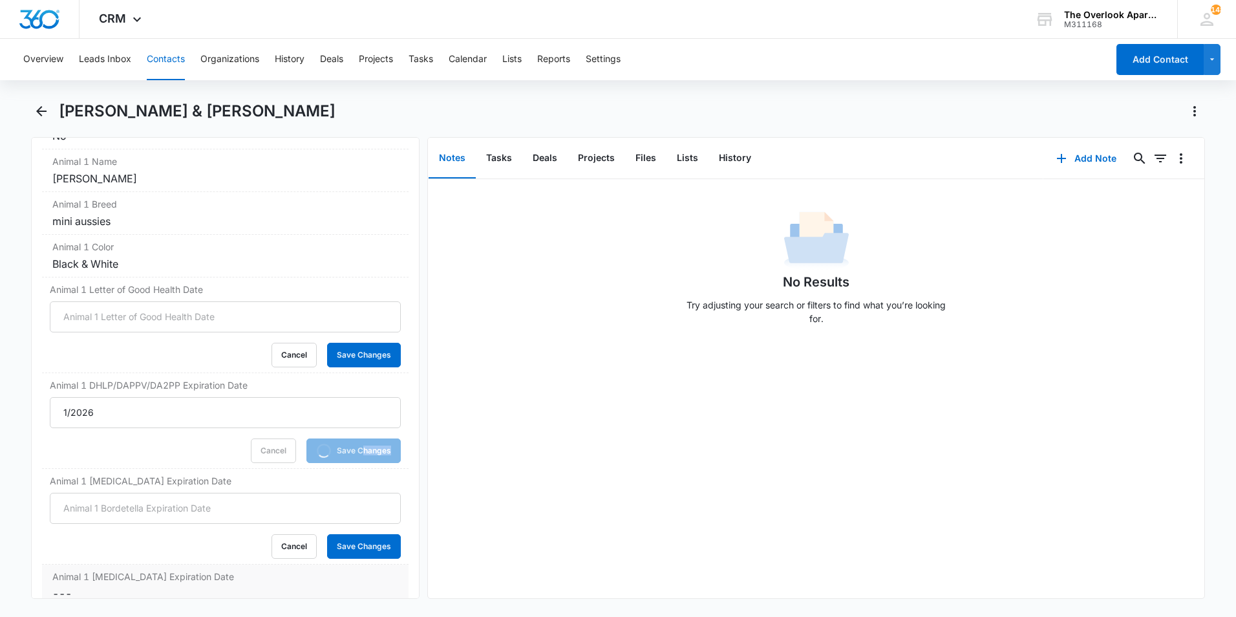
scroll to position [1908, 0]
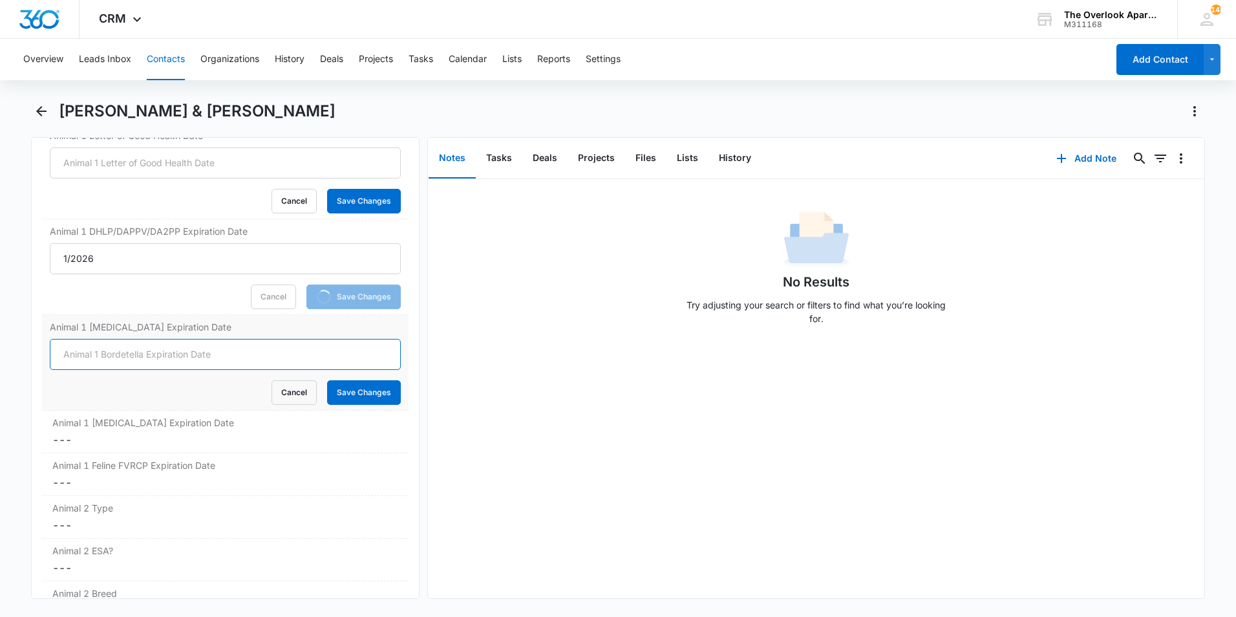
click at [144, 347] on input "Animal 1 [MEDICAL_DATA] Expiration Date" at bounding box center [225, 354] width 351 height 31
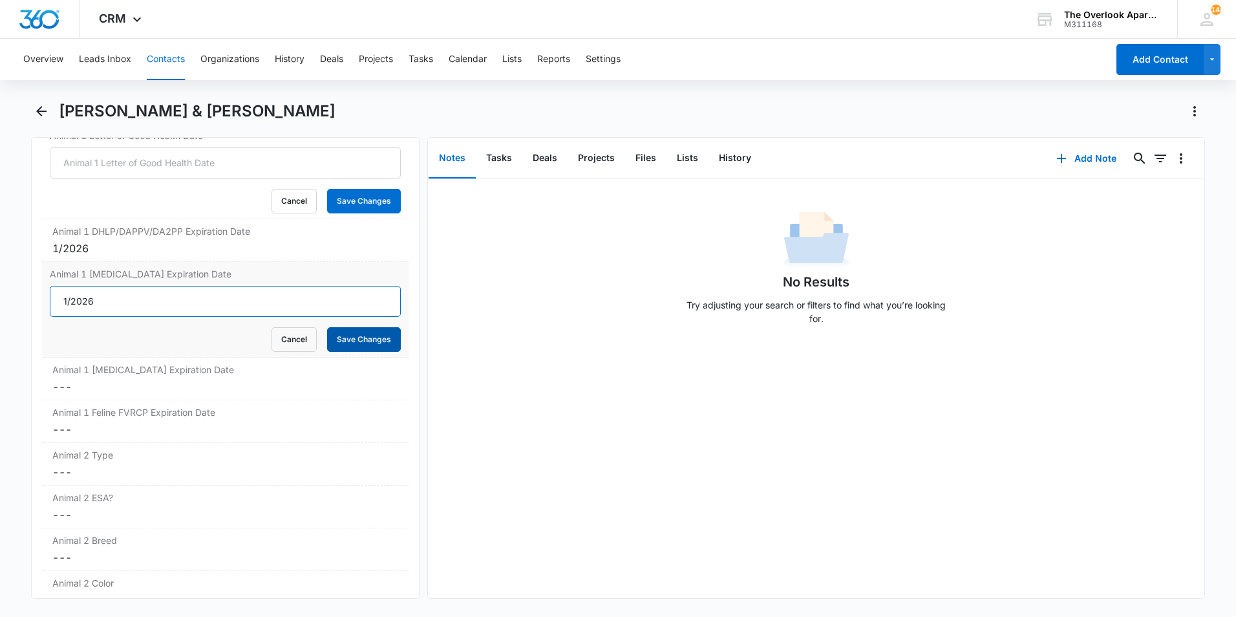
type input "1/2026"
click at [335, 338] on button "Save Changes" at bounding box center [364, 339] width 74 height 25
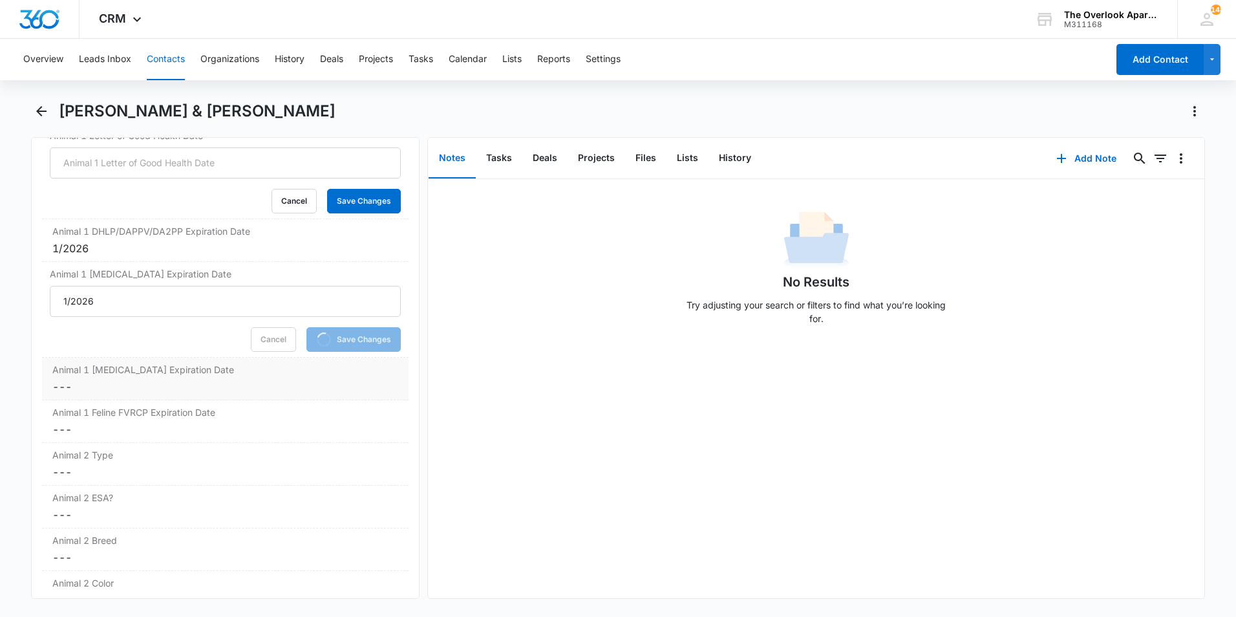
click at [101, 383] on dd "Cancel Save Changes ---" at bounding box center [225, 387] width 346 height 16
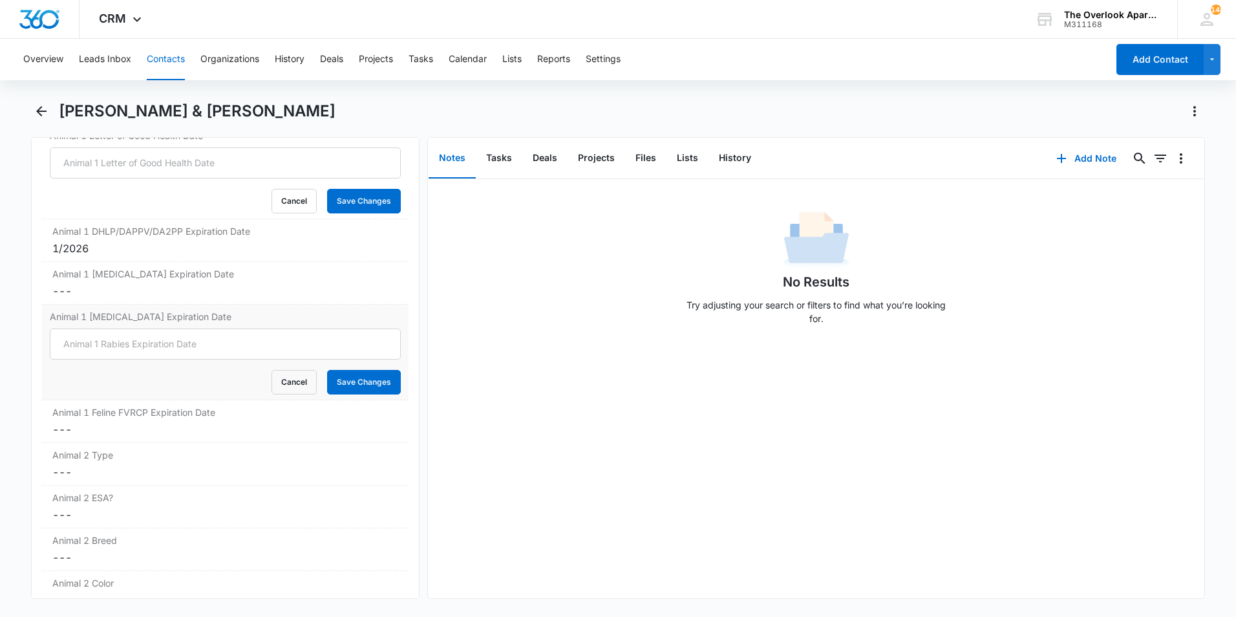
click at [98, 406] on dl "Animal Owner Cancel Save Changes Yes Anima 1 Type Cancel Save Changes Dog Anima…" at bounding box center [225, 346] width 367 height 959
click at [125, 343] on input "Animal 1 [MEDICAL_DATA] Expiration Date" at bounding box center [225, 343] width 351 height 31
type input "1/15/2028"
click at [358, 376] on button "Save Changes" at bounding box center [364, 382] width 74 height 25
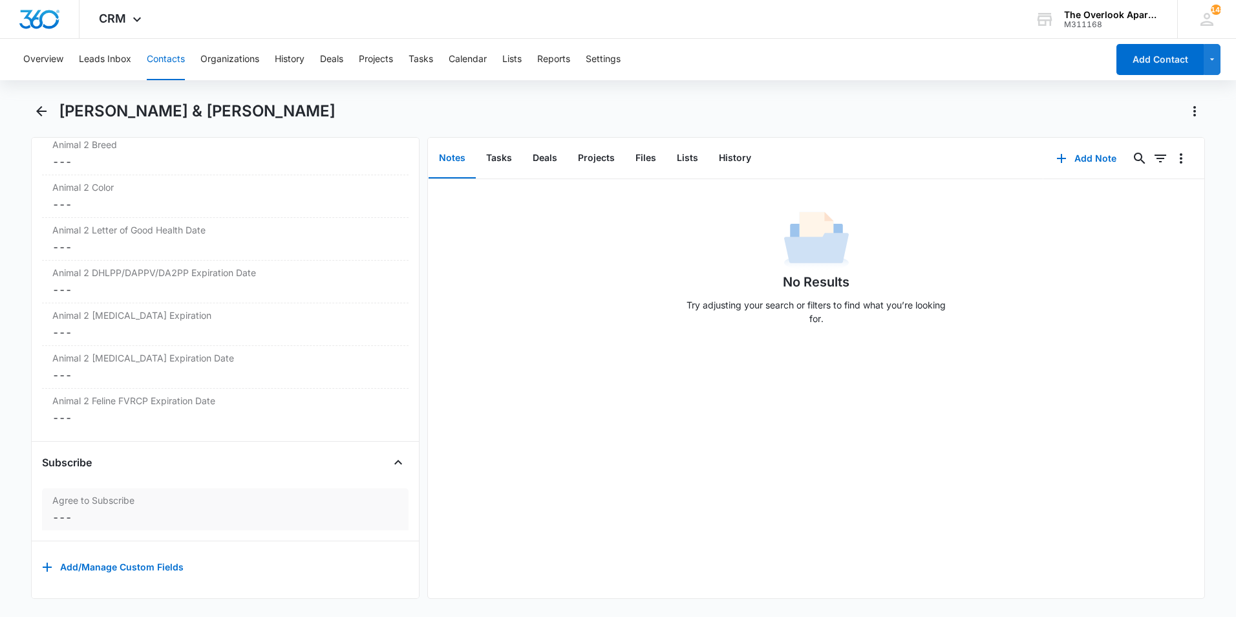
click at [61, 510] on dd "Cancel Save Changes ---" at bounding box center [225, 518] width 346 height 16
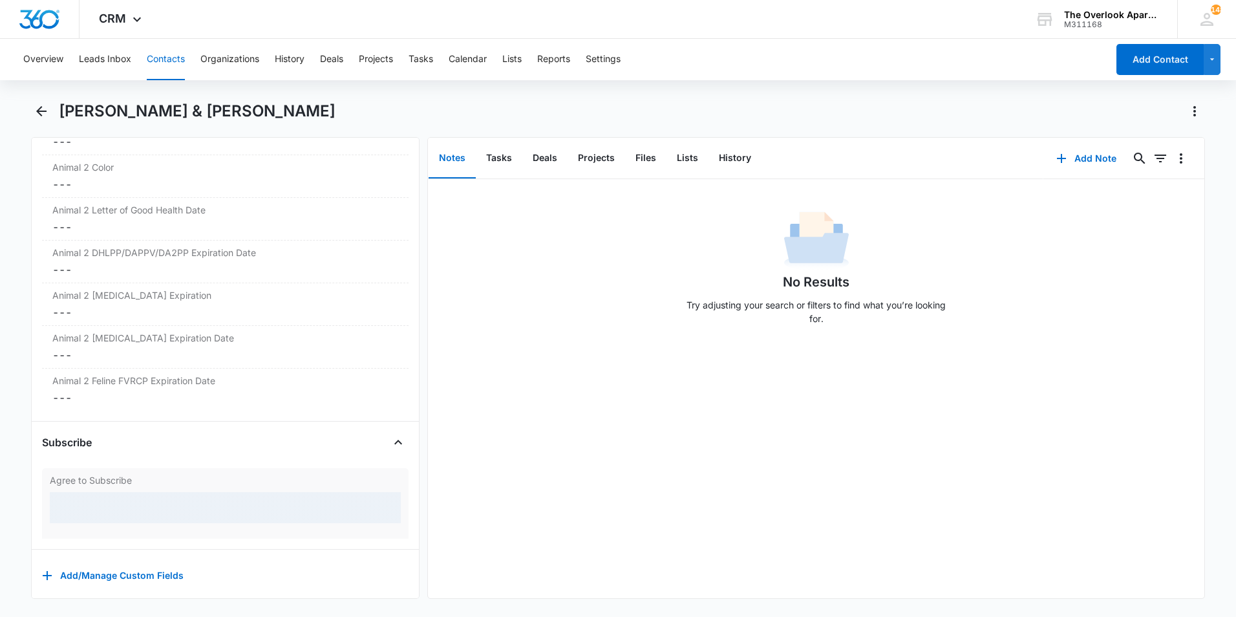
scroll to position [2261, 0]
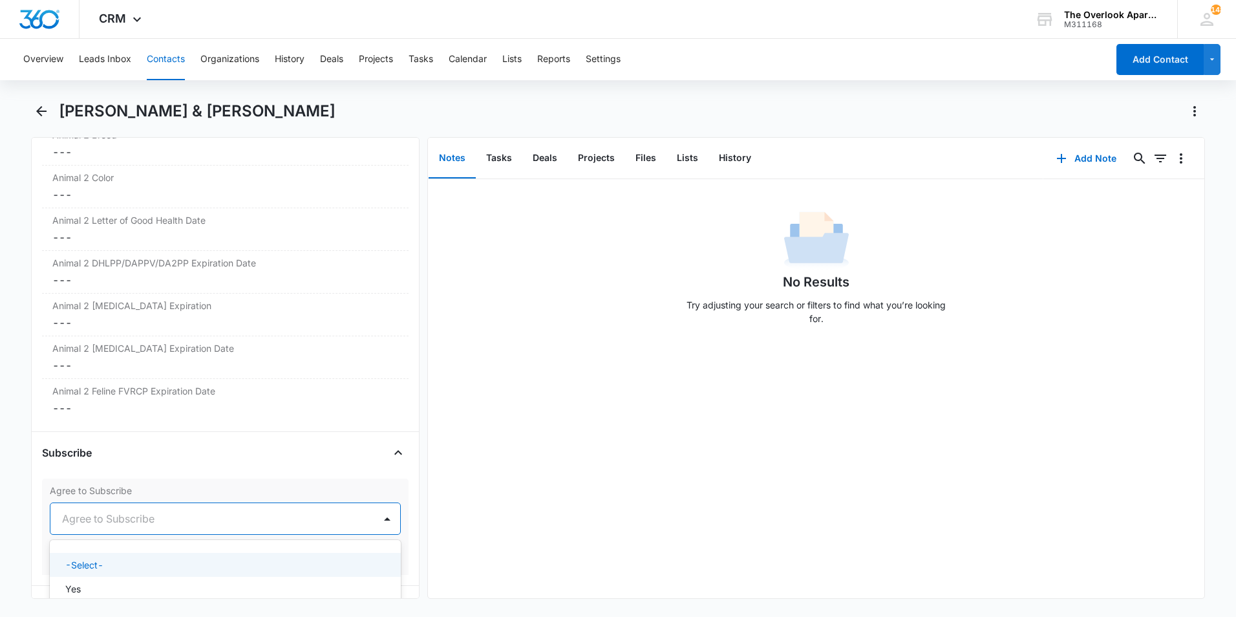
drag, startPoint x: 92, startPoint y: 508, endPoint x: 85, endPoint y: 519, distance: 13.1
click at [94, 507] on div "Agree to Subscribe" at bounding box center [212, 518] width 324 height 31
click at [80, 575] on div "-Select-" at bounding box center [225, 565] width 351 height 24
click at [80, 575] on div "Subscribe Agree to Subscribe option -Select-, selected. Agree to Subscribe Canc…" at bounding box center [225, 514] width 367 height 144
click at [135, 522] on div at bounding box center [210, 519] width 296 height 18
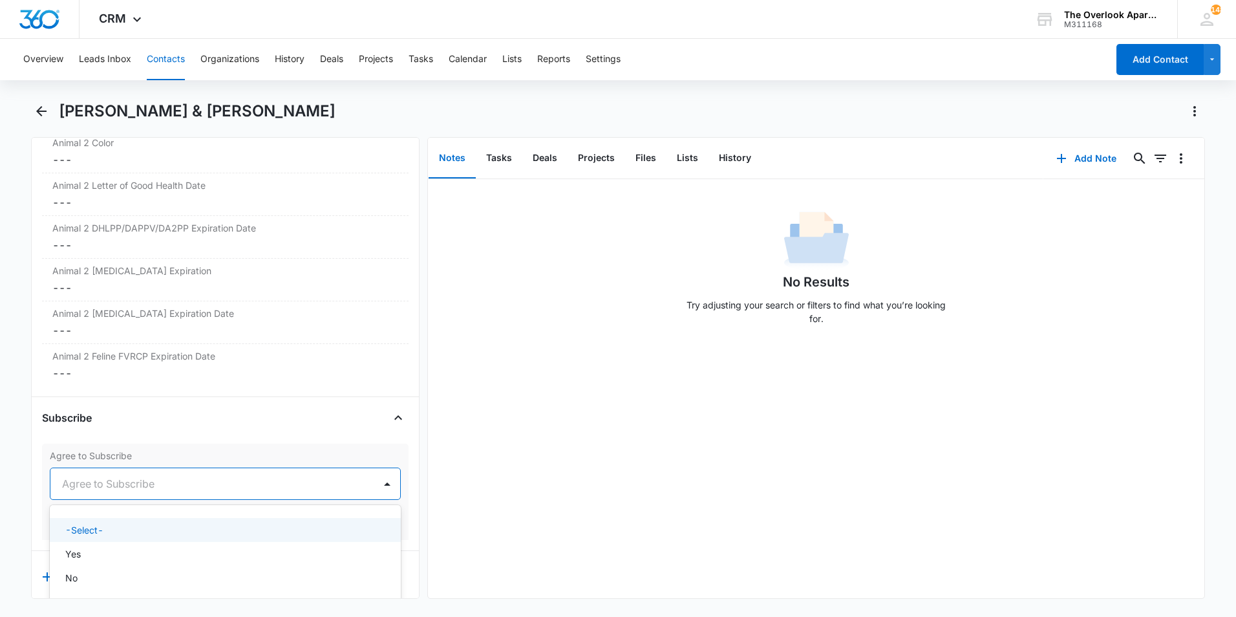
scroll to position [2315, 0]
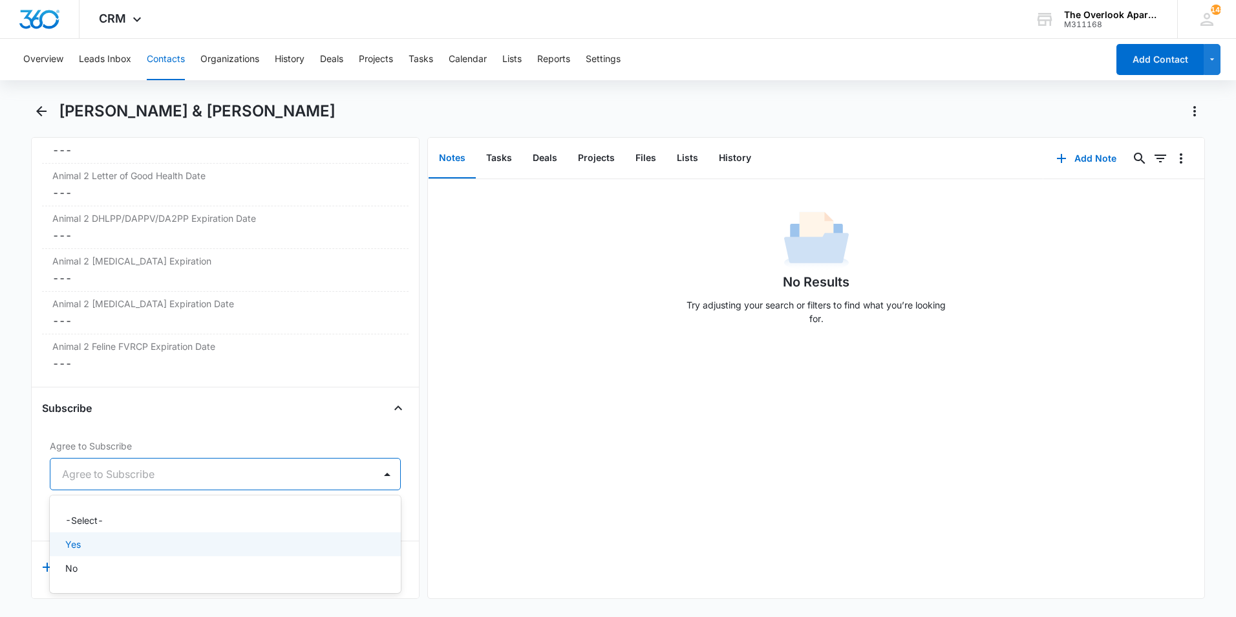
click at [90, 537] on div "Yes" at bounding box center [223, 544] width 317 height 14
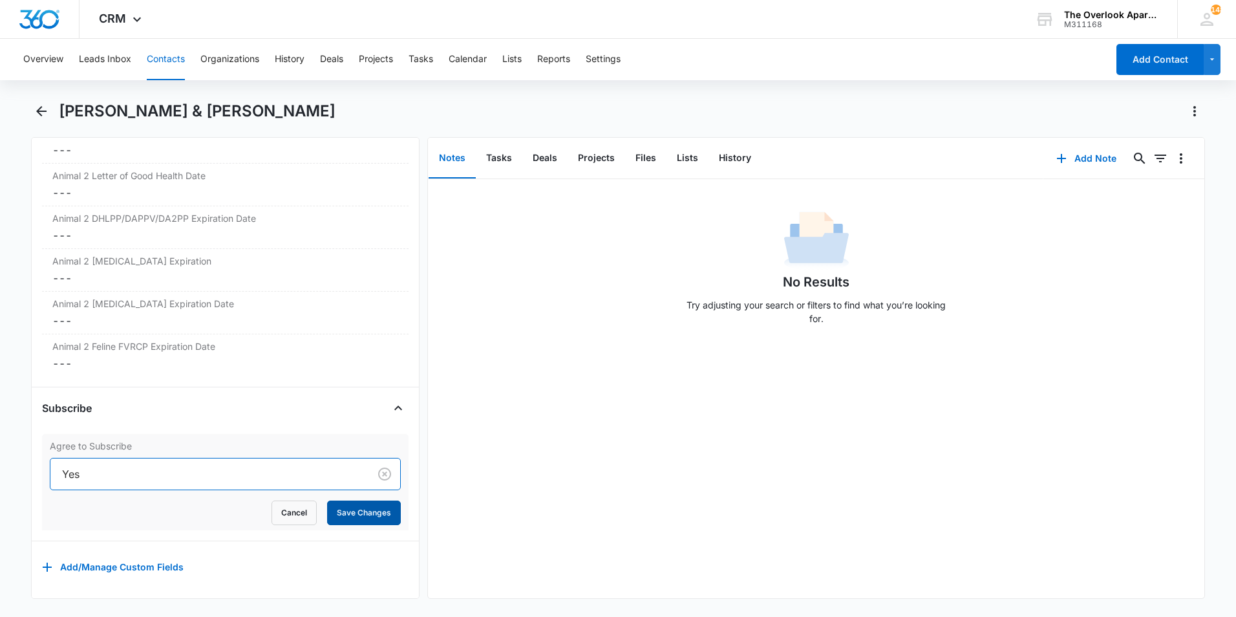
click at [375, 500] on button "Save Changes" at bounding box center [364, 512] width 74 height 25
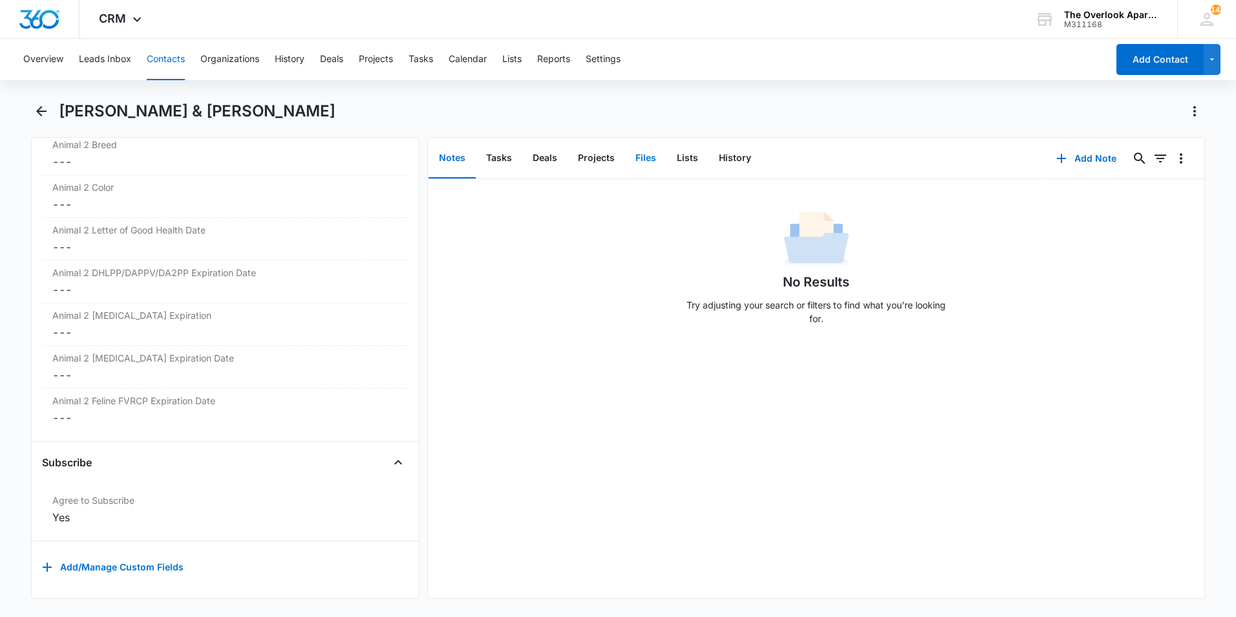
drag, startPoint x: 641, startPoint y: 150, endPoint x: 711, endPoint y: 133, distance: 71.8
click at [643, 150] on button "Files" at bounding box center [645, 158] width 41 height 40
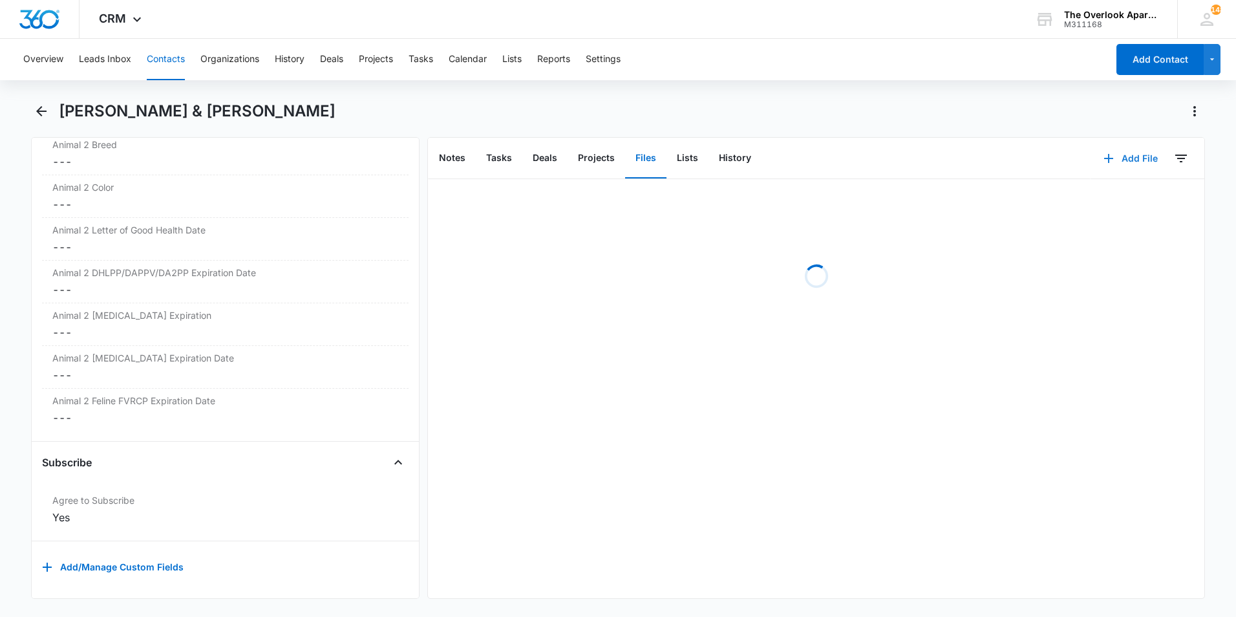
click at [1135, 162] on button "Add File" at bounding box center [1131, 158] width 80 height 31
click at [1095, 198] on div "Upload Files" at bounding box center [1114, 199] width 52 height 9
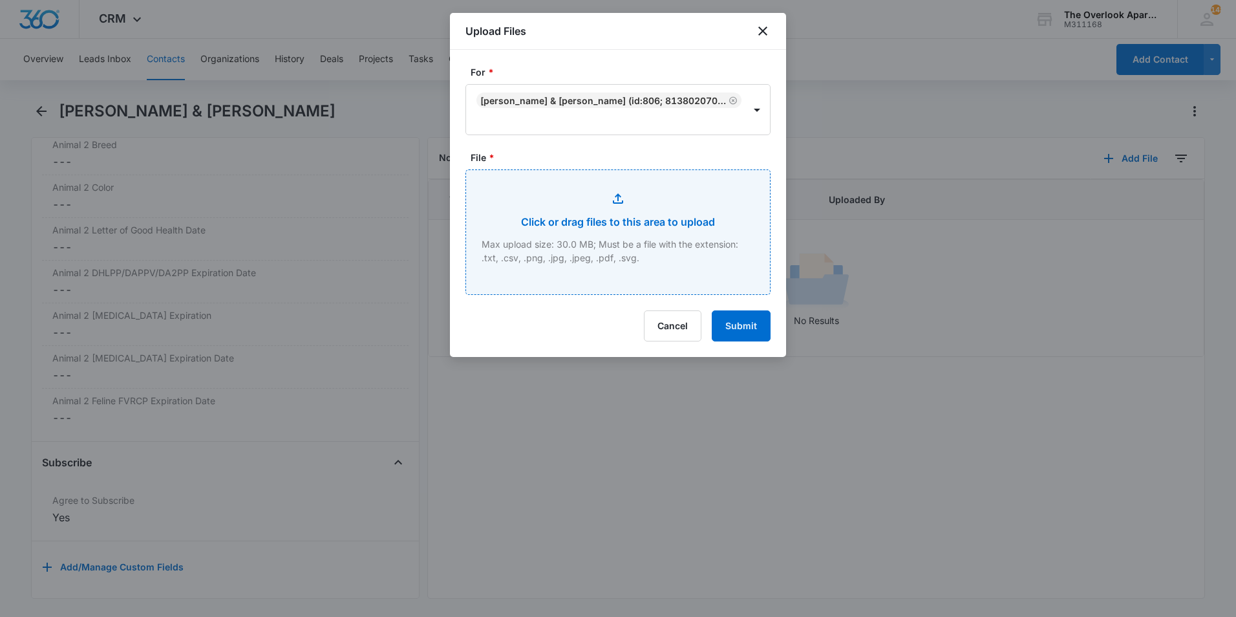
click at [588, 203] on input "File *" at bounding box center [618, 232] width 304 height 124
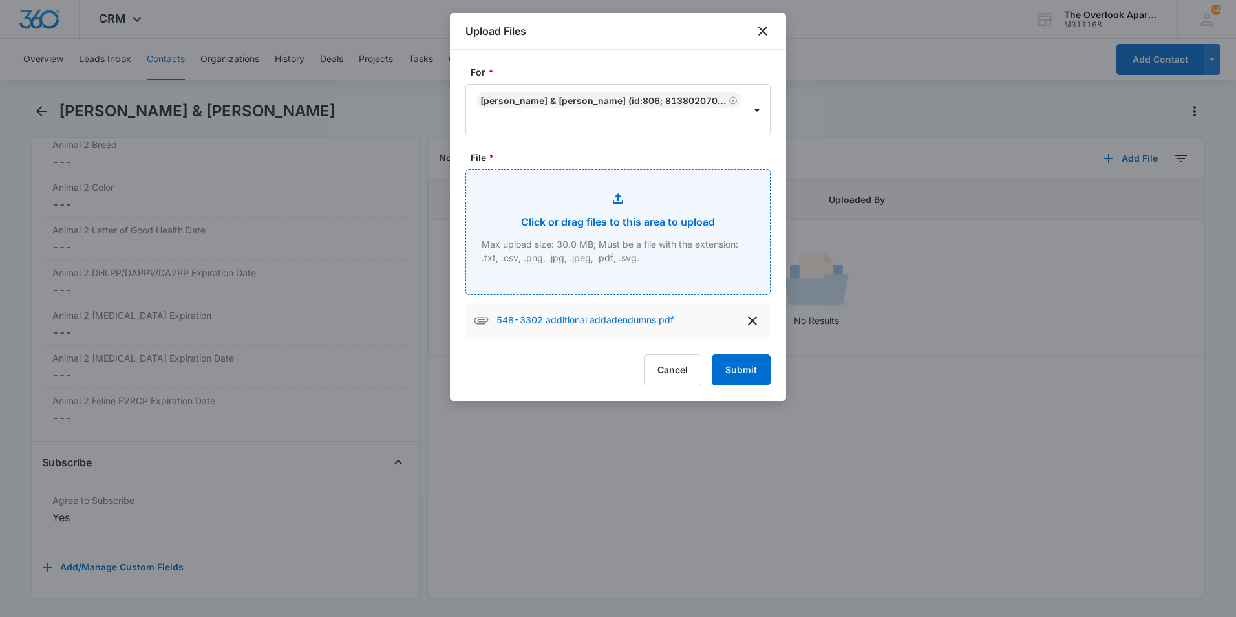
click at [598, 255] on input "File *" at bounding box center [618, 232] width 304 height 124
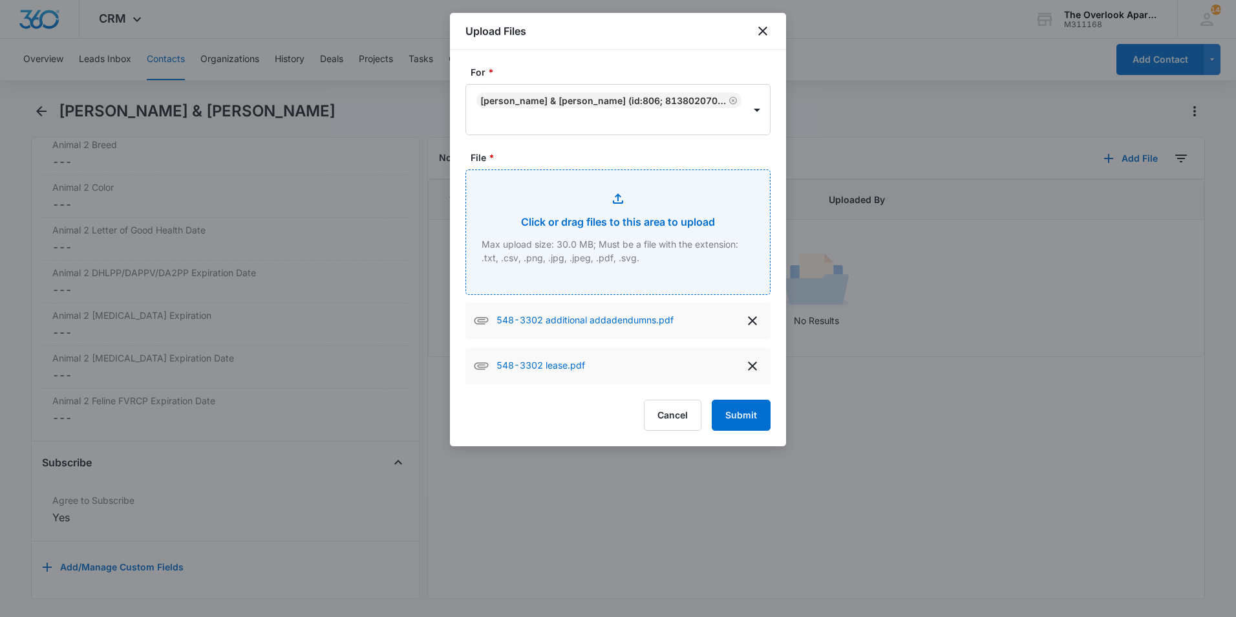
click at [637, 261] on input "File *" at bounding box center [618, 232] width 304 height 124
type input "C:\fakepath\548-3302 apps.pdf"
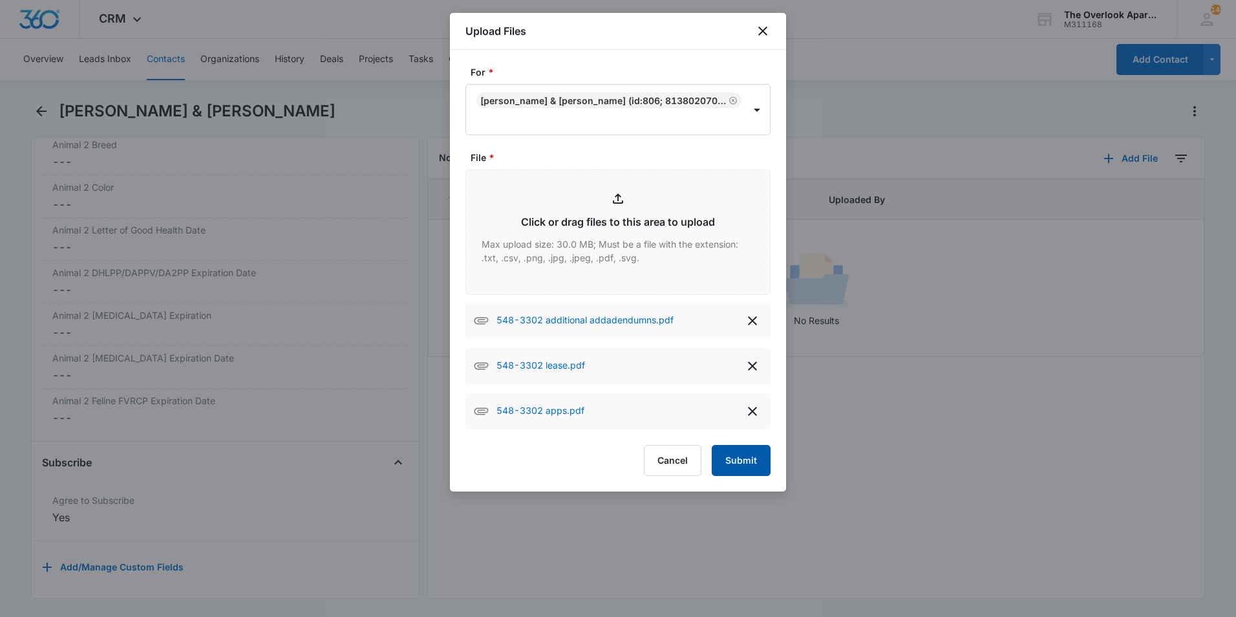
click at [726, 459] on button "Submit" at bounding box center [741, 460] width 59 height 31
